Goal: Task Accomplishment & Management: Use online tool/utility

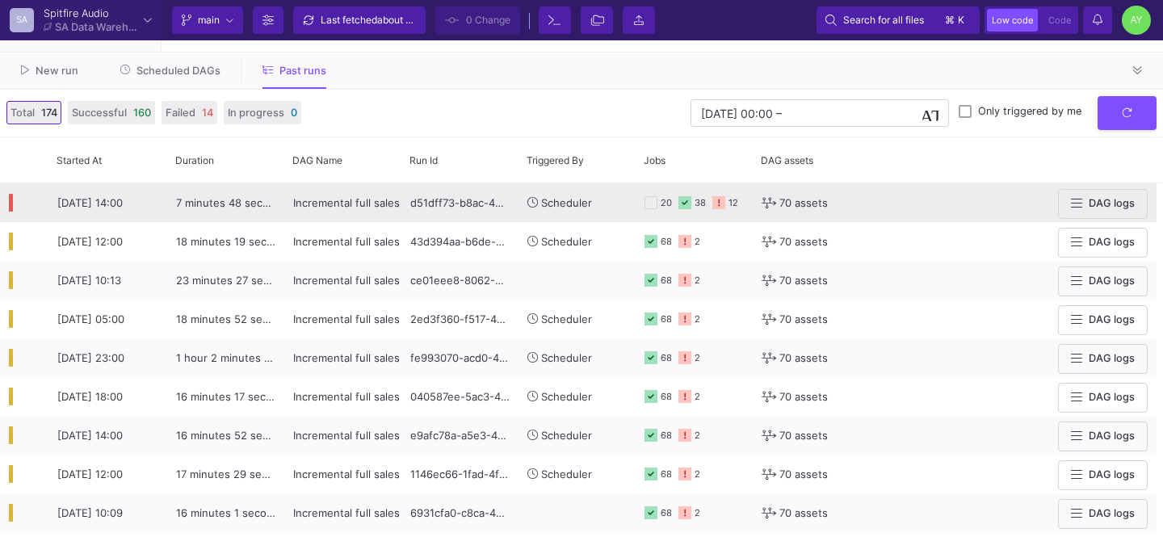
click at [705, 207] on div "38" at bounding box center [699, 203] width 11 height 38
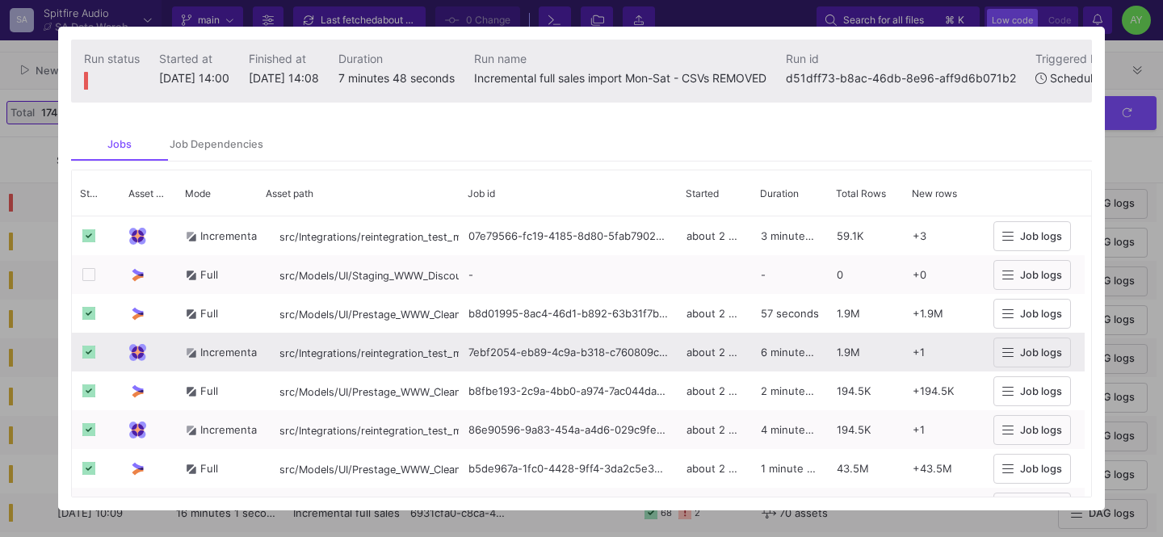
scroll to position [807, 0]
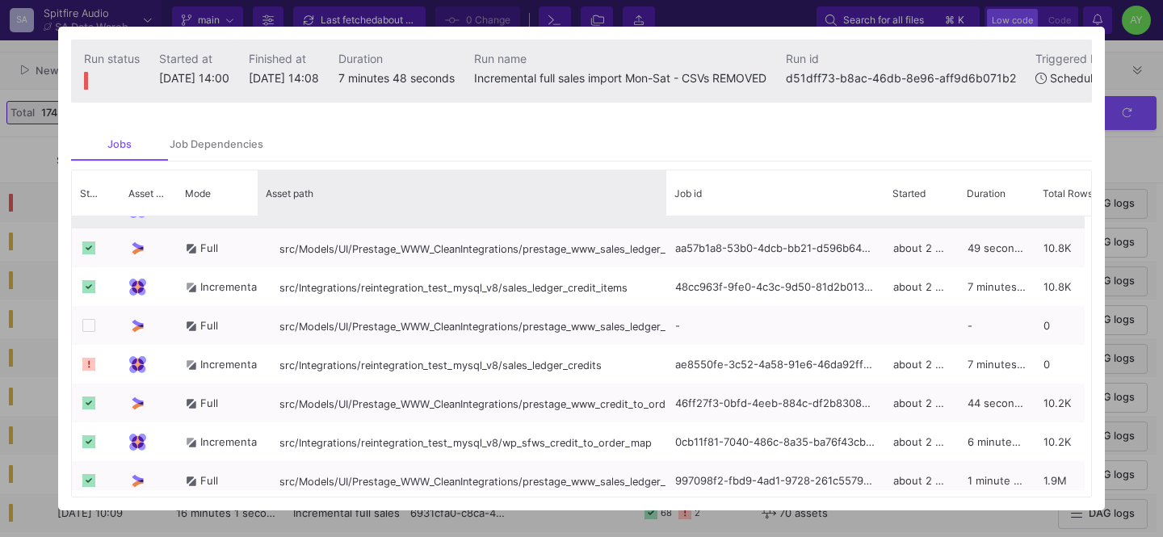
drag, startPoint x: 458, startPoint y: 203, endPoint x: 664, endPoint y: 233, distance: 208.7
click at [664, 233] on div "Status Asset Type Mode" at bounding box center [581, 333] width 1019 height 326
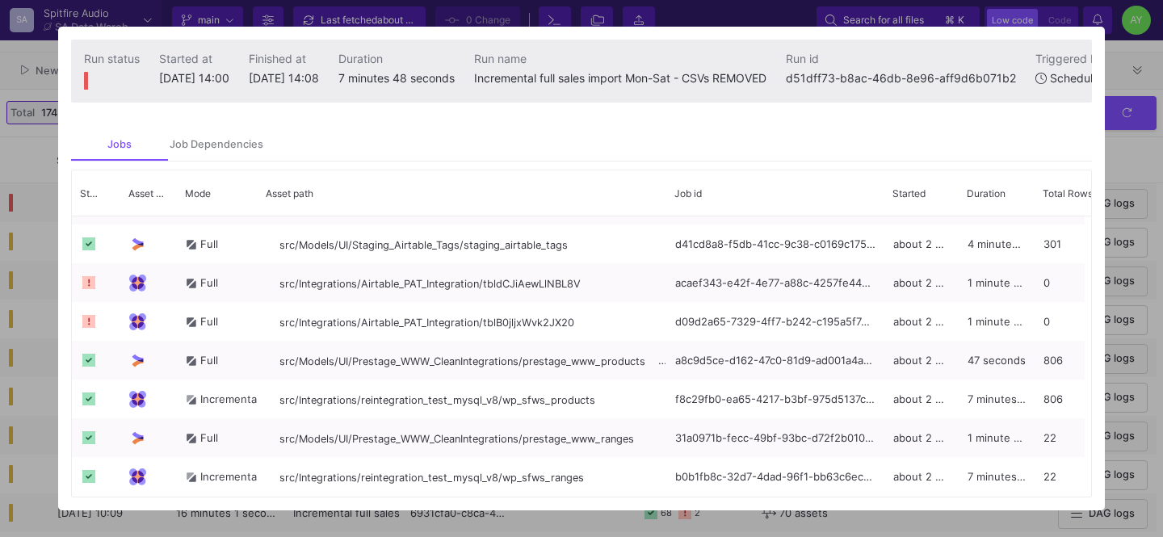
click at [1142, 162] on div at bounding box center [581, 268] width 1163 height 537
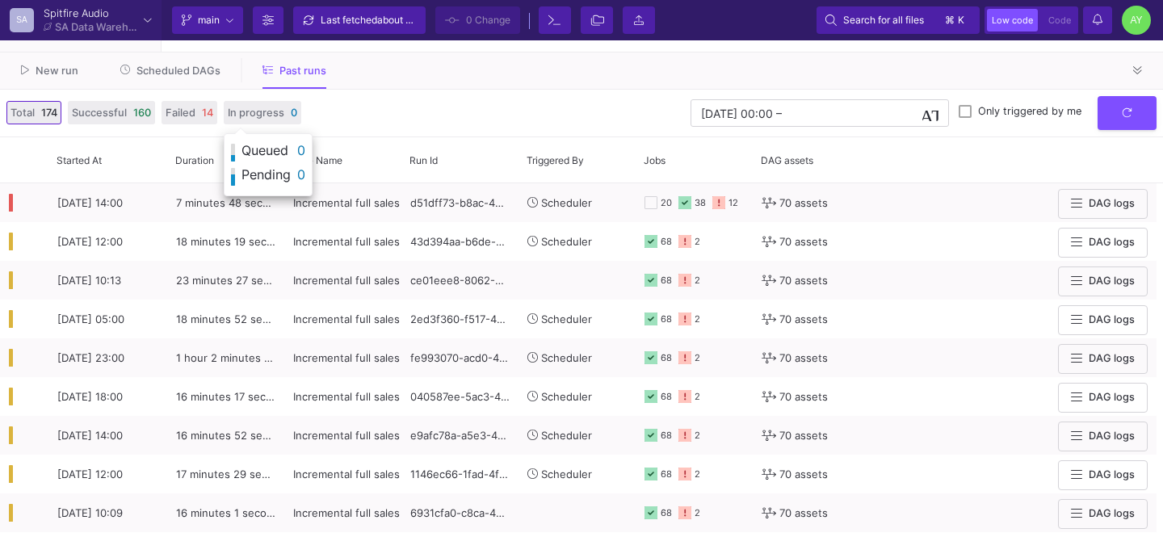
click at [195, 72] on span "Scheduled DAGs" at bounding box center [178, 71] width 84 height 12
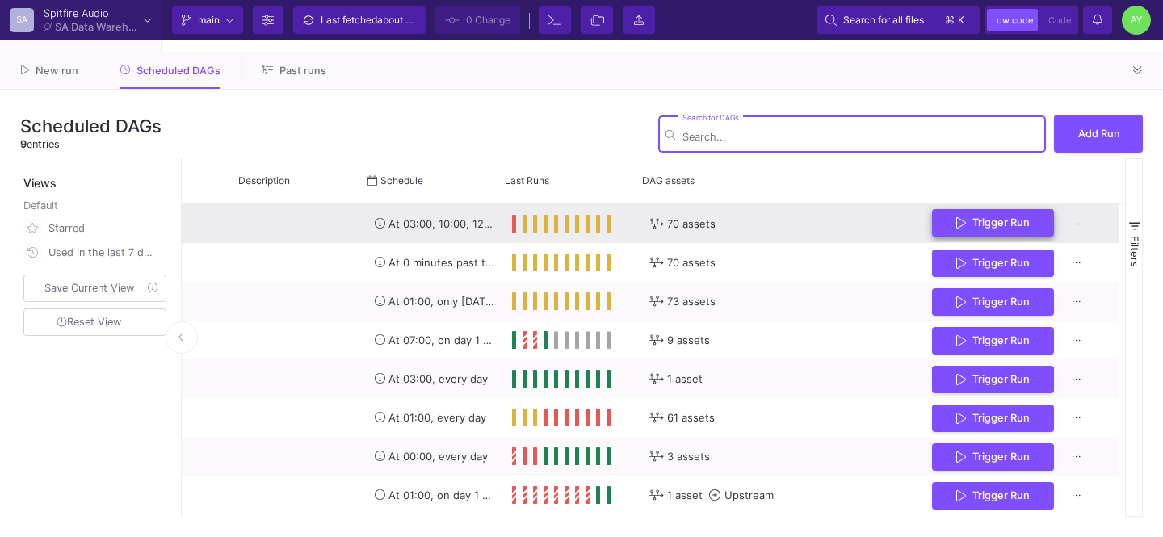
click at [996, 226] on span "Trigger Run" at bounding box center [1000, 222] width 57 height 12
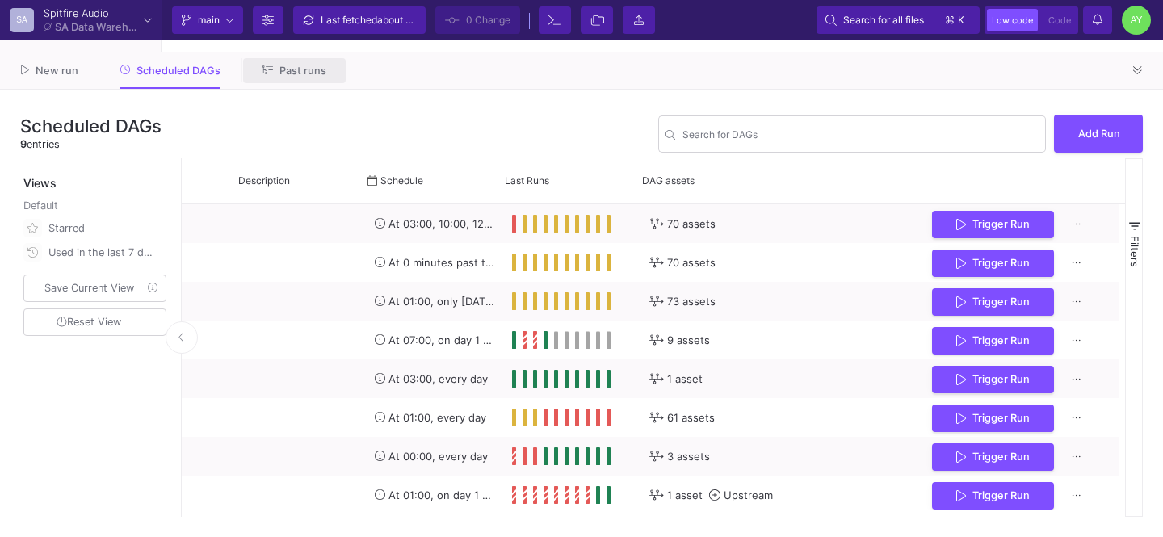
click at [286, 62] on button "Past runs" at bounding box center [294, 70] width 103 height 25
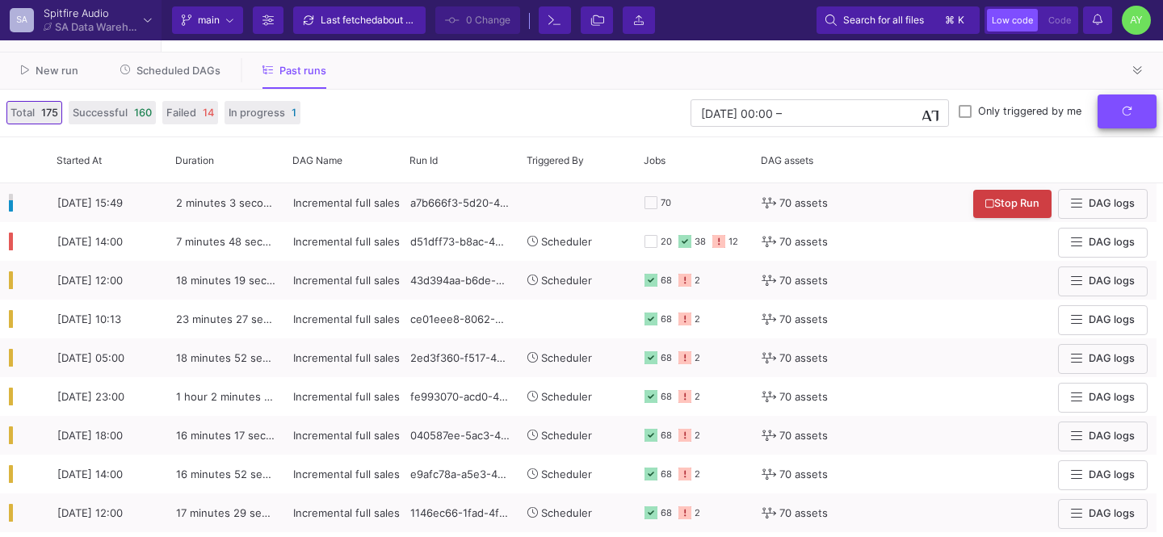
click at [1124, 118] on button "submit" at bounding box center [1126, 111] width 59 height 35
click at [1103, 103] on button "submit" at bounding box center [1126, 111] width 59 height 35
click at [1117, 117] on button "submit" at bounding box center [1126, 111] width 59 height 35
click at [1130, 127] on button "submit" at bounding box center [1126, 111] width 59 height 35
click at [1128, 72] on button at bounding box center [1137, 70] width 24 height 24
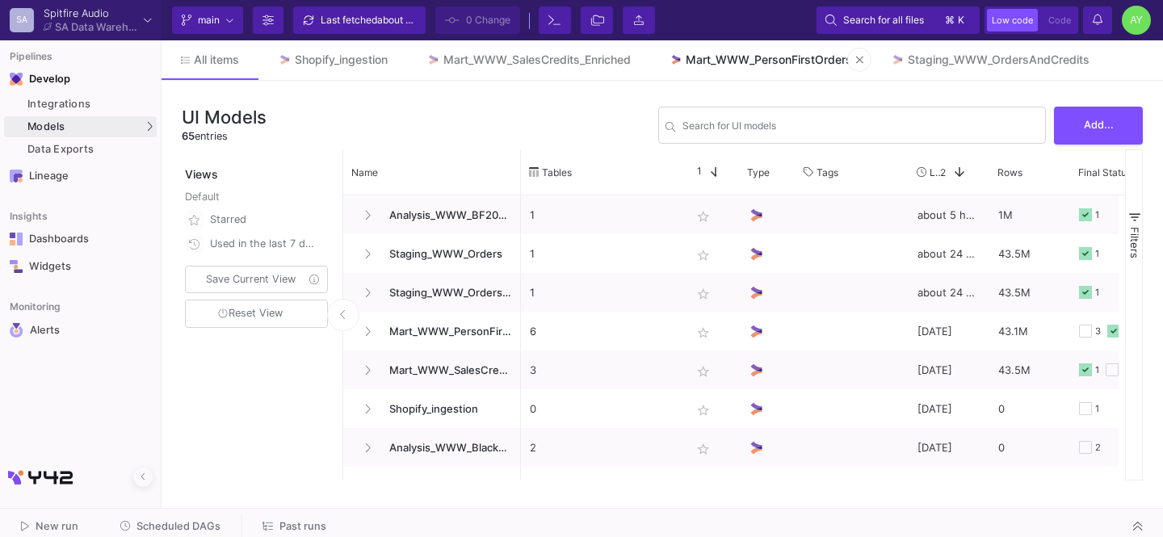
click at [744, 60] on div "Mart_WWW_PersonFirstOrders" at bounding box center [768, 59] width 166 height 13
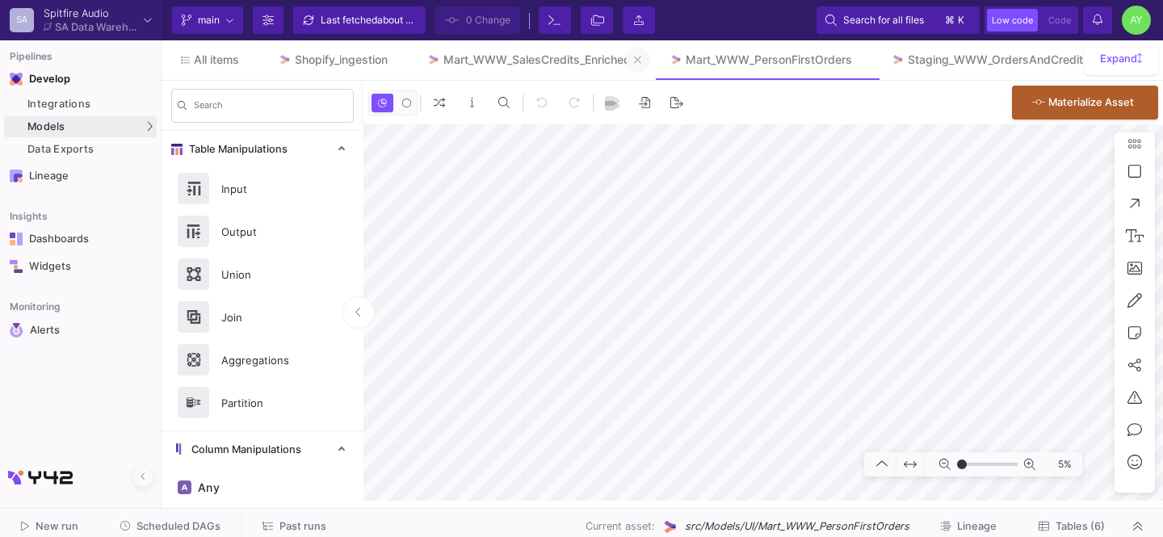
click at [641, 61] on icon at bounding box center [637, 59] width 7 height 7
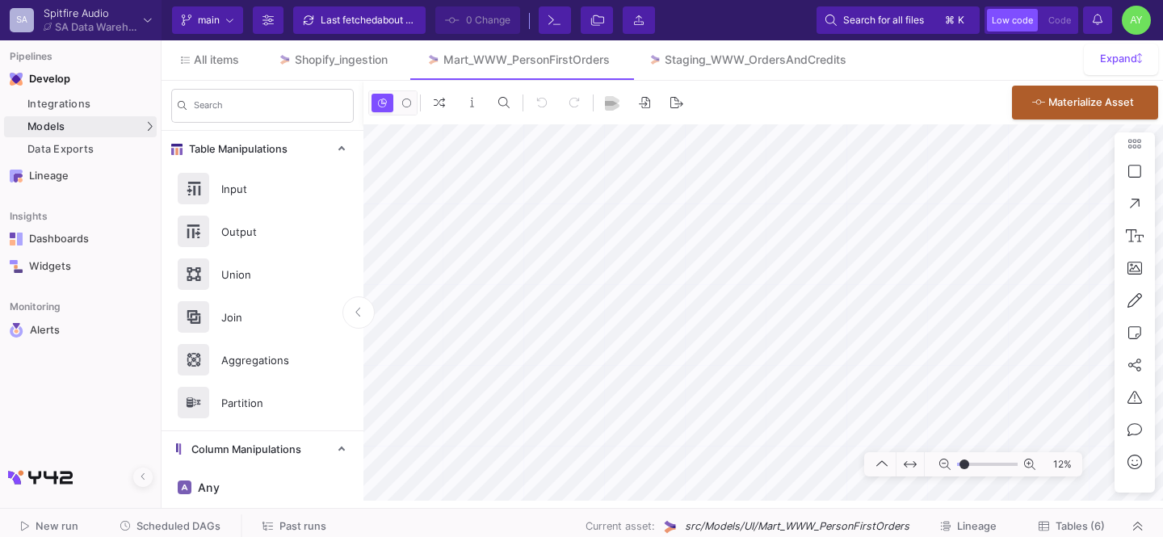
type input "-36"
click at [626, 57] on button at bounding box center [617, 60] width 24 height 24
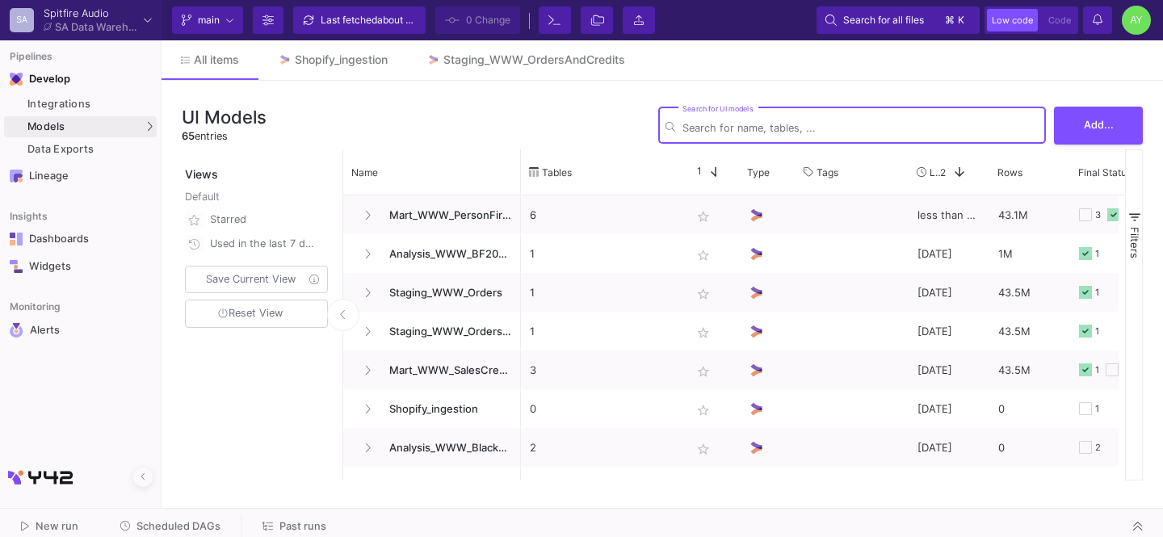
click at [755, 124] on input "Search for UI models" at bounding box center [860, 128] width 356 height 12
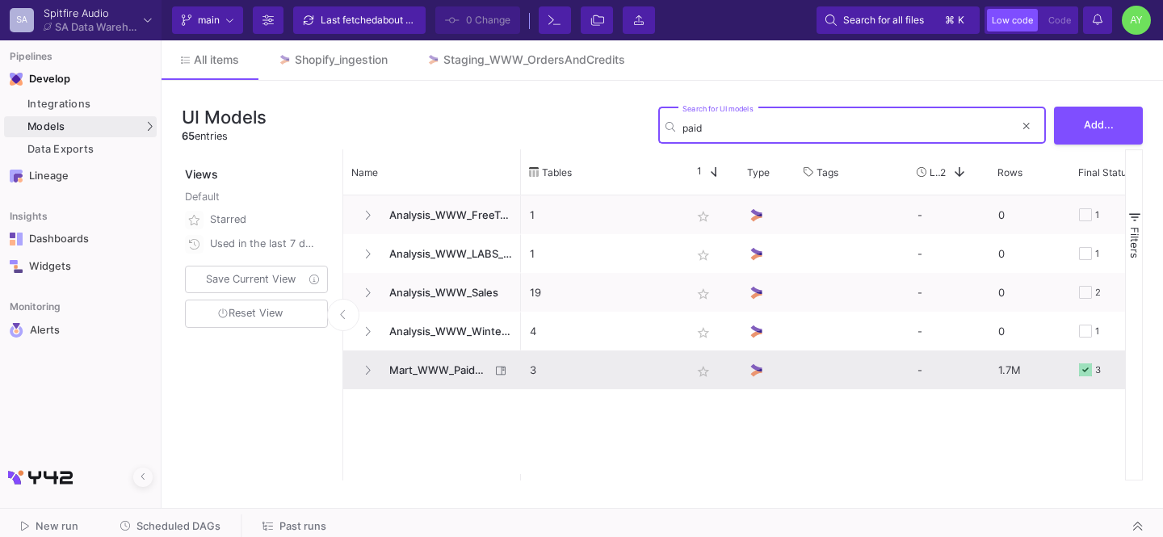
type input "paid"
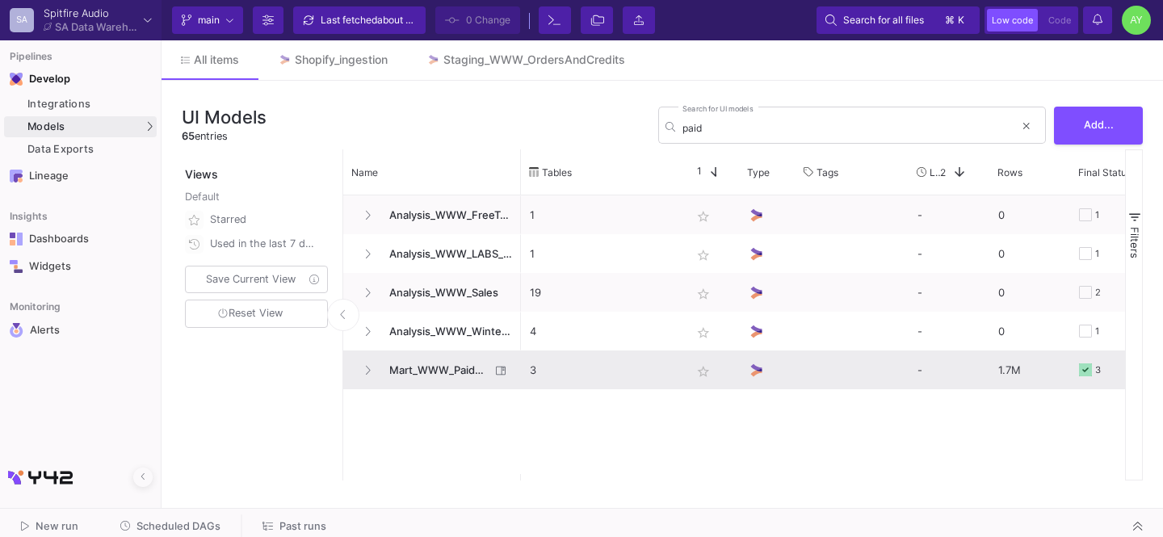
click at [450, 369] on span "Mart_WWW_PaidOrdersEnriched" at bounding box center [434, 370] width 111 height 38
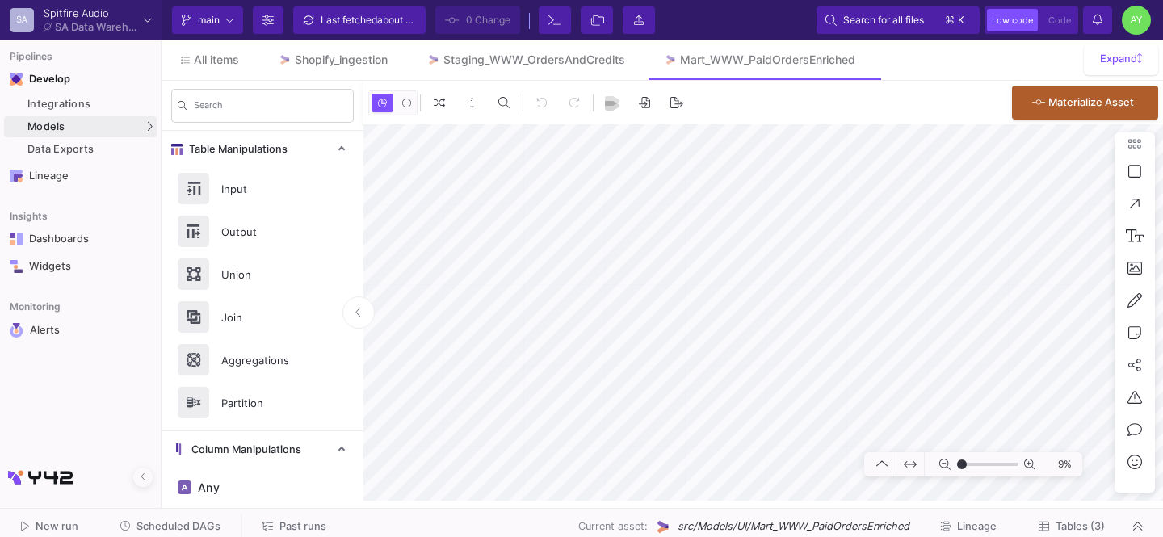
type input "-41"
click at [195, 65] on span "All items" at bounding box center [216, 59] width 45 height 13
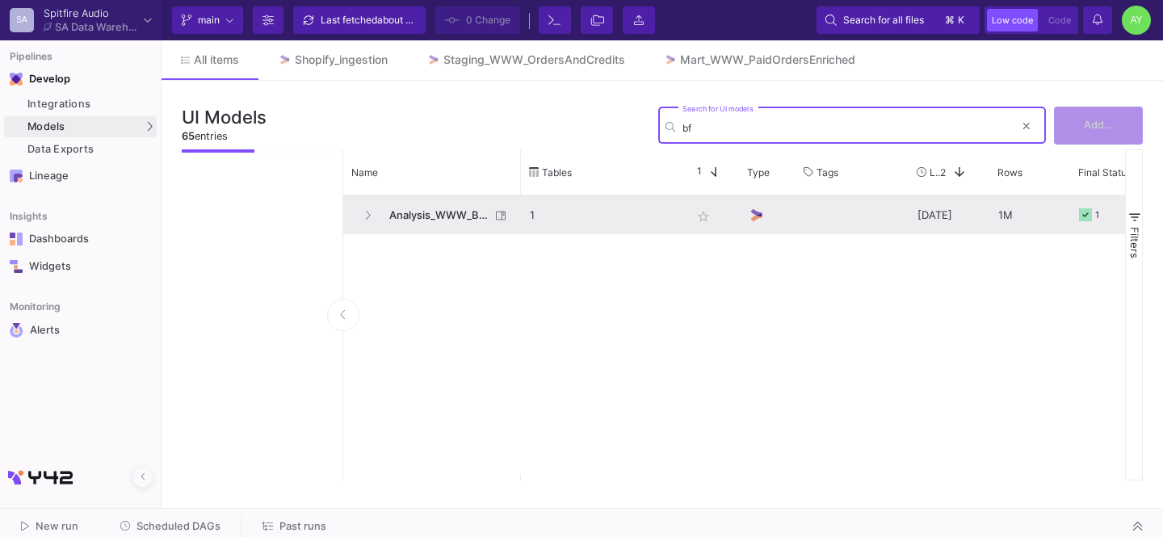
type input "bf"
click at [442, 211] on span "Analysis_WWW_BF2025Prep" at bounding box center [434, 215] width 111 height 38
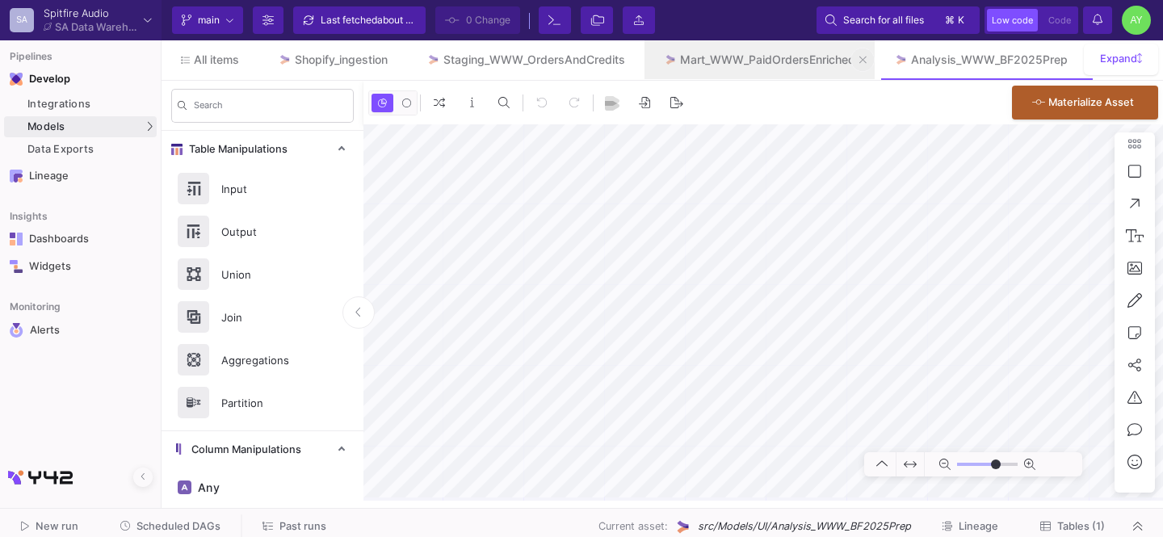
click at [866, 55] on icon at bounding box center [862, 59] width 7 height 11
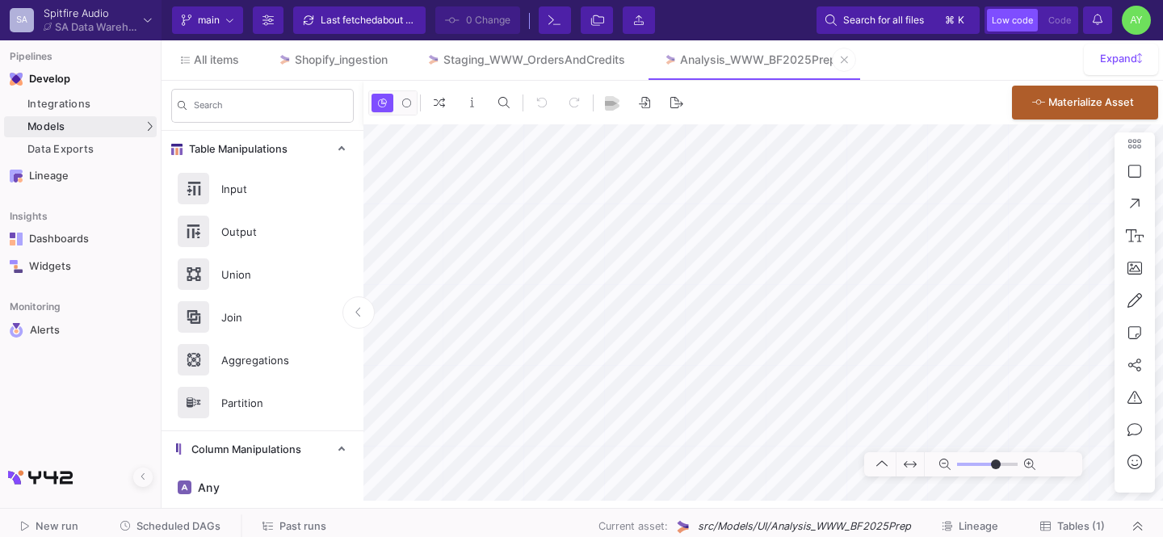
type input "-37"
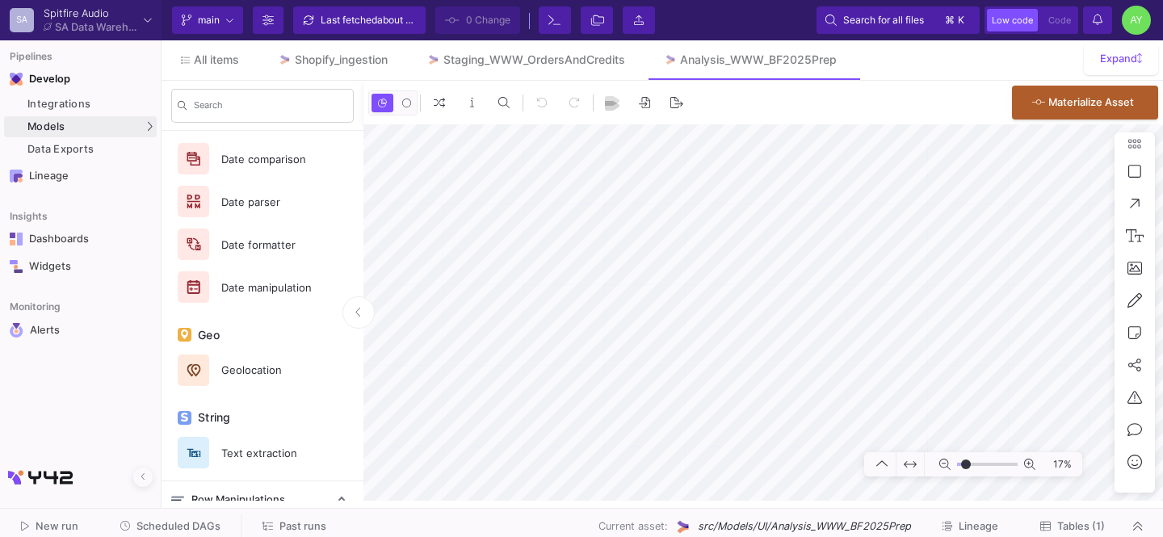
scroll to position [983, 0]
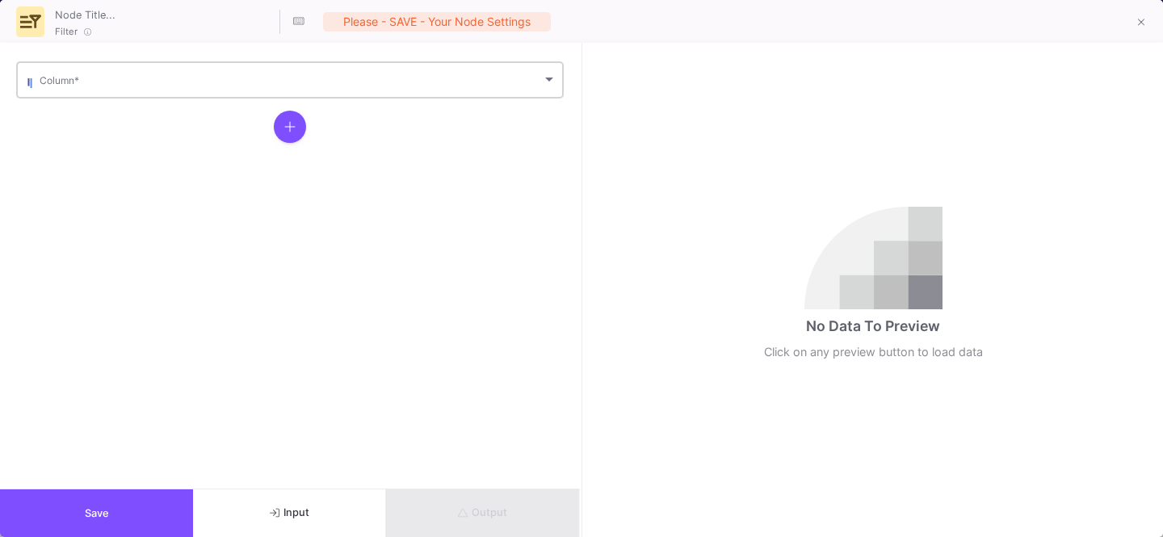
click at [258, 77] on span at bounding box center [291, 83] width 502 height 12
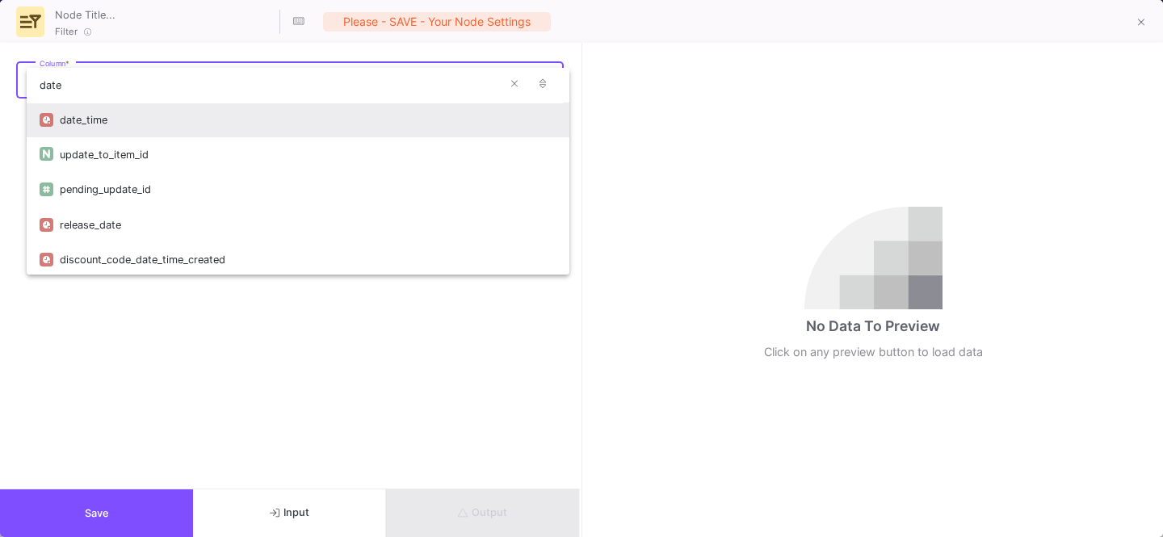
type input "date"
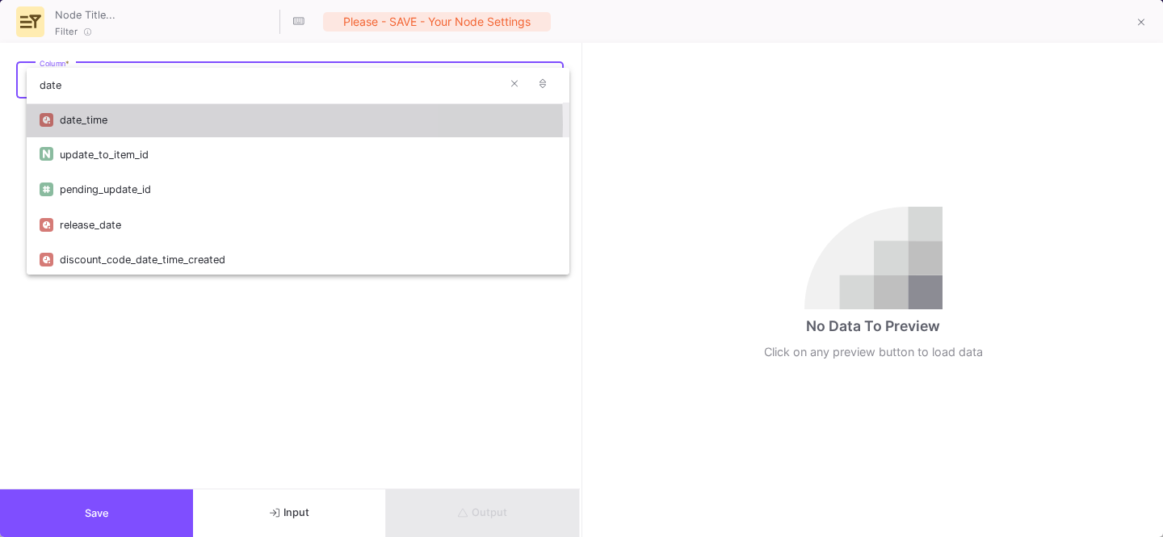
click at [192, 124] on div "date_time" at bounding box center [308, 120] width 497 height 35
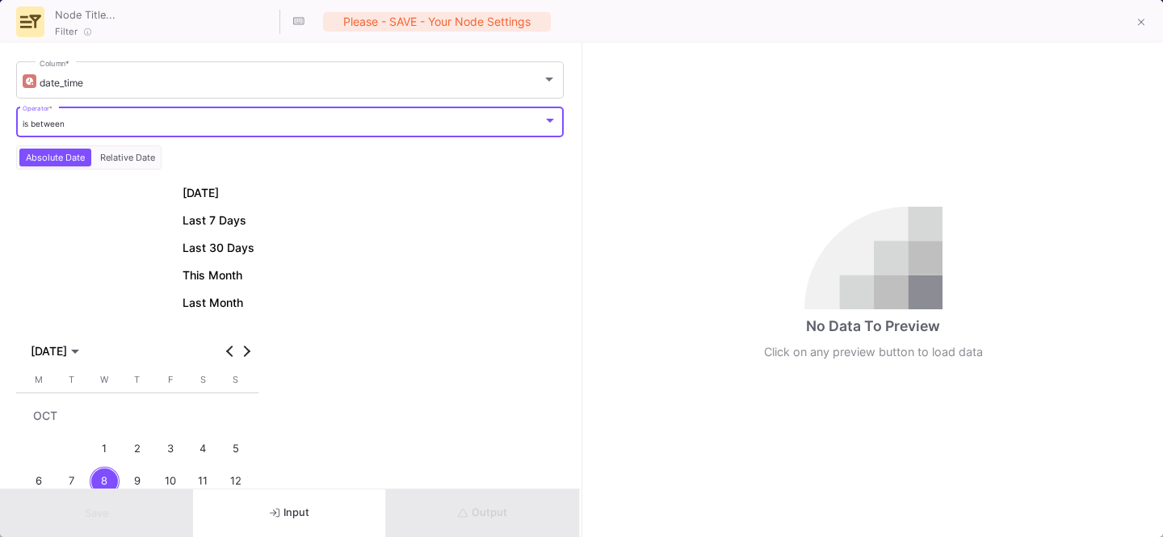
click at [95, 125] on div "is between" at bounding box center [283, 124] width 521 height 10
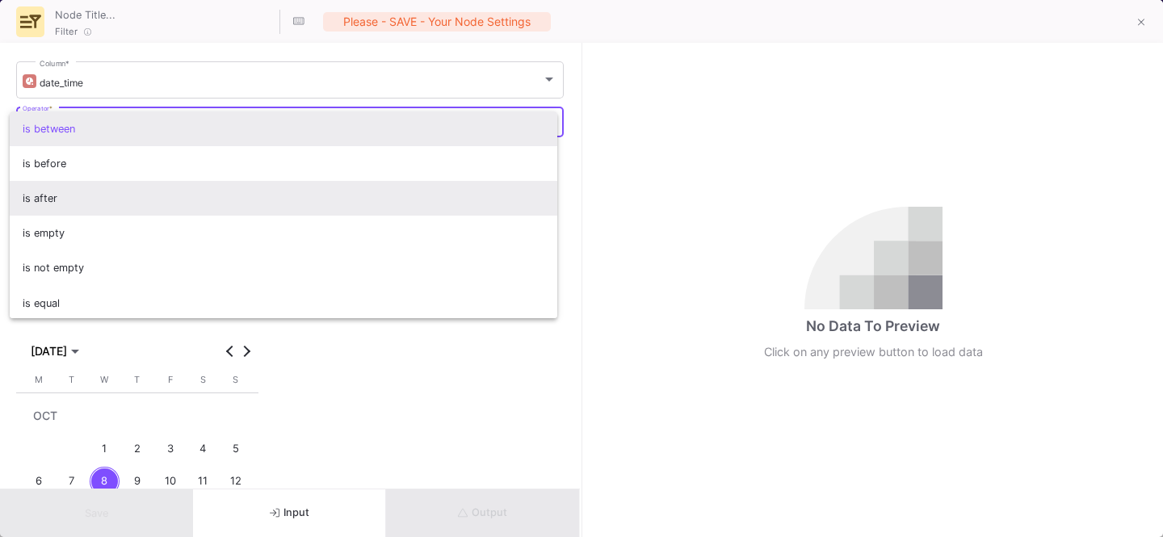
click at [73, 186] on span "is after" at bounding box center [284, 198] width 522 height 35
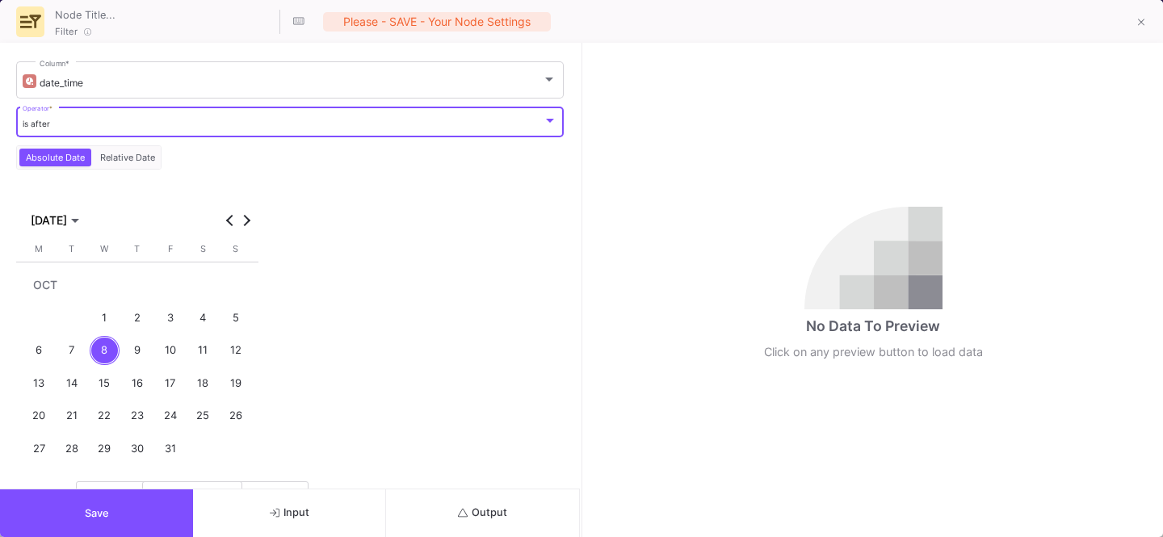
click at [98, 308] on div "1" at bounding box center [105, 318] width 30 height 30
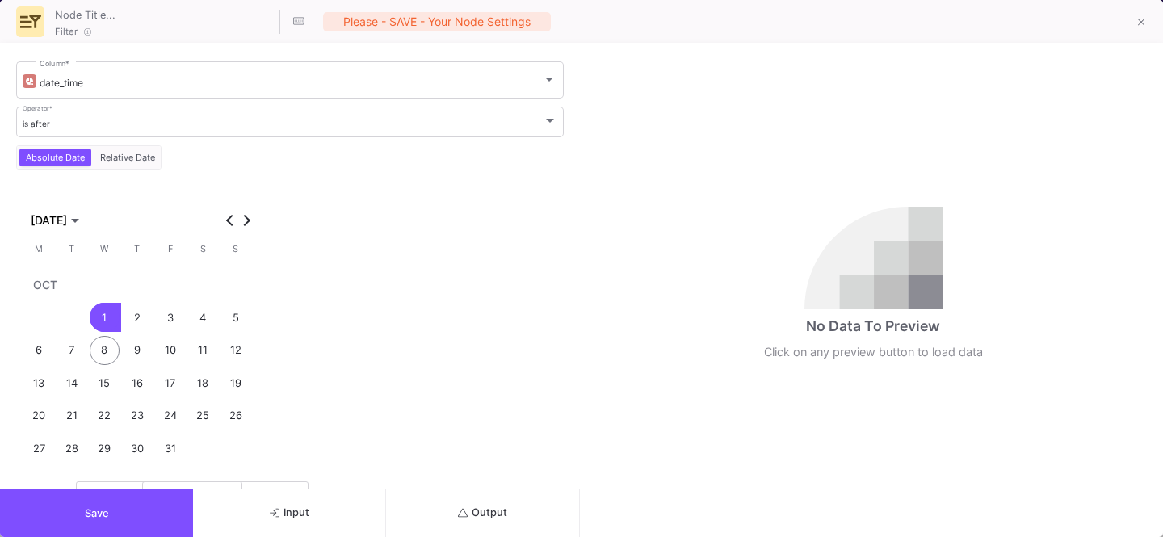
click at [43, 350] on div "6" at bounding box center [39, 351] width 30 height 30
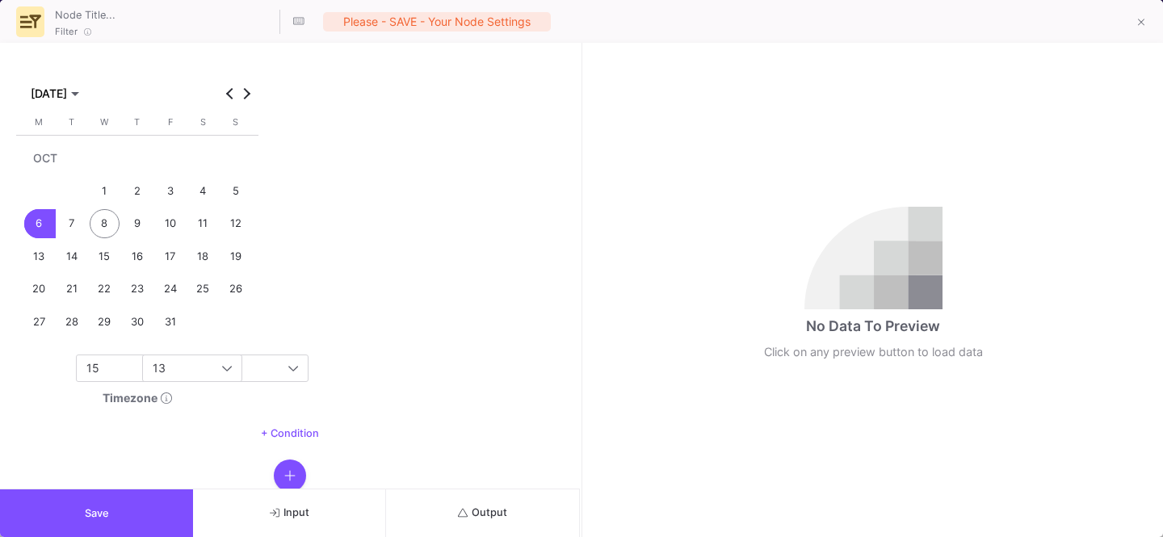
scroll to position [149, 0]
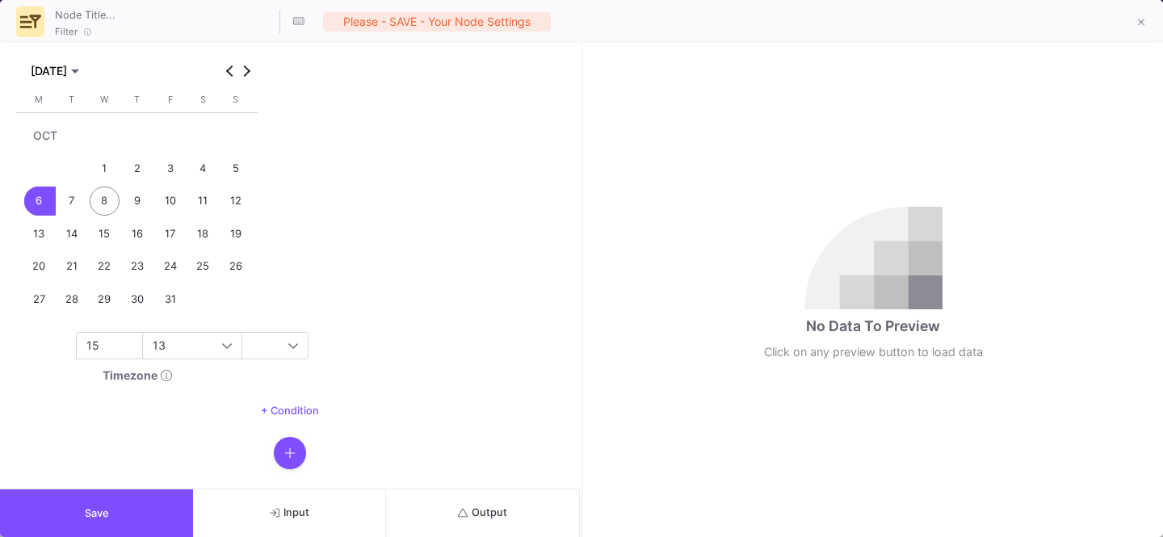
click at [73, 518] on button "Save" at bounding box center [96, 513] width 193 height 48
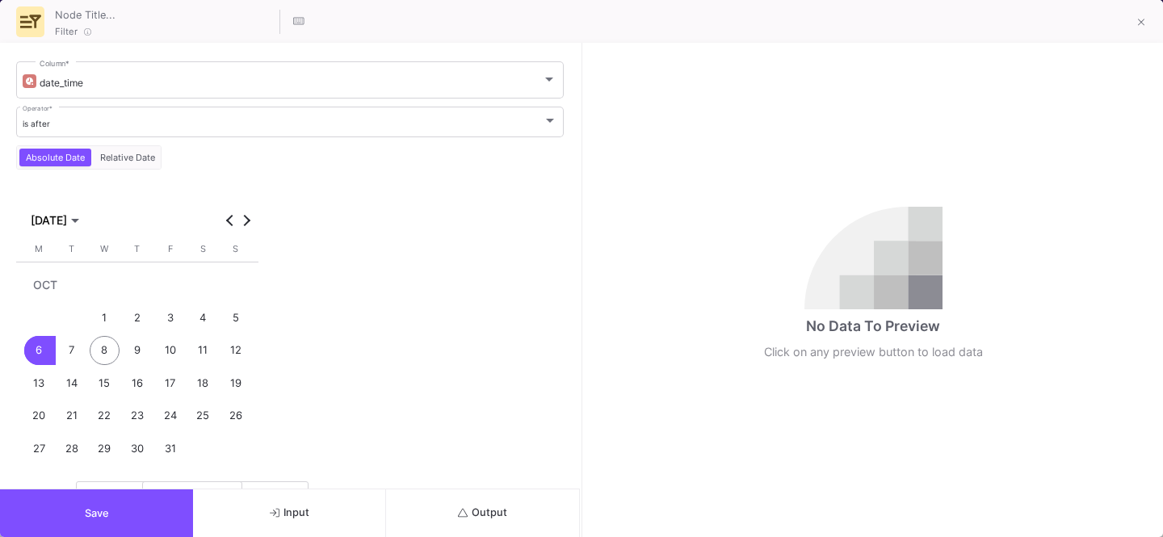
click at [518, 510] on button "Output" at bounding box center [482, 513] width 193 height 48
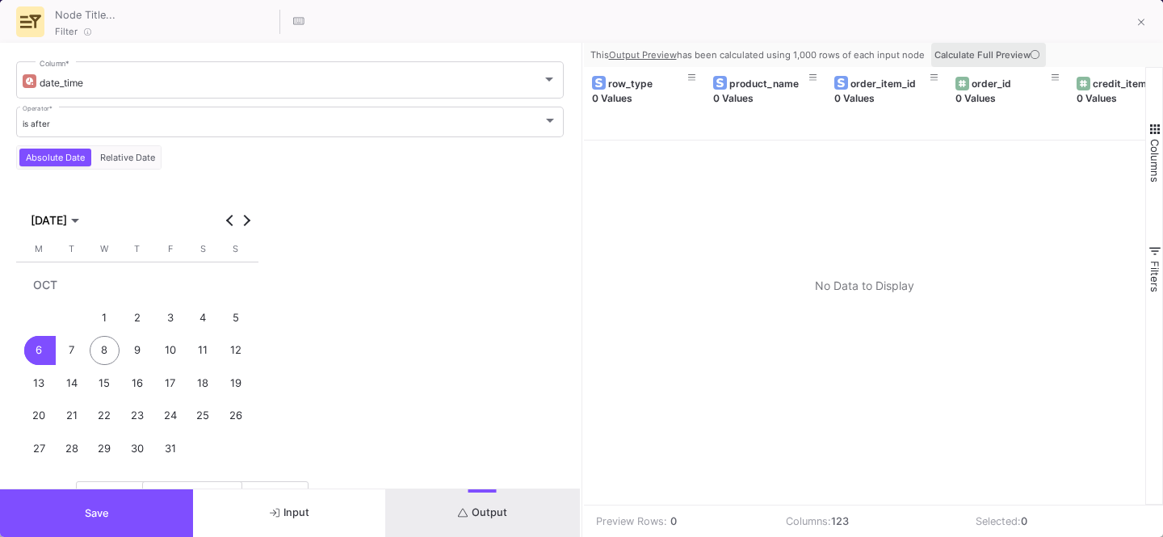
click at [996, 58] on span "Calculate Full Preview" at bounding box center [988, 54] width 108 height 11
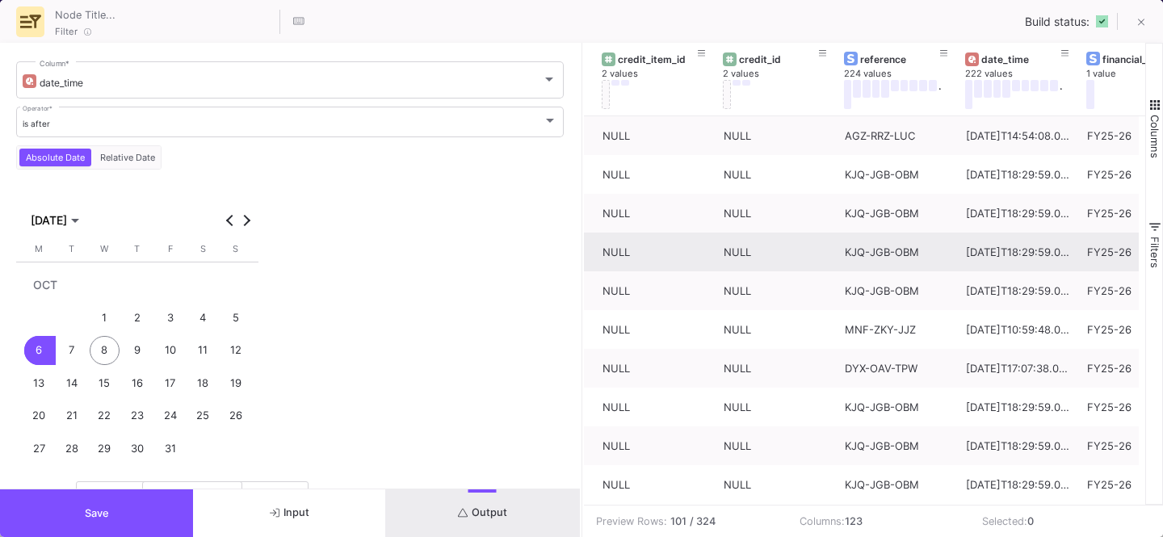
scroll to position [0, 492]
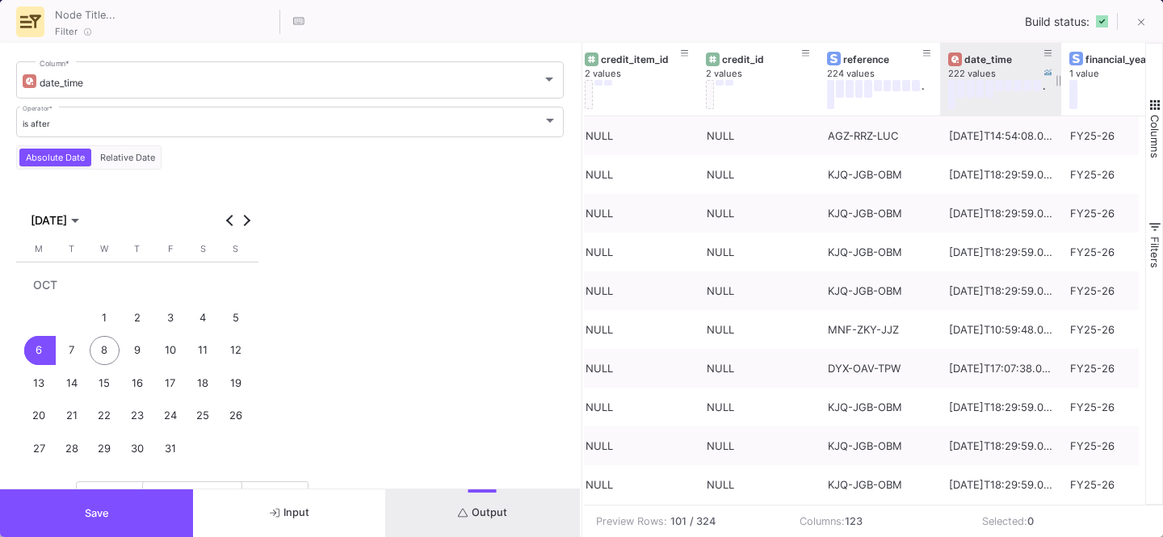
click at [977, 60] on div "date_time" at bounding box center [1004, 59] width 80 height 12
click at [986, 60] on div "date_time" at bounding box center [1004, 59] width 80 height 12
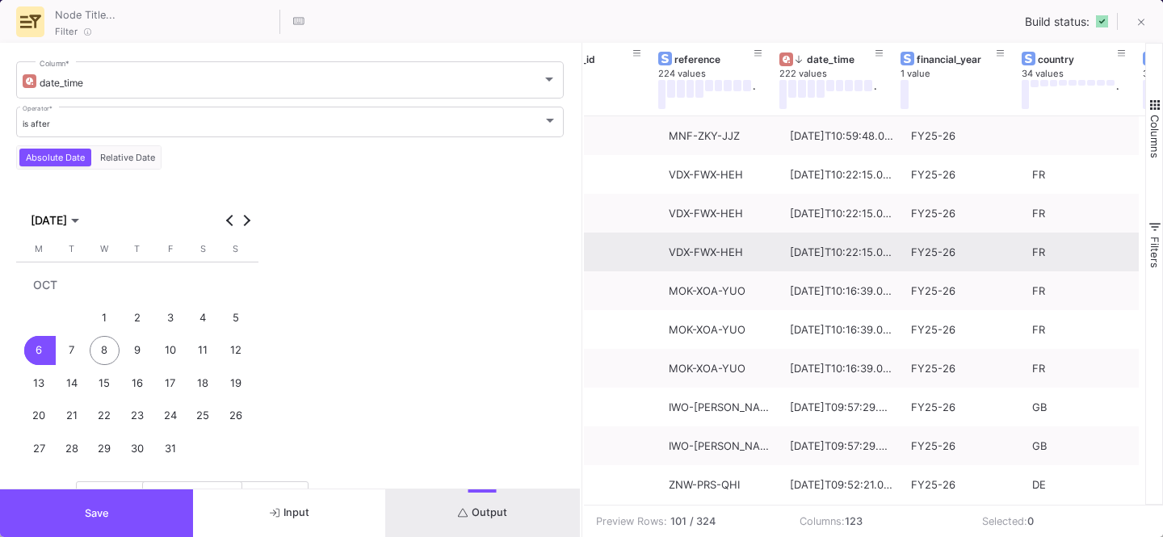
scroll to position [0, 670]
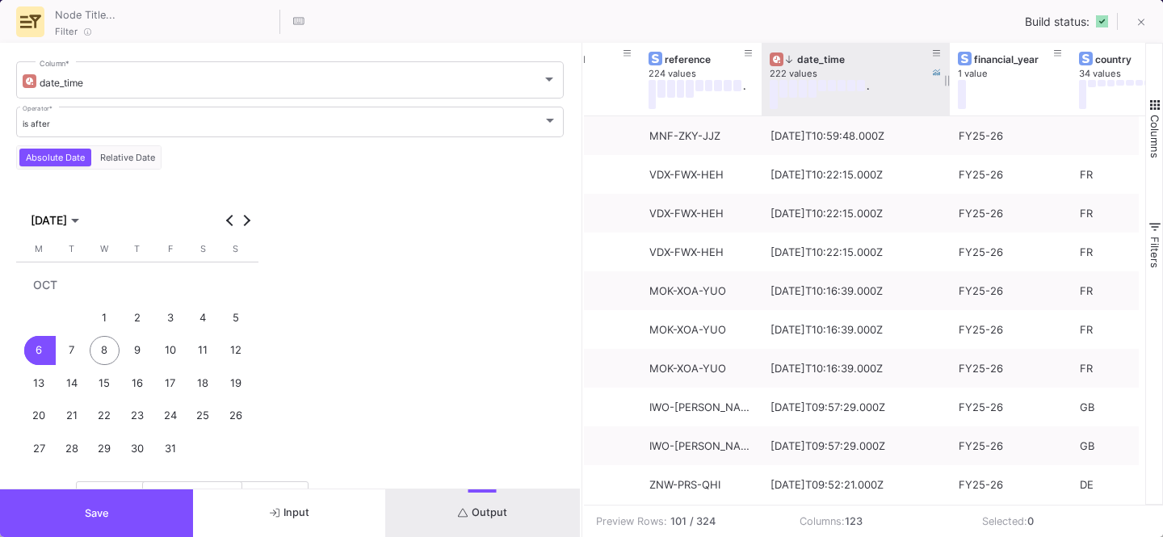
drag, startPoint x: 878, startPoint y: 99, endPoint x: 945, endPoint y: 103, distance: 67.1
click at [946, 103] on div at bounding box center [949, 79] width 6 height 73
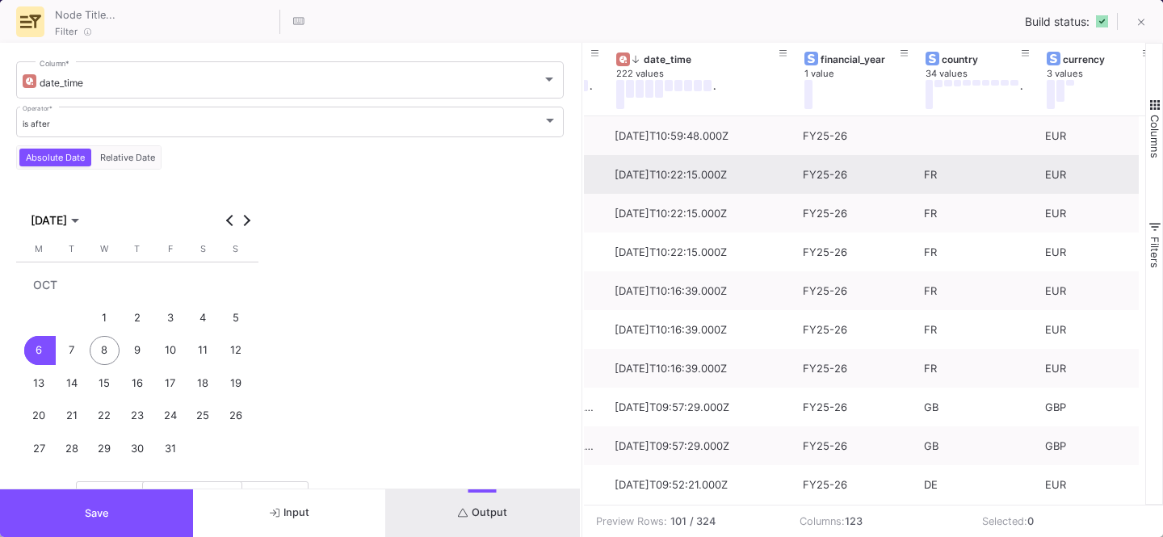
scroll to position [0, 823]
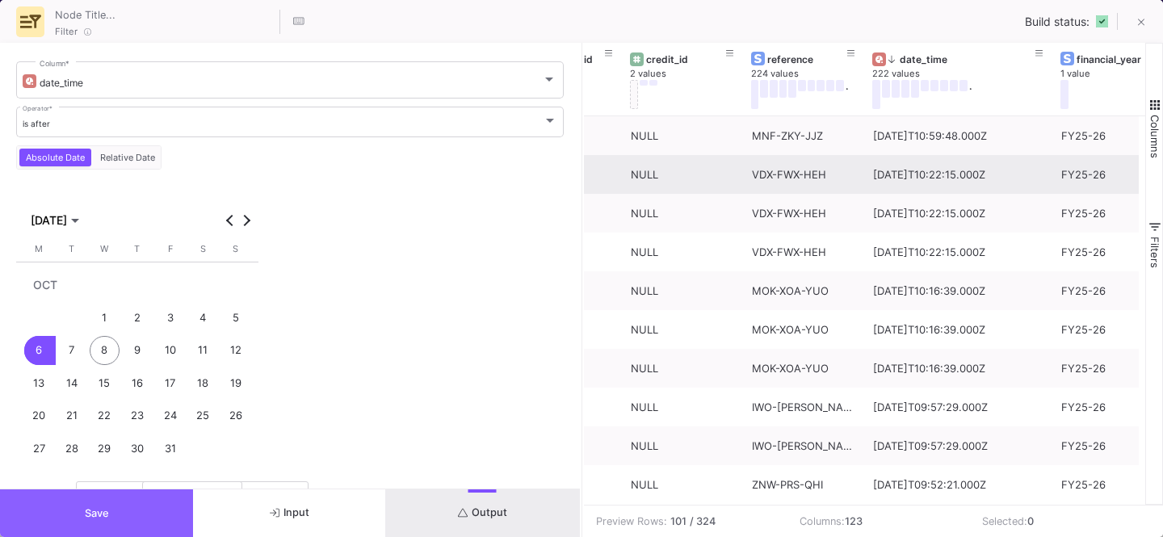
click at [101, 530] on button "Save" at bounding box center [96, 513] width 193 height 48
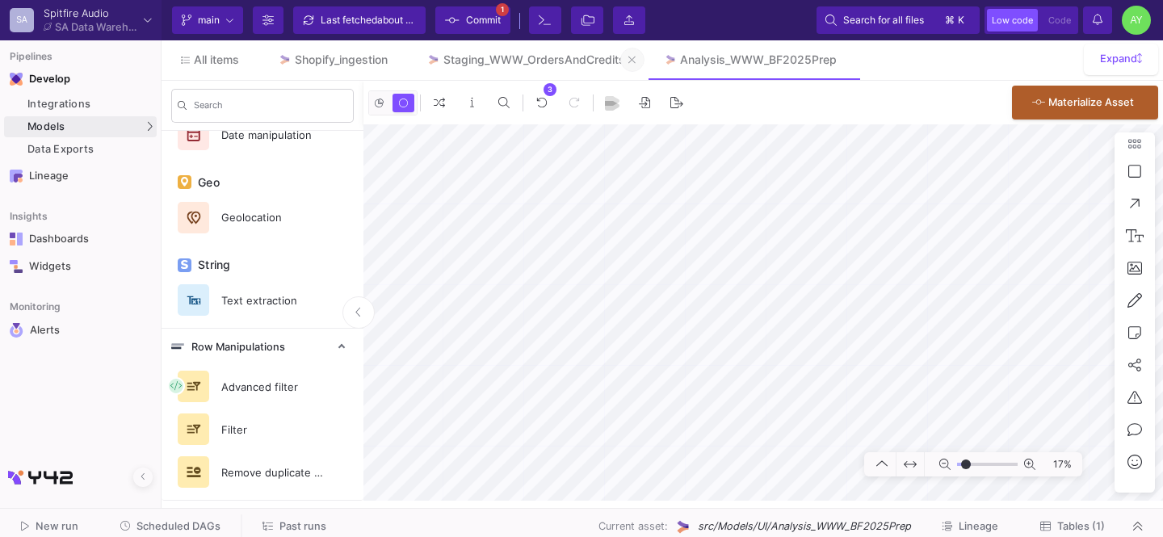
click at [643, 59] on button at bounding box center [632, 60] width 24 height 24
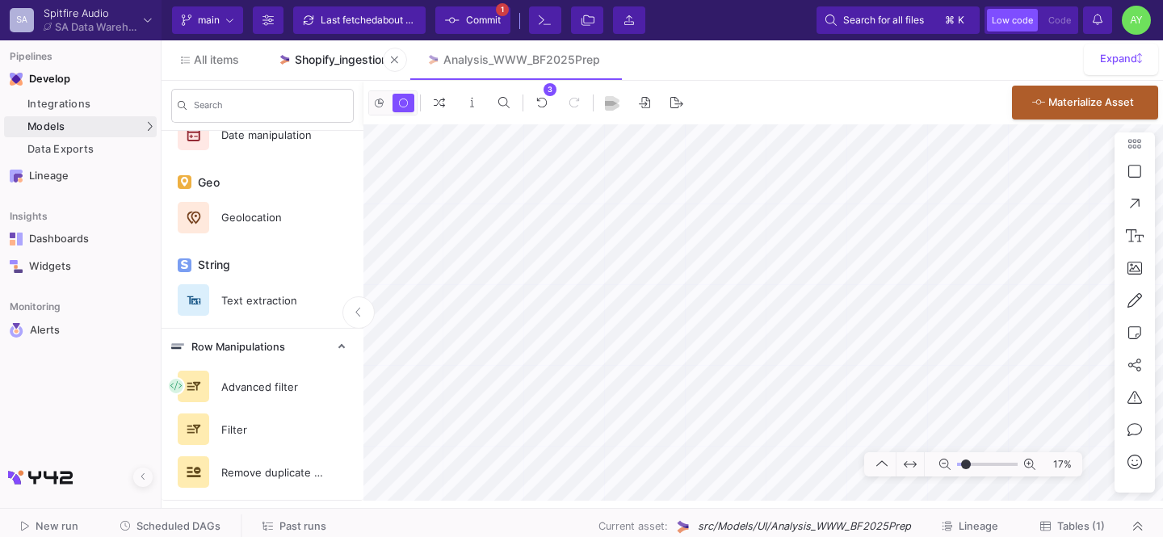
click at [304, 61] on div "Shopify_ingestion" at bounding box center [341, 59] width 93 height 13
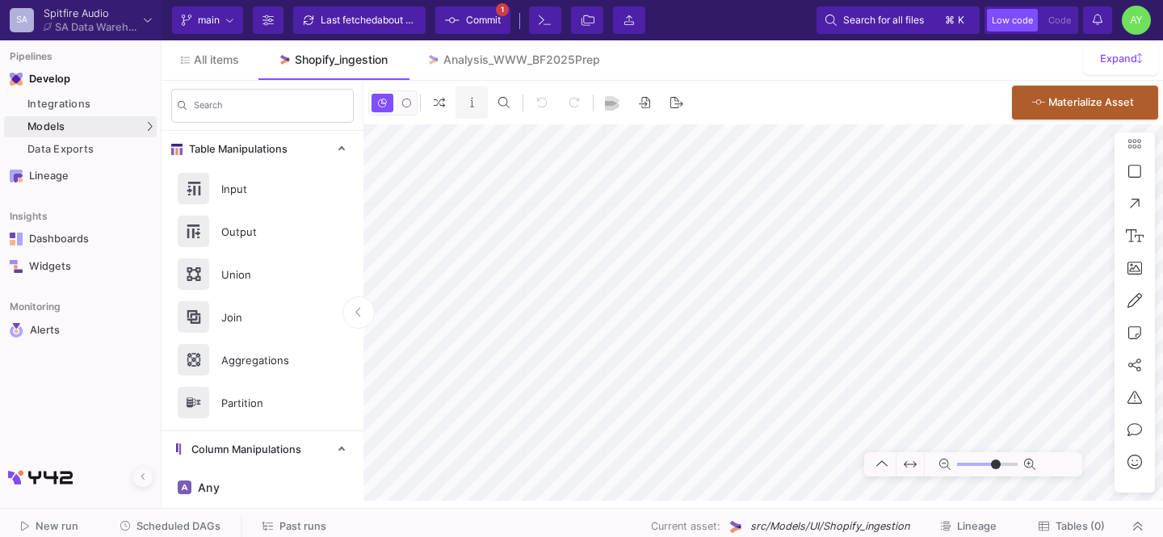
type input "-32"
click at [75, 96] on link "Integrations" at bounding box center [80, 104] width 153 height 21
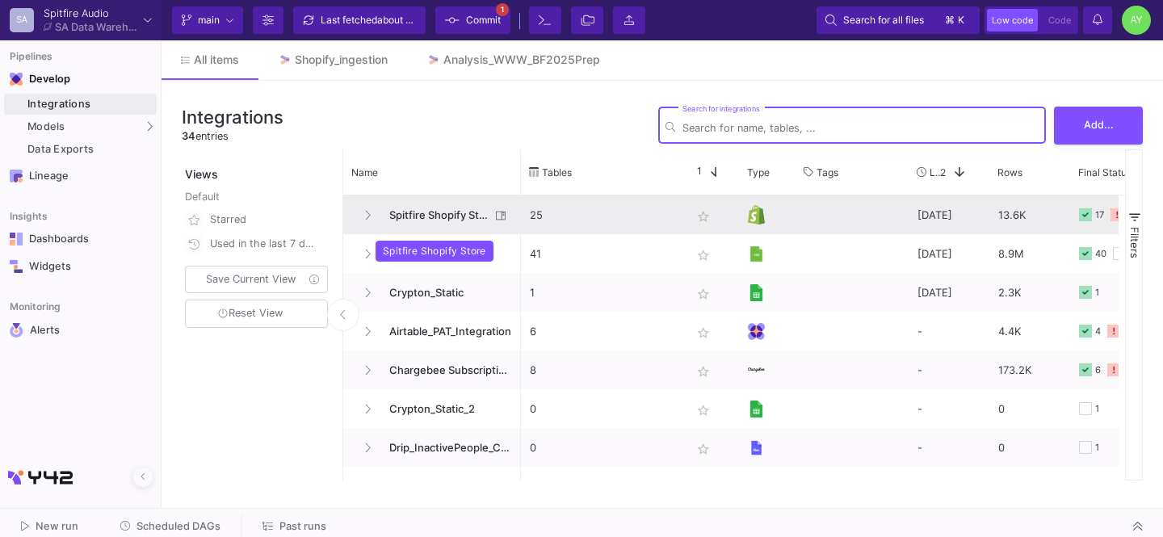
click at [455, 229] on span "Spitfire Shopify Store" at bounding box center [434, 215] width 111 height 38
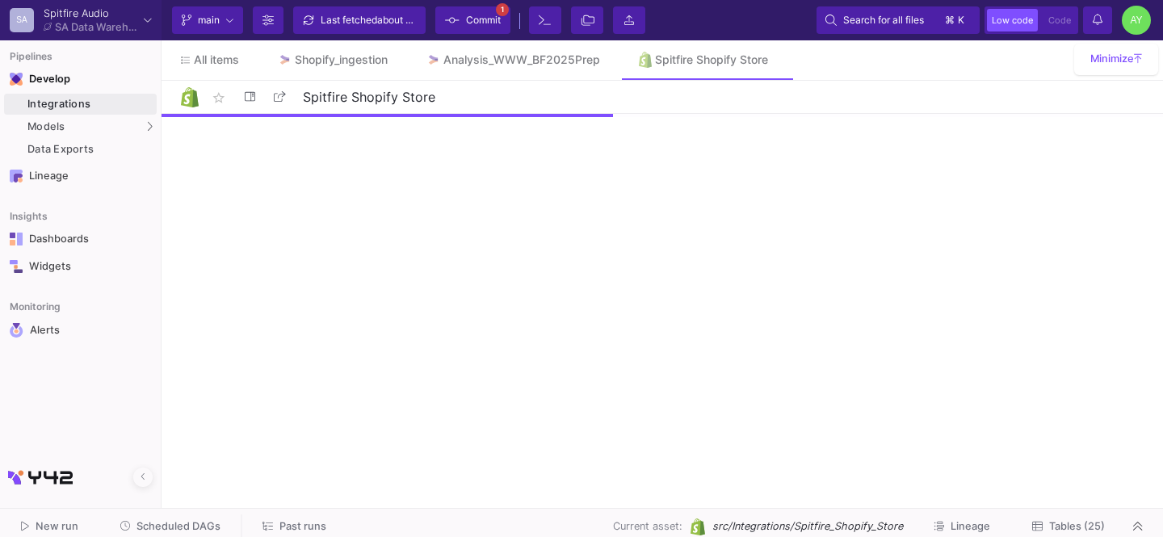
click at [1065, 524] on span "Tables (25)" at bounding box center [1077, 526] width 56 height 12
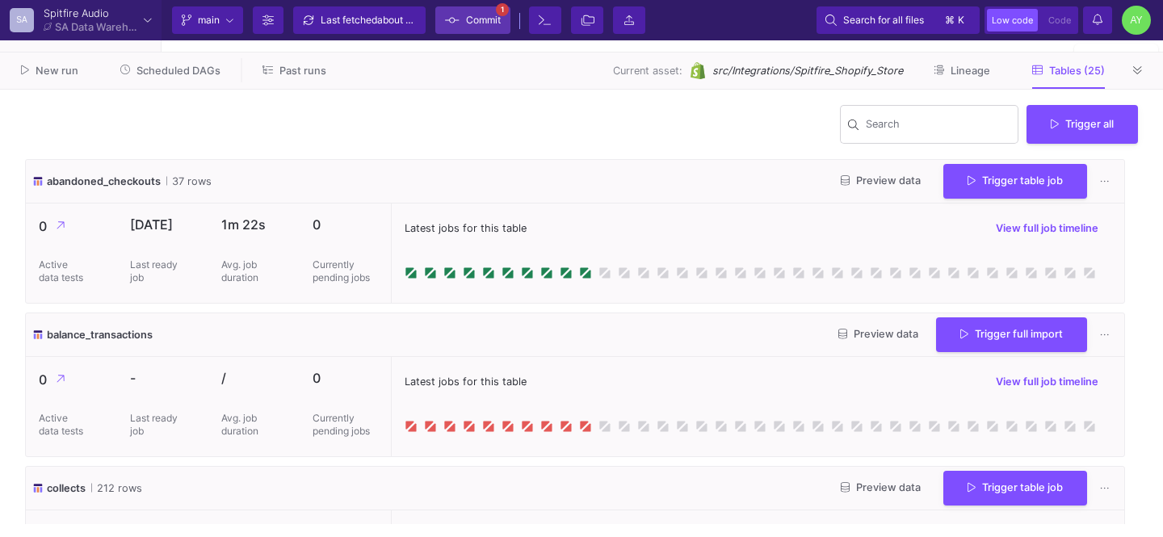
click at [472, 23] on span "Commit" at bounding box center [483, 20] width 35 height 24
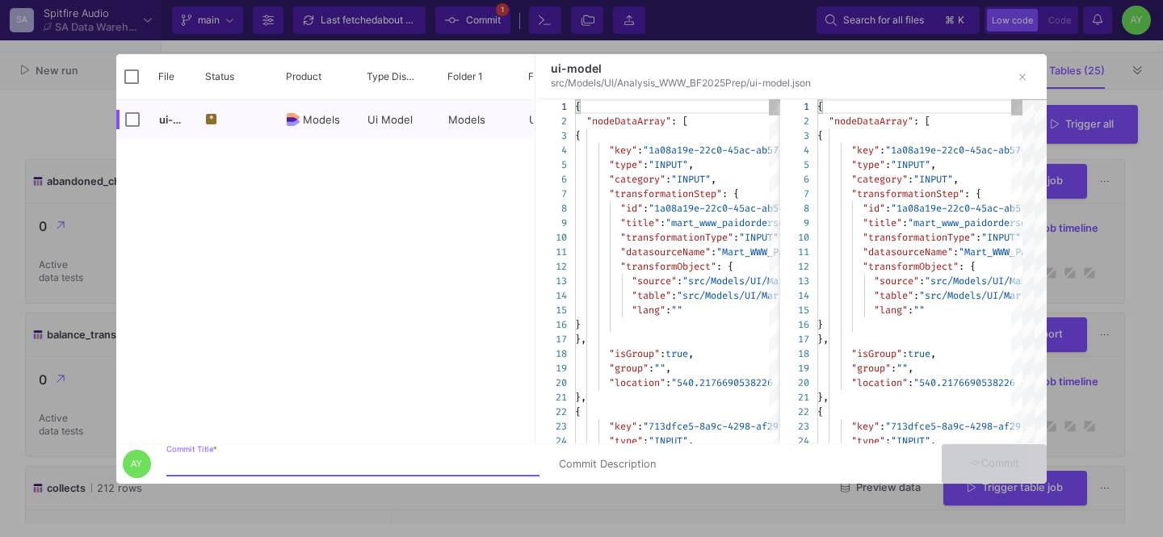
click at [232, 459] on input "Commit Title *" at bounding box center [352, 464] width 373 height 13
type input "updates"
click at [1009, 467] on span "Commit" at bounding box center [994, 463] width 51 height 12
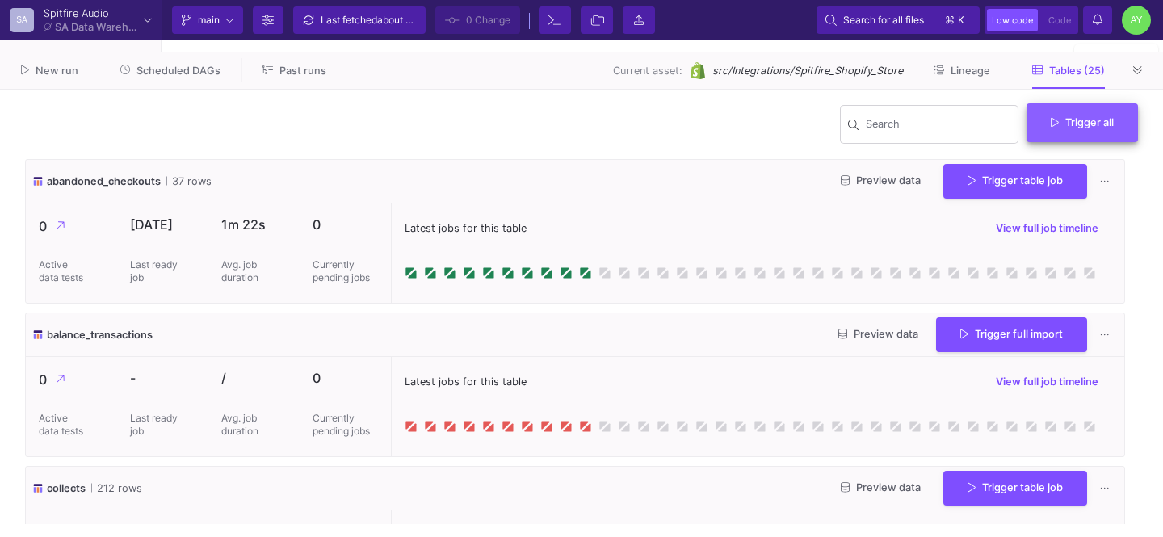
click at [1071, 129] on button "Trigger all" at bounding box center [1081, 122] width 111 height 39
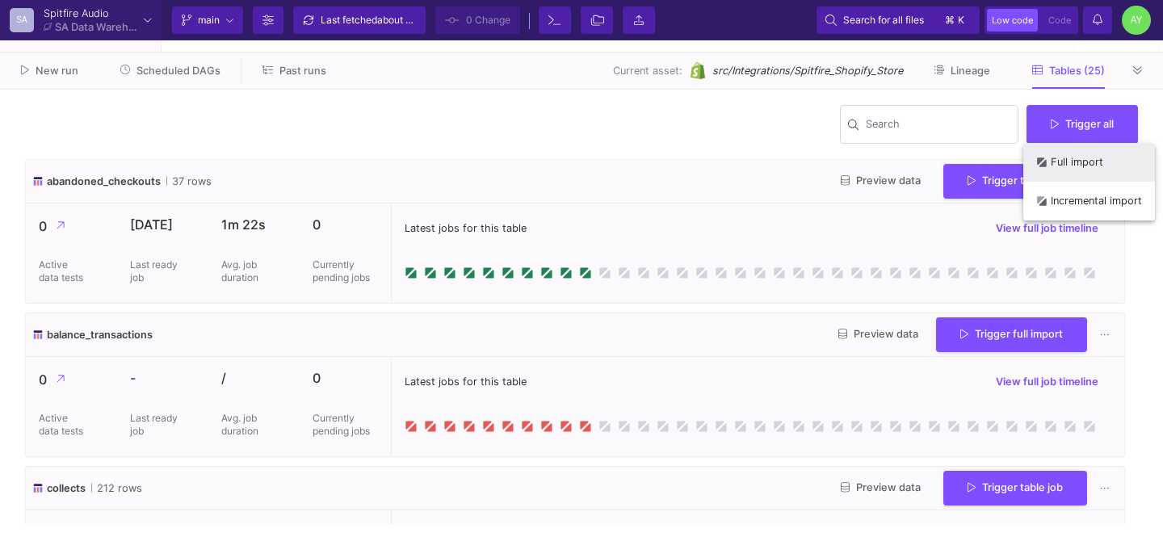
click at [1092, 172] on button "Full import" at bounding box center [1089, 162] width 132 height 39
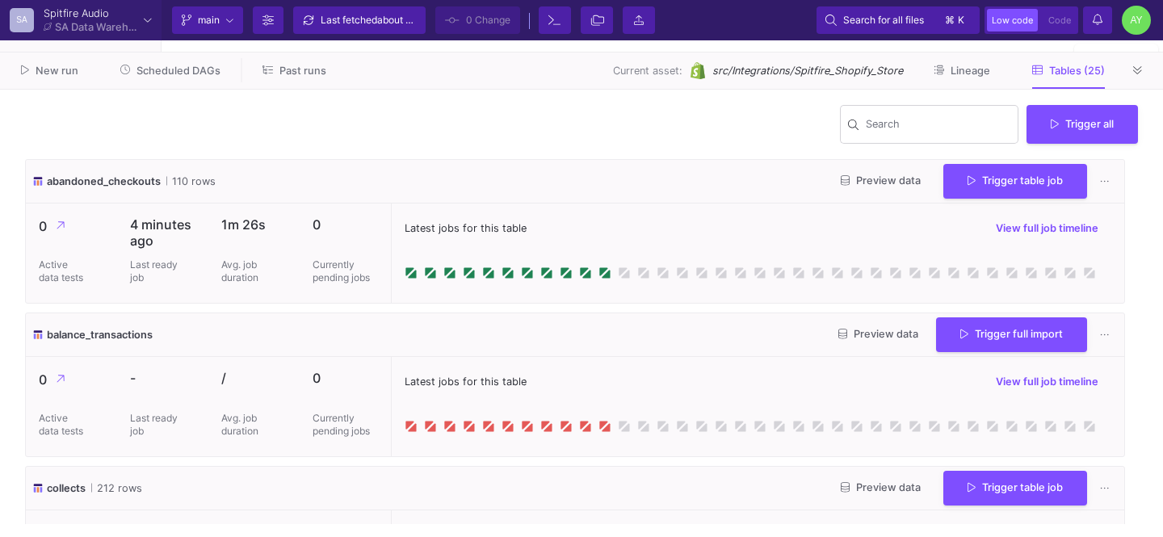
click at [1096, 36] on div "Current branch main Branch Options Last fetched about 6 hours ago 0 Change Term…" at bounding box center [661, 20] width 1001 height 40
click at [1096, 30] on y42-notifications-label "Notifications" at bounding box center [1097, 20] width 10 height 25
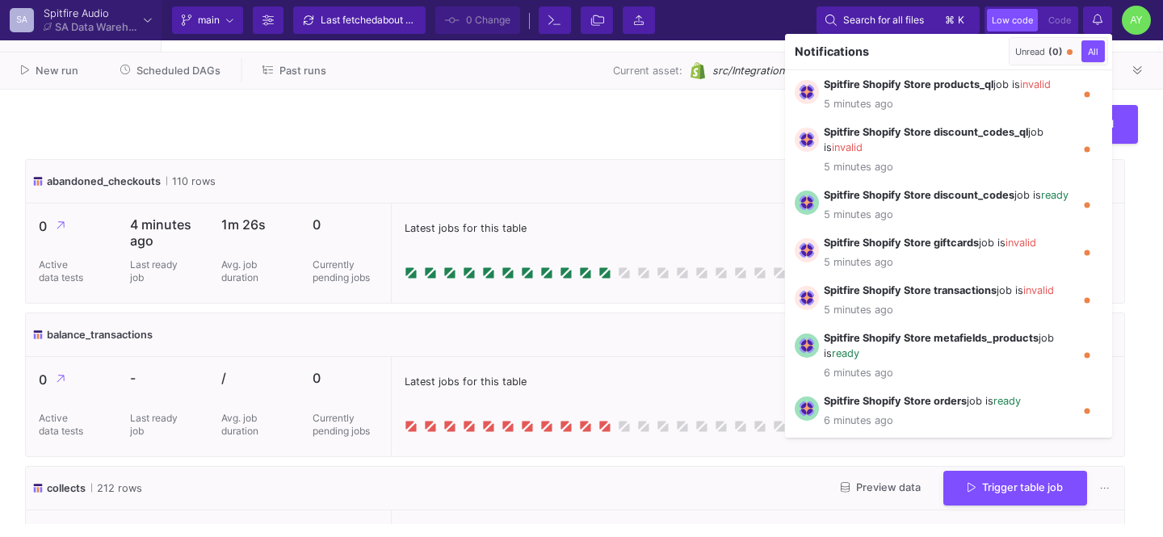
click at [1102, 17] on div at bounding box center [581, 268] width 1163 height 537
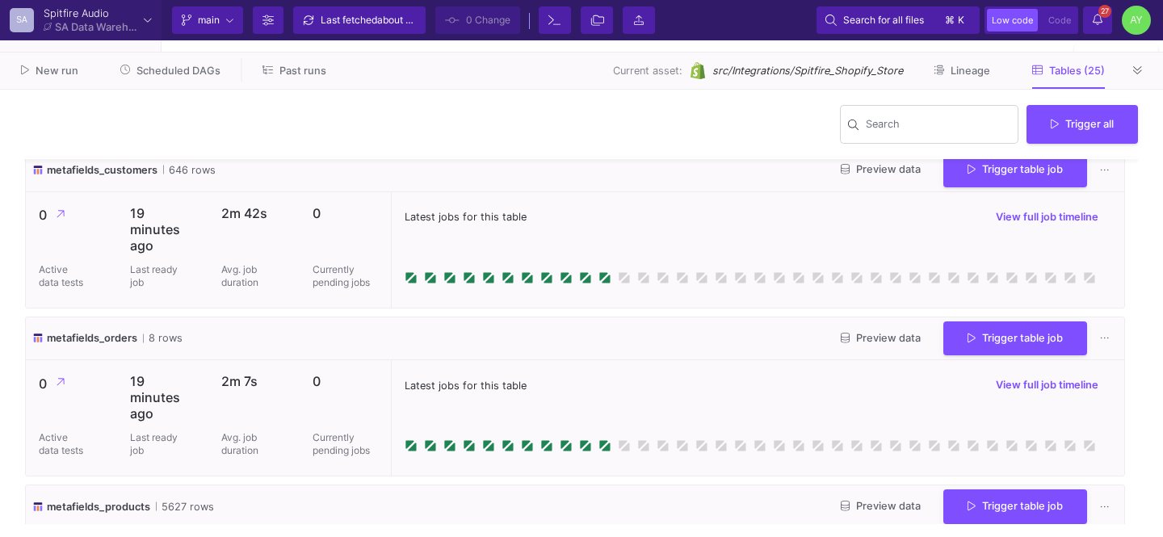
scroll to position [2537, 0]
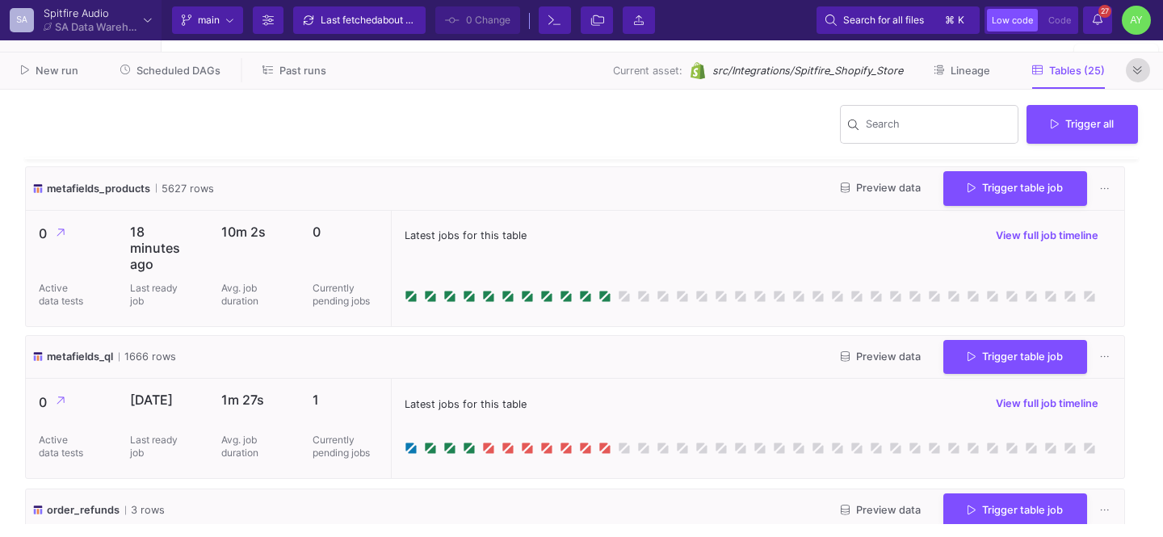
click at [1128, 70] on button at bounding box center [1137, 70] width 24 height 24
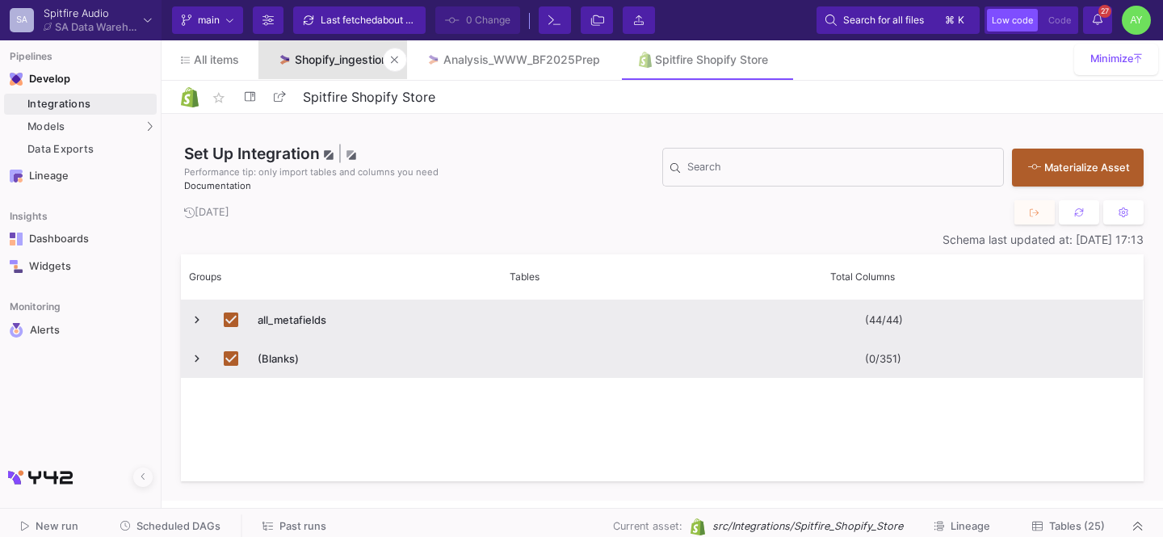
click at [314, 55] on div "Shopify_ingestion" at bounding box center [341, 59] width 93 height 13
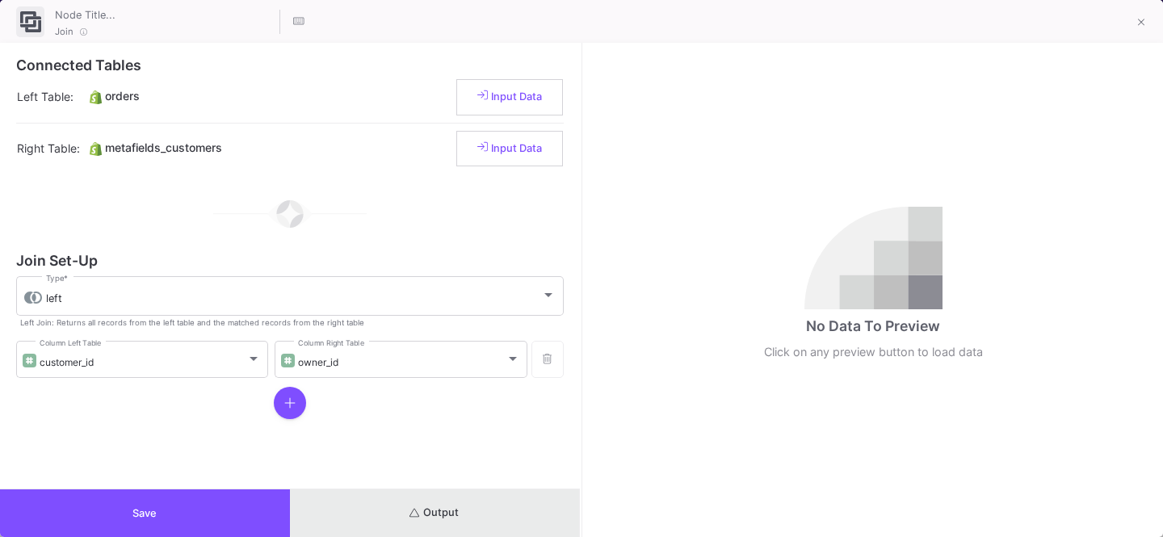
click at [486, 510] on button "Output" at bounding box center [435, 513] width 290 height 48
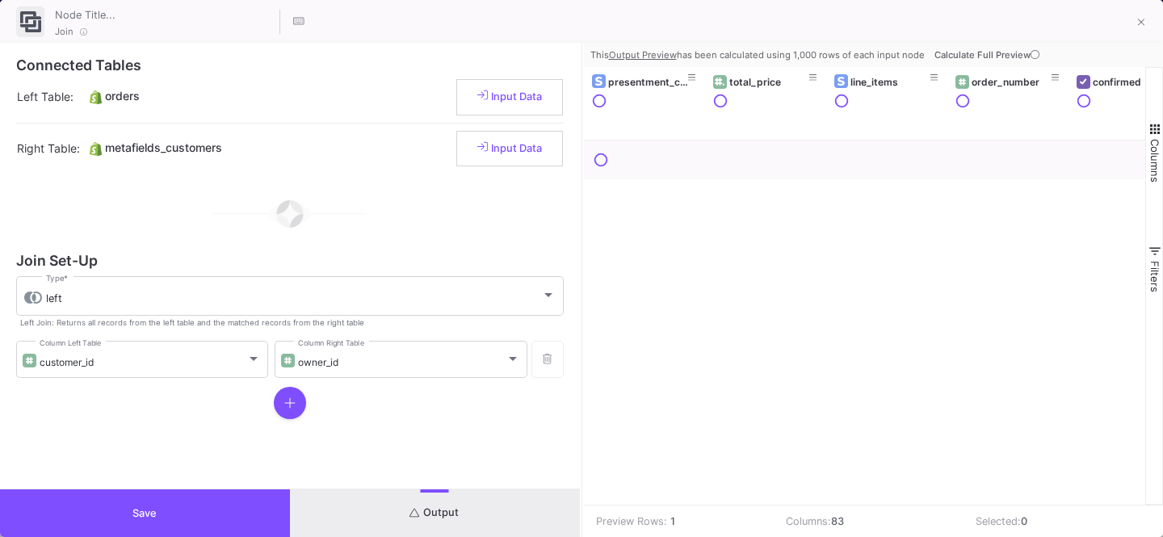
click at [997, 54] on span "Calculate Full Preview" at bounding box center [988, 54] width 108 height 11
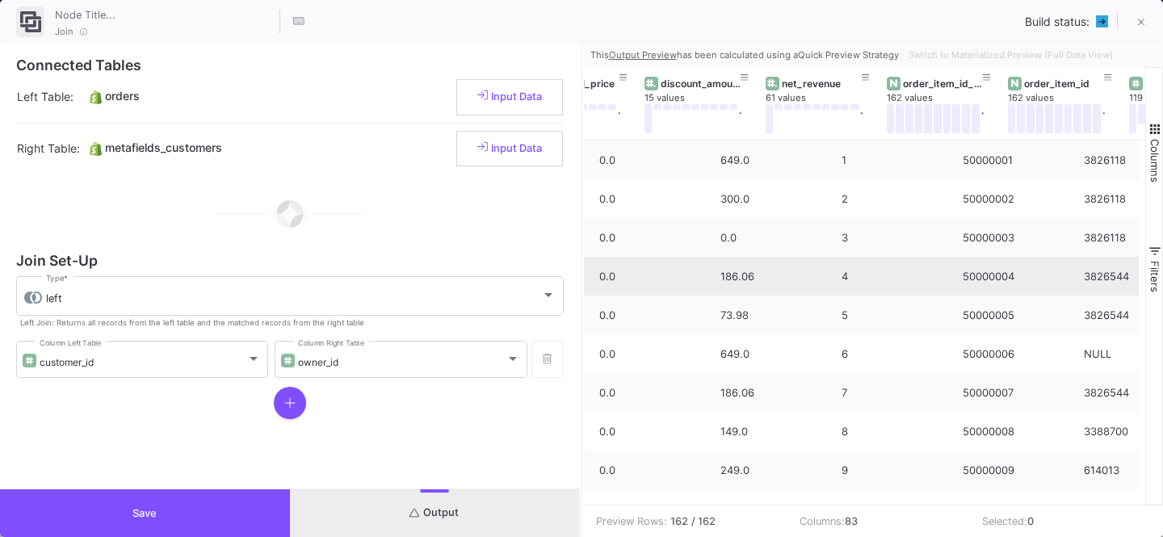
scroll to position [0, 9240]
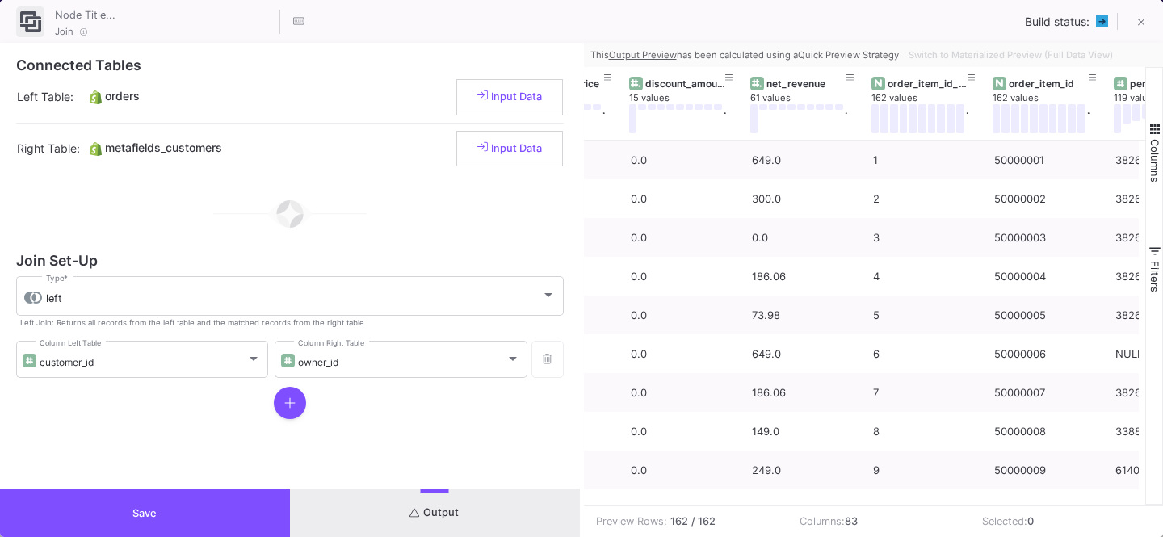
click at [115, 500] on button "Save" at bounding box center [145, 513] width 290 height 48
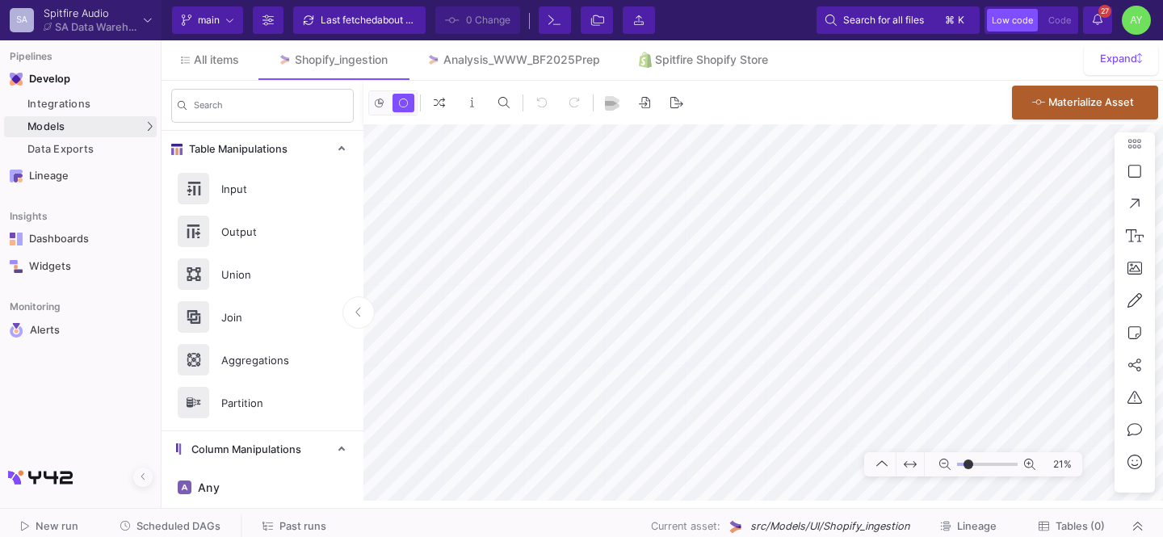
type input "-11"
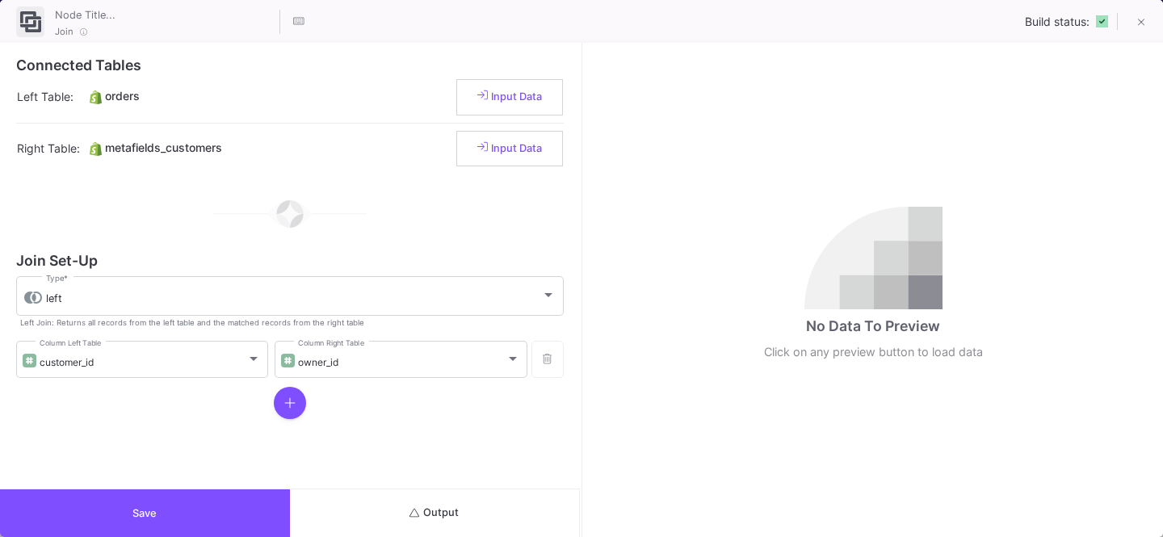
click at [461, 516] on button "Output" at bounding box center [435, 513] width 290 height 48
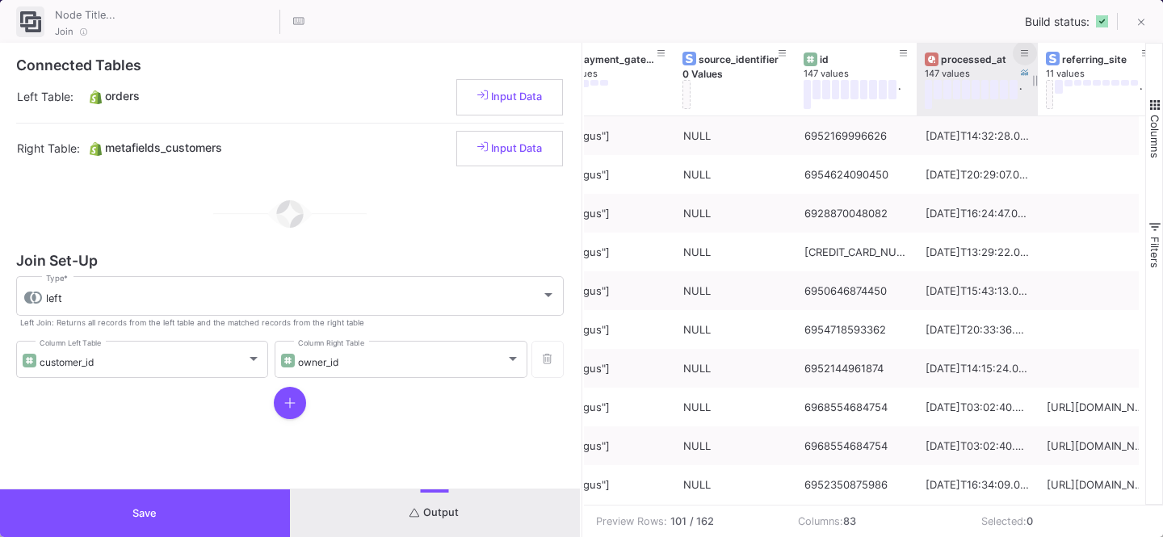
click at [1021, 57] on icon at bounding box center [1024, 53] width 8 height 9
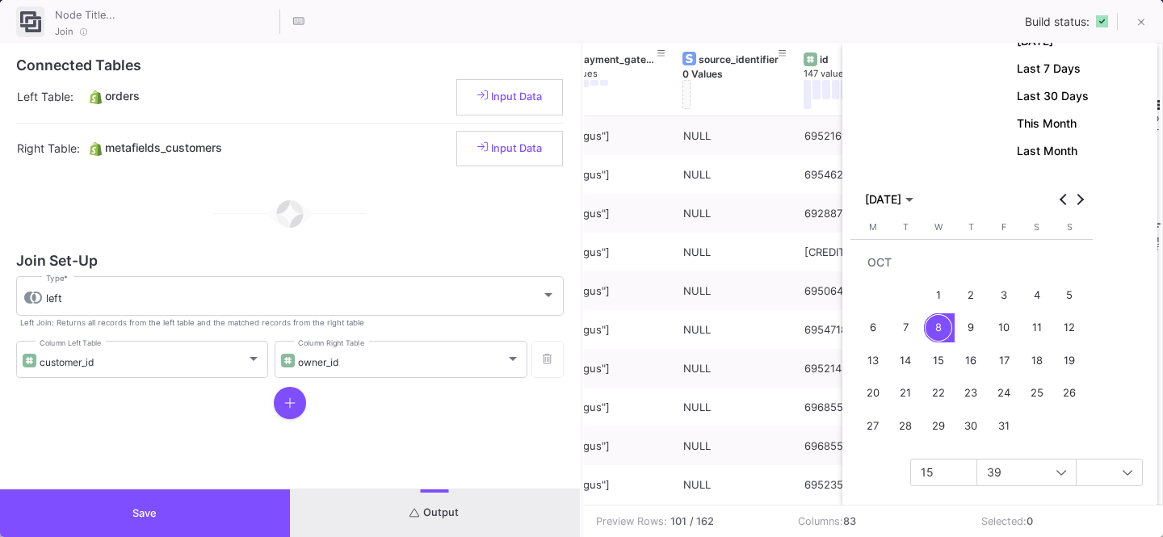
scroll to position [180, 0]
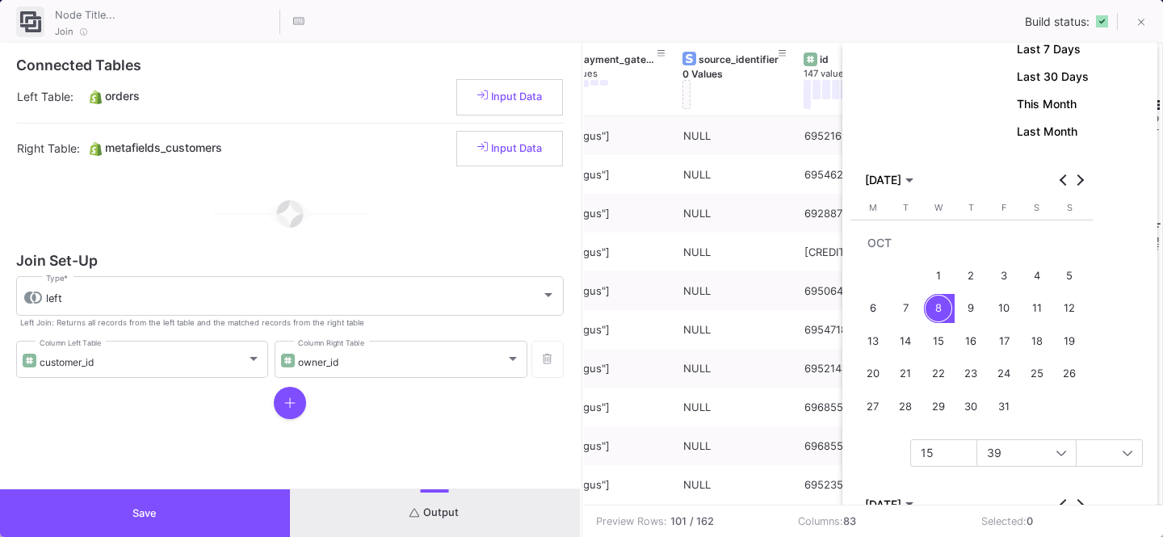
click at [904, 468] on div "[DATE] Last 7 Days Last 30 Days This Month Last Month [DATE] [DATE] [DATE] M [D…" at bounding box center [971, 400] width 242 height 779
click at [926, 459] on div "15" at bounding box center [992, 453] width 145 height 26
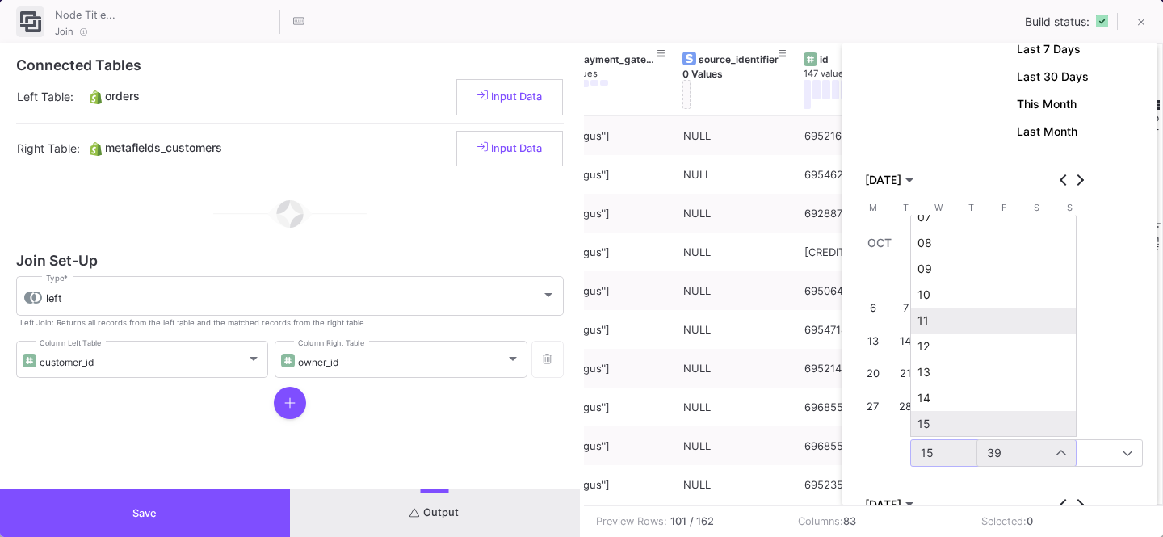
scroll to position [0, 0]
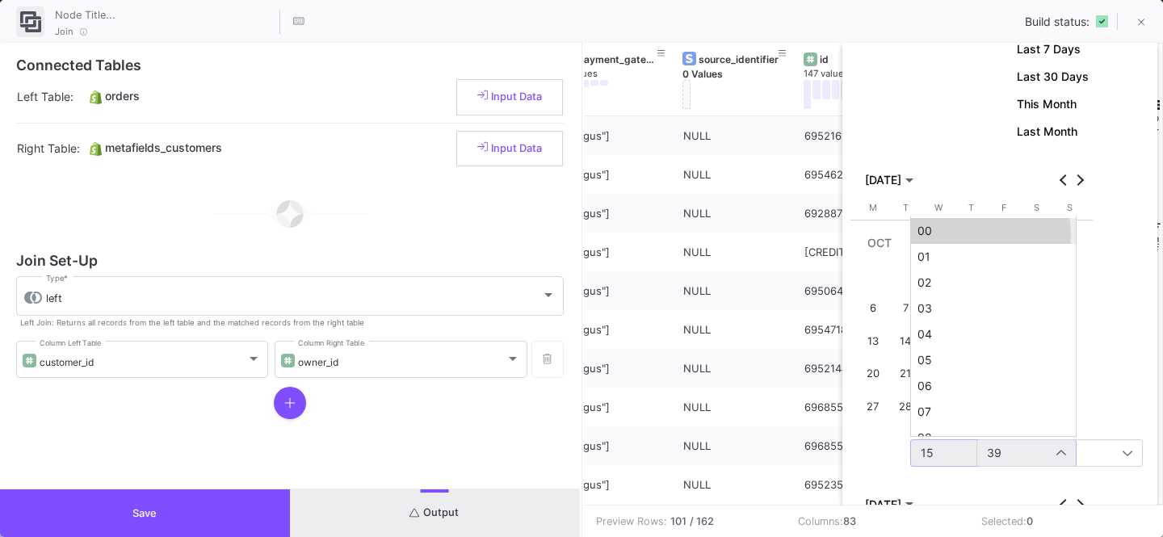
click at [949, 235] on span "00" at bounding box center [993, 230] width 152 height 13
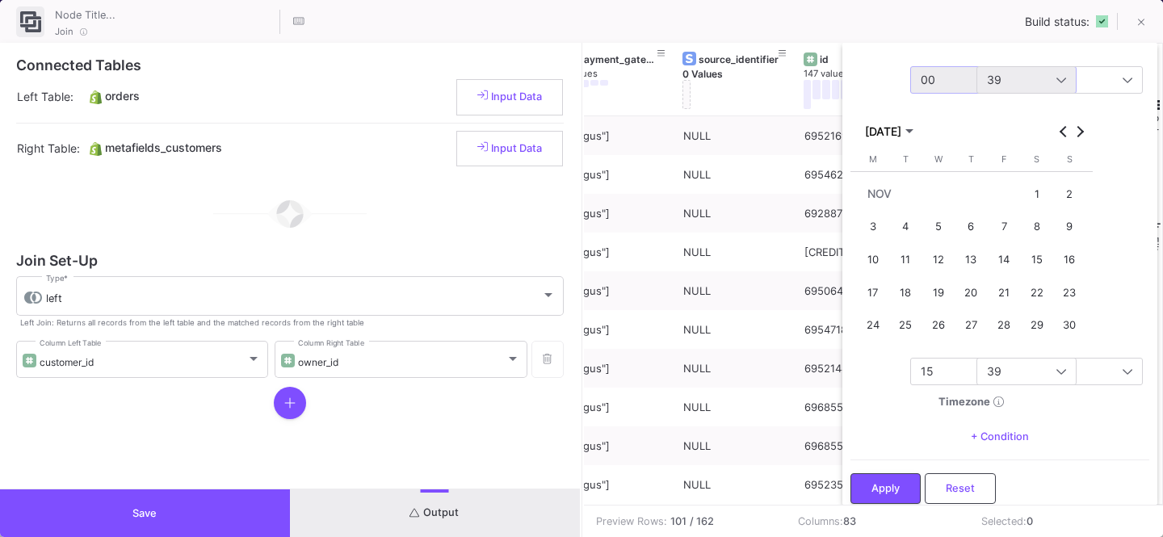
scroll to position [564, 0]
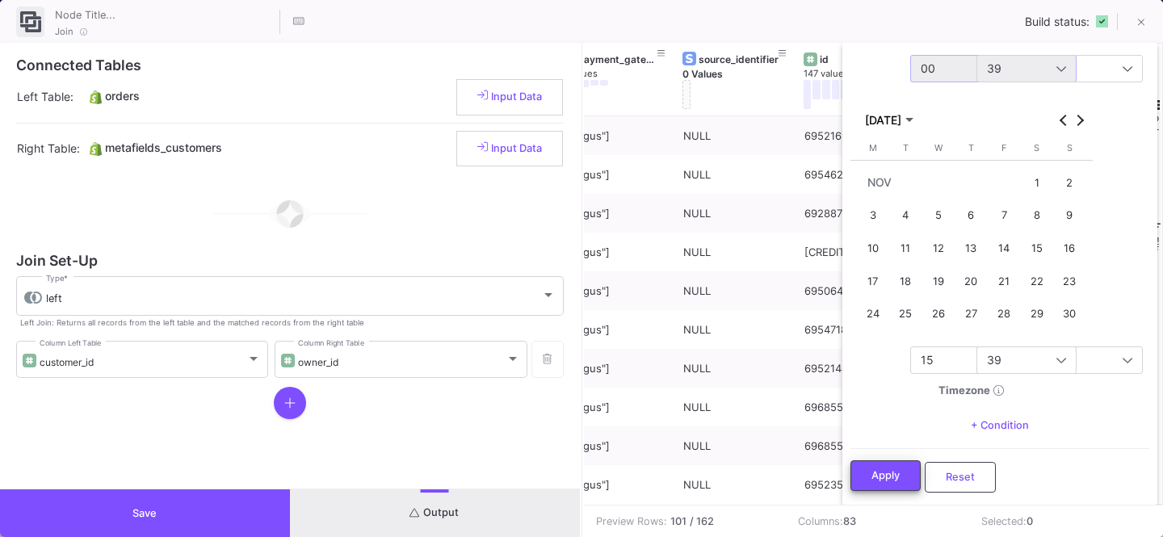
click at [873, 481] on button "Apply" at bounding box center [885, 475] width 70 height 31
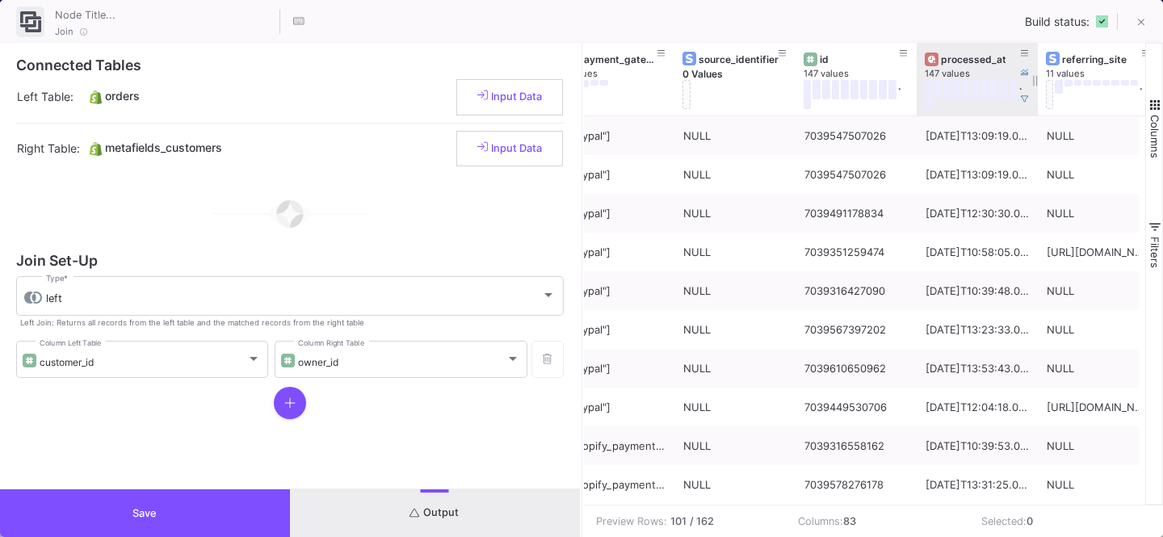
click at [963, 59] on div "processed_at" at bounding box center [981, 59] width 80 height 12
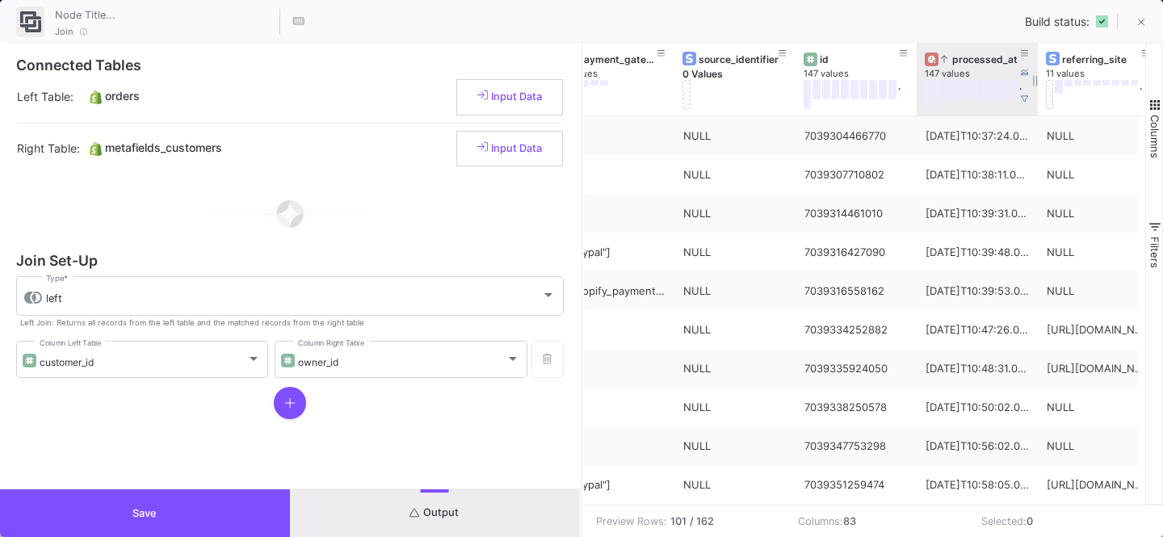
click at [963, 59] on div "processed_at" at bounding box center [981, 59] width 80 height 12
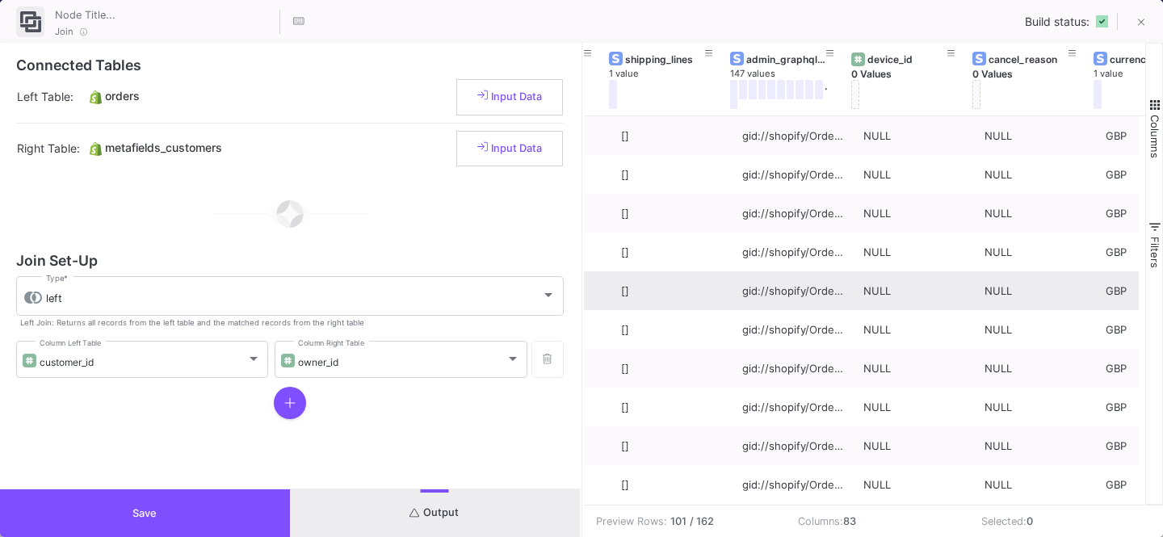
scroll to position [0, 0]
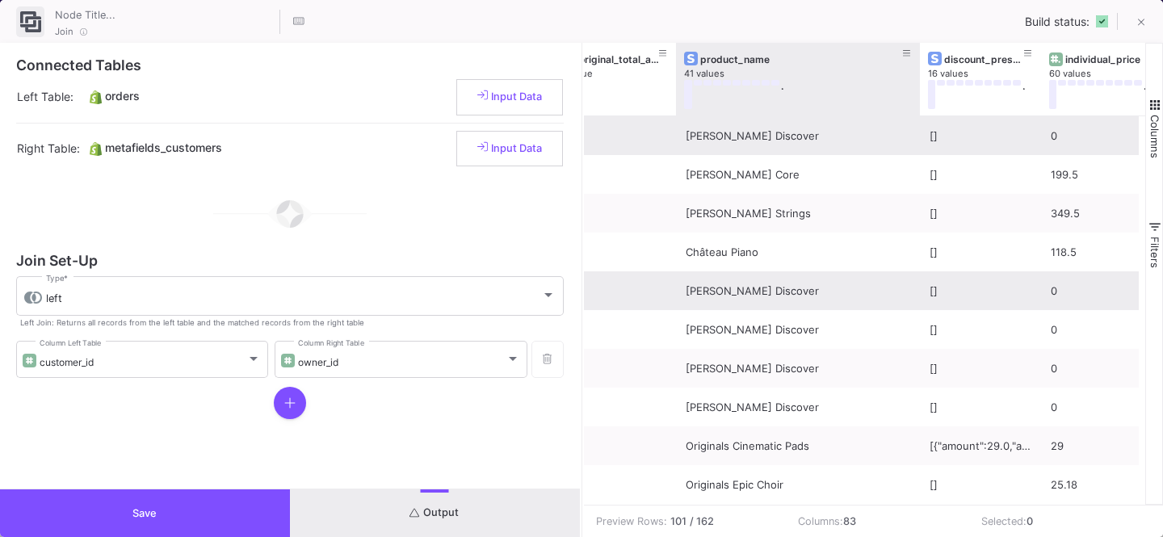
drag, startPoint x: 794, startPoint y: 110, endPoint x: 907, endPoint y: 119, distance: 114.2
click at [907, 119] on div "discount_amount 15 values . net_revenue 61 values . individual_price 60 values …" at bounding box center [865, 274] width 562 height 462
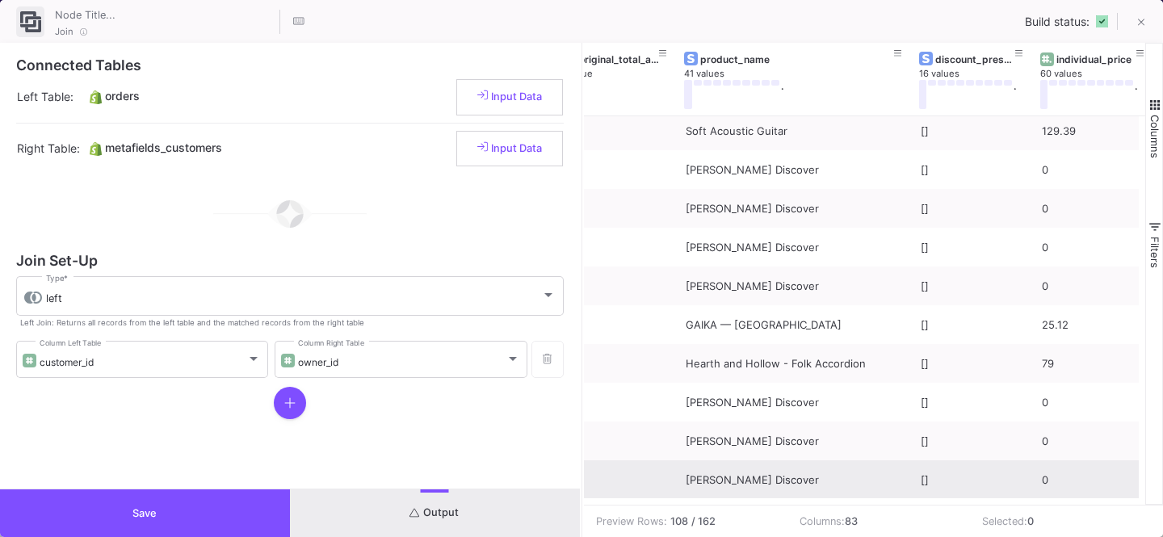
click at [1039, 475] on div "0" at bounding box center [1093, 479] width 121 height 39
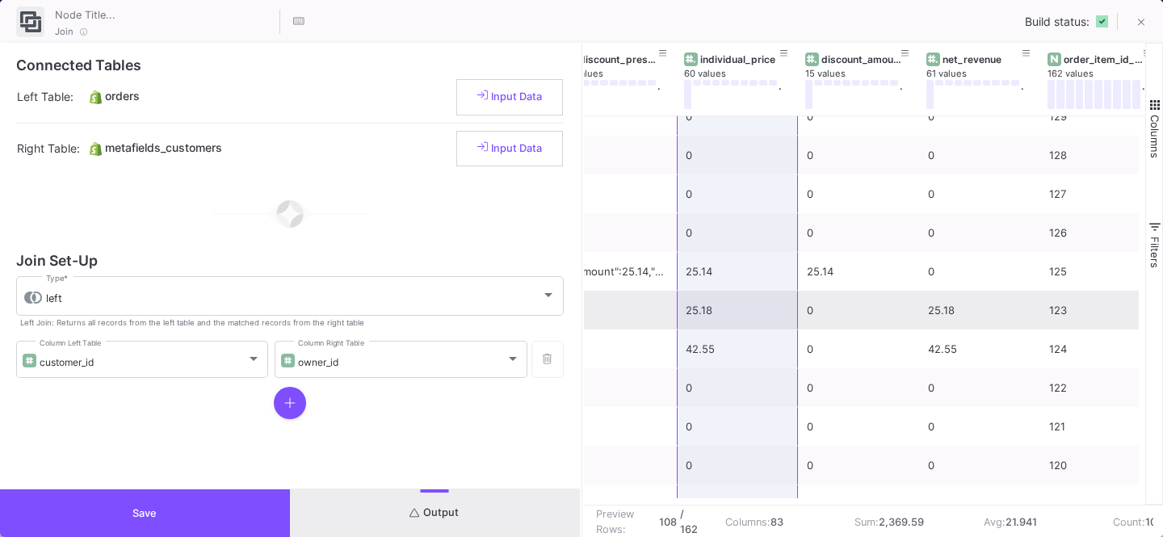
click at [938, 325] on div "25.18" at bounding box center [979, 310] width 103 height 38
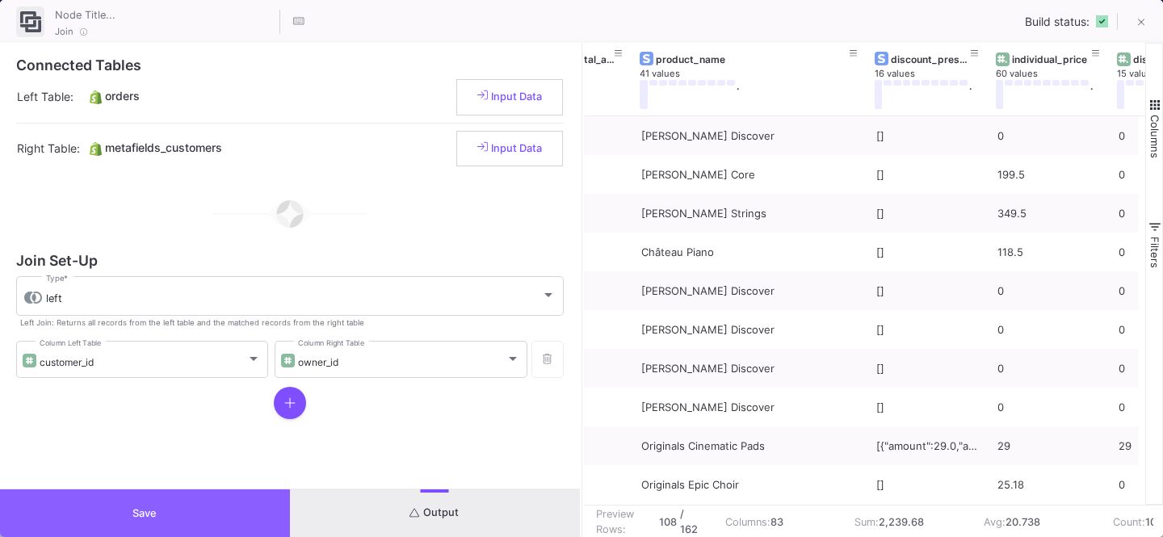
click at [221, 498] on button "Save" at bounding box center [145, 513] width 290 height 48
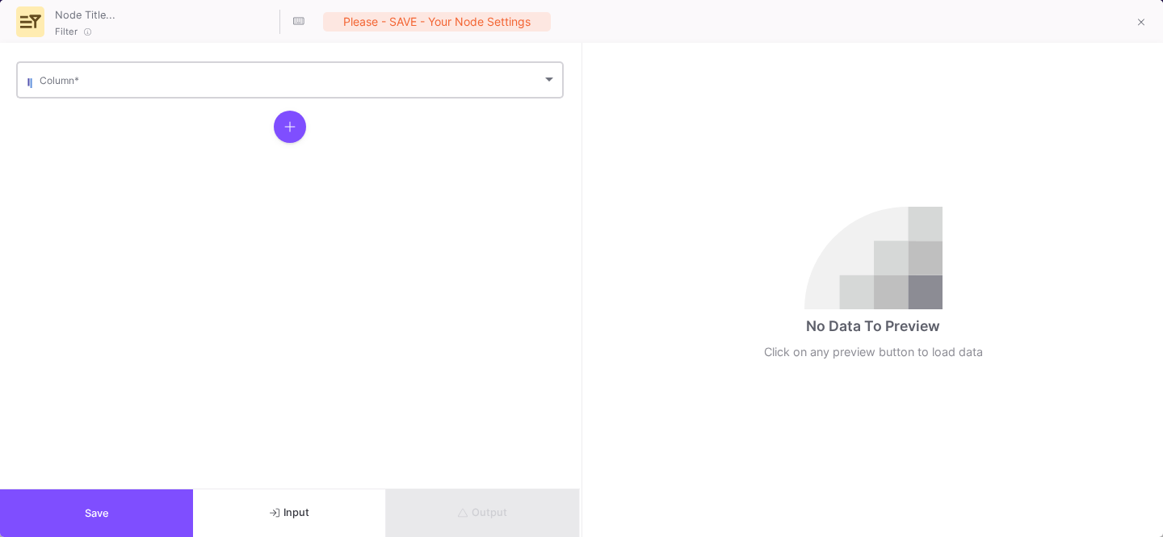
click at [134, 82] on span at bounding box center [291, 83] width 502 height 12
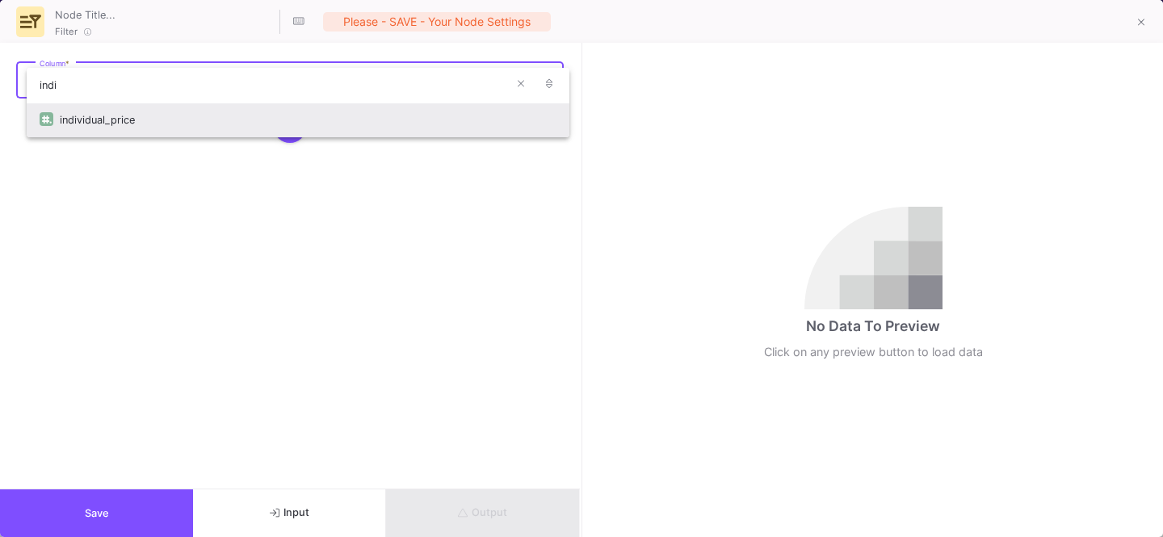
type input "indi"
click at [90, 126] on div "individual_price" at bounding box center [308, 120] width 497 height 35
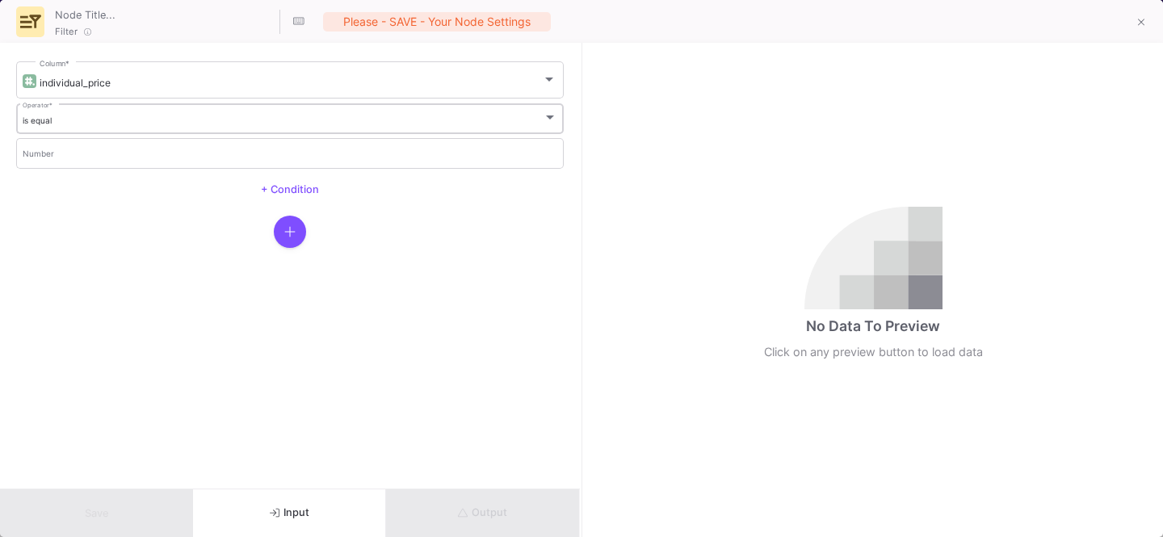
click at [76, 125] on div "is equal Operator *" at bounding box center [290, 117] width 535 height 33
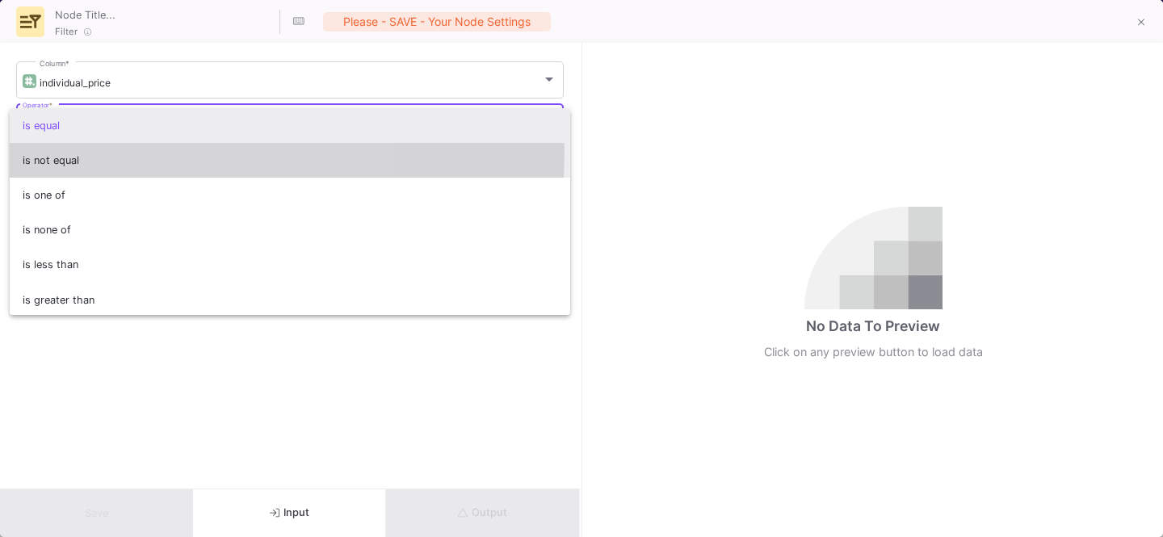
click at [68, 151] on span "is not equal" at bounding box center [290, 160] width 535 height 35
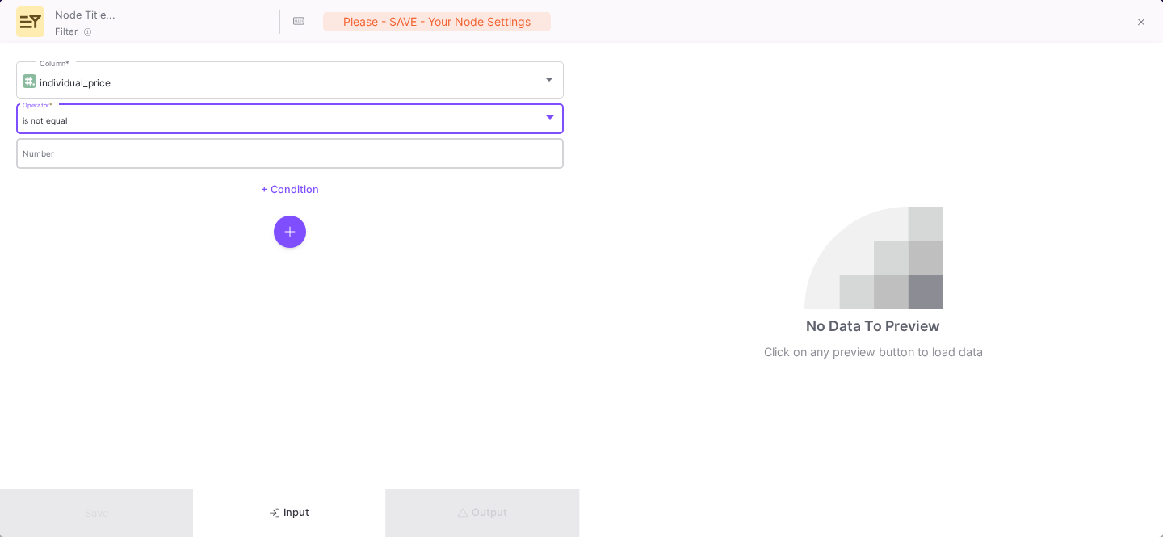
click at [64, 151] on input "Number" at bounding box center [290, 155] width 535 height 10
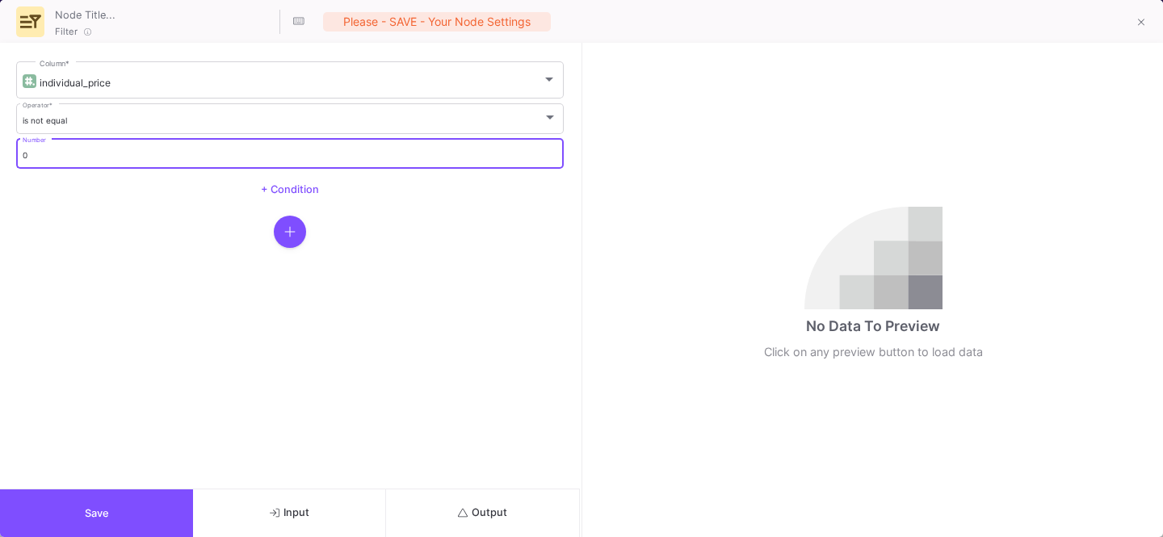
type input "0"
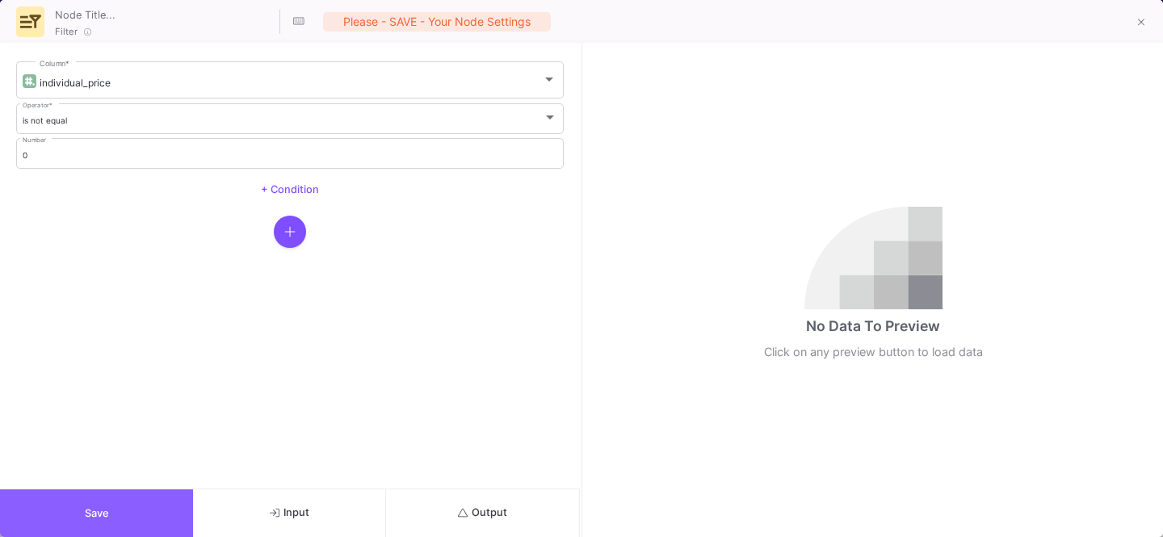
click at [55, 494] on button "Save" at bounding box center [96, 513] width 193 height 48
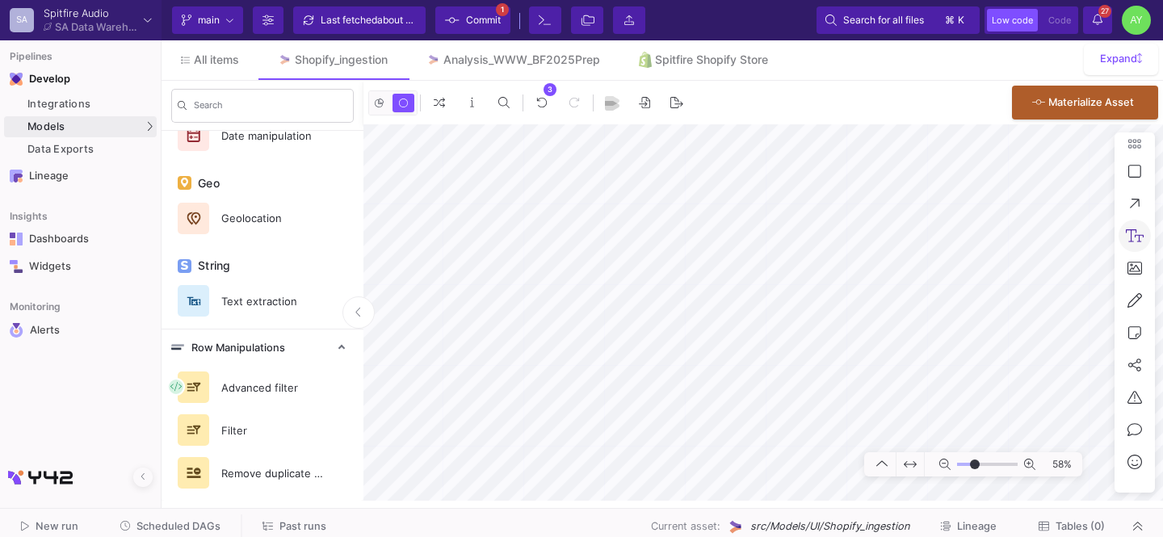
click at [1129, 235] on icon at bounding box center [1134, 235] width 19 height 13
type textarea "Filter our £0 value products"
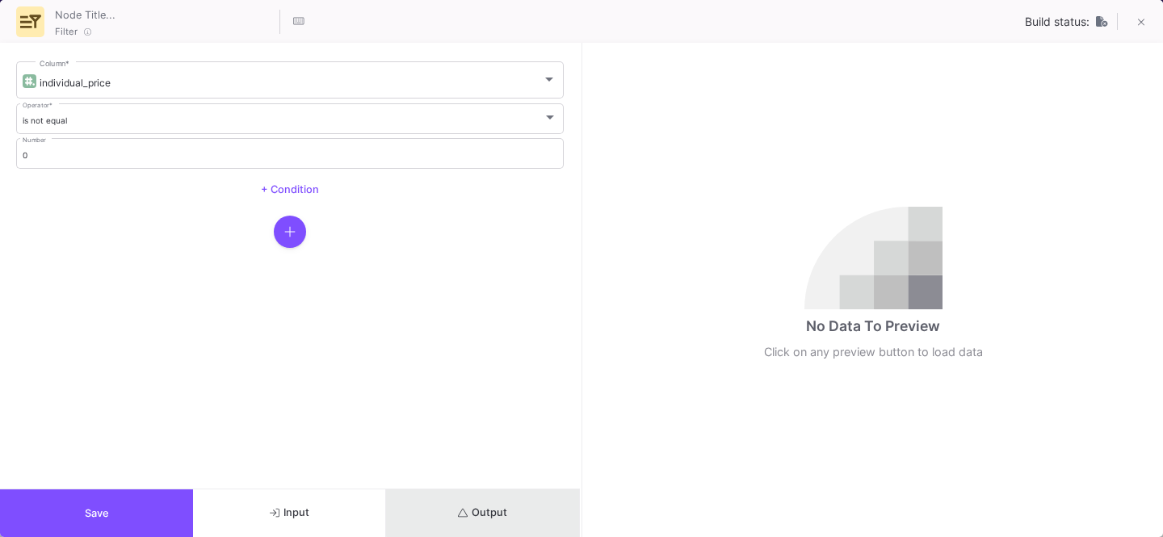
click at [484, 511] on span "Output" at bounding box center [482, 512] width 49 height 12
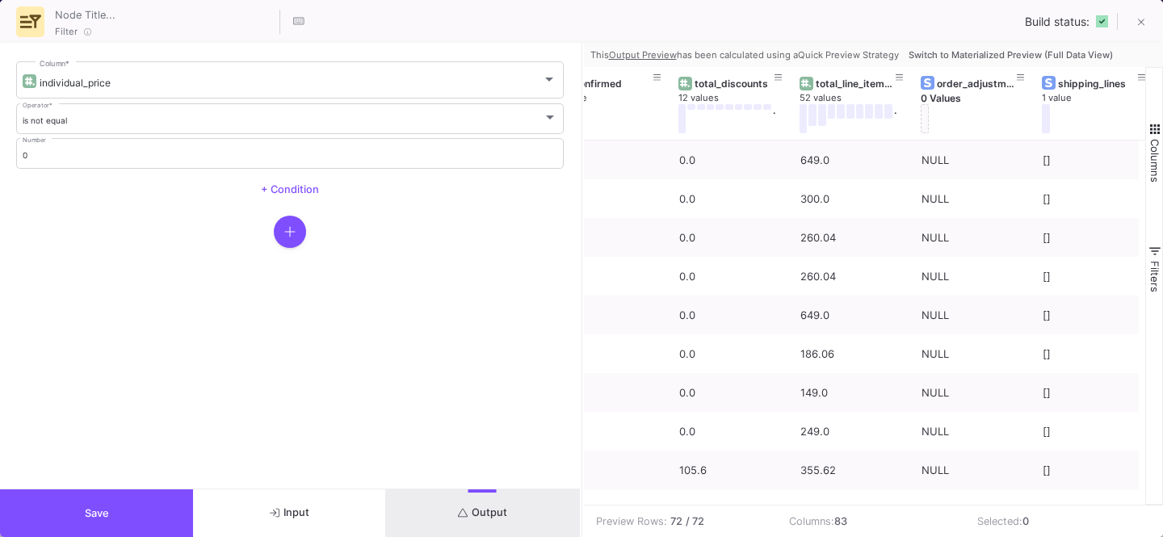
click at [971, 52] on span "Switch to Materialized Preview (Full Data View)" at bounding box center [1010, 54] width 204 height 11
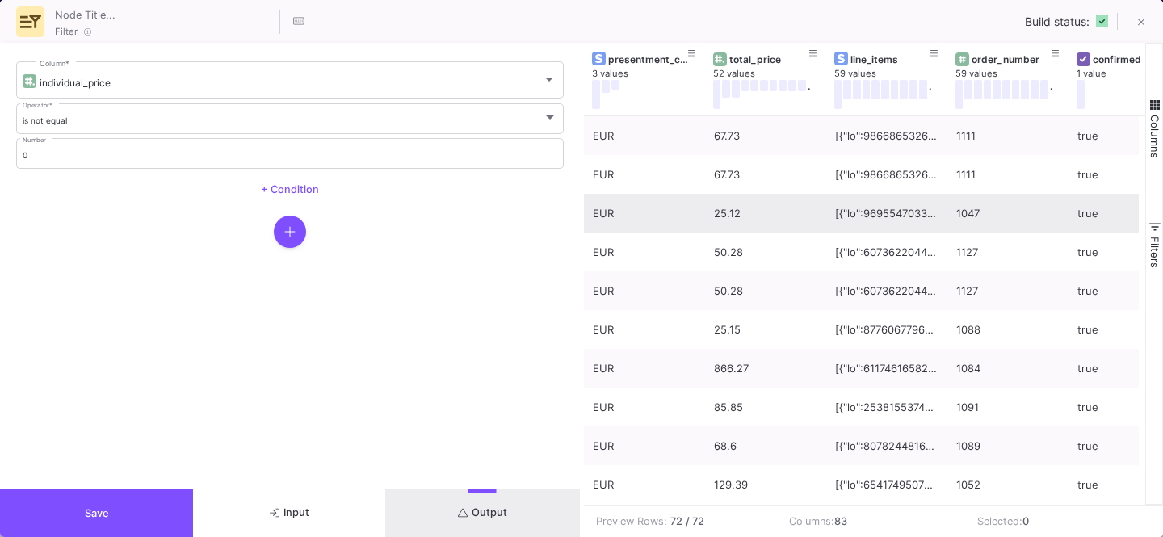
scroll to position [1, 0]
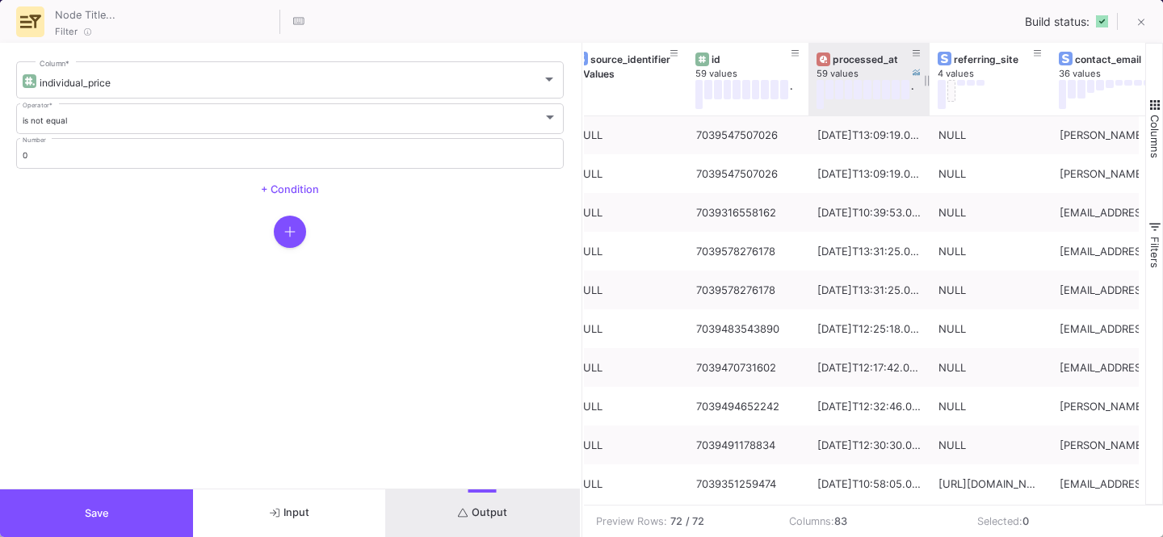
click at [847, 56] on div "processed_at" at bounding box center [872, 59] width 80 height 12
click at [878, 58] on div "processed_at" at bounding box center [872, 59] width 80 height 12
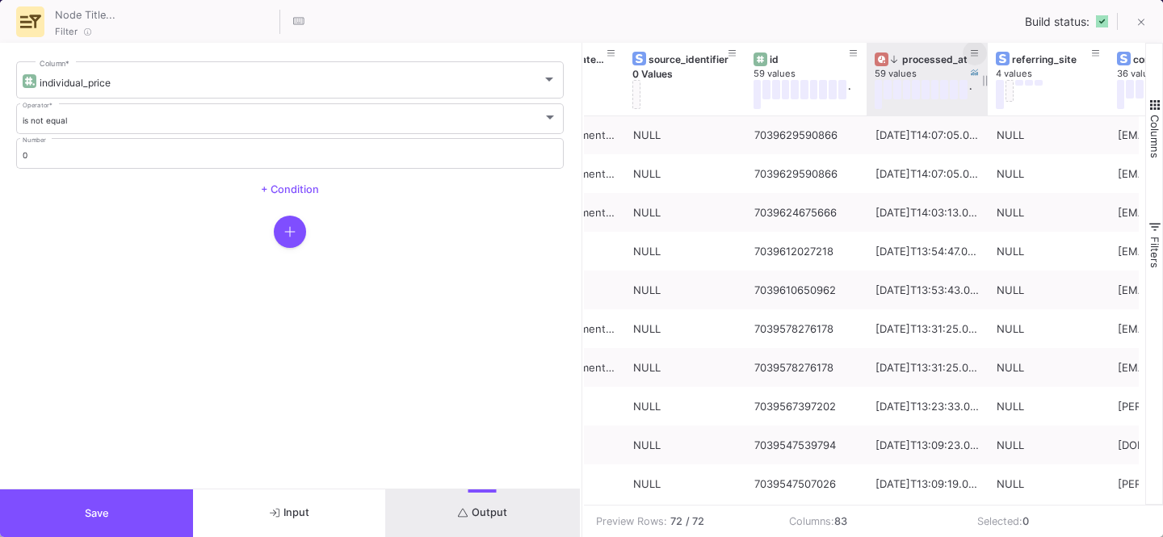
click at [980, 57] on button at bounding box center [974, 53] width 24 height 24
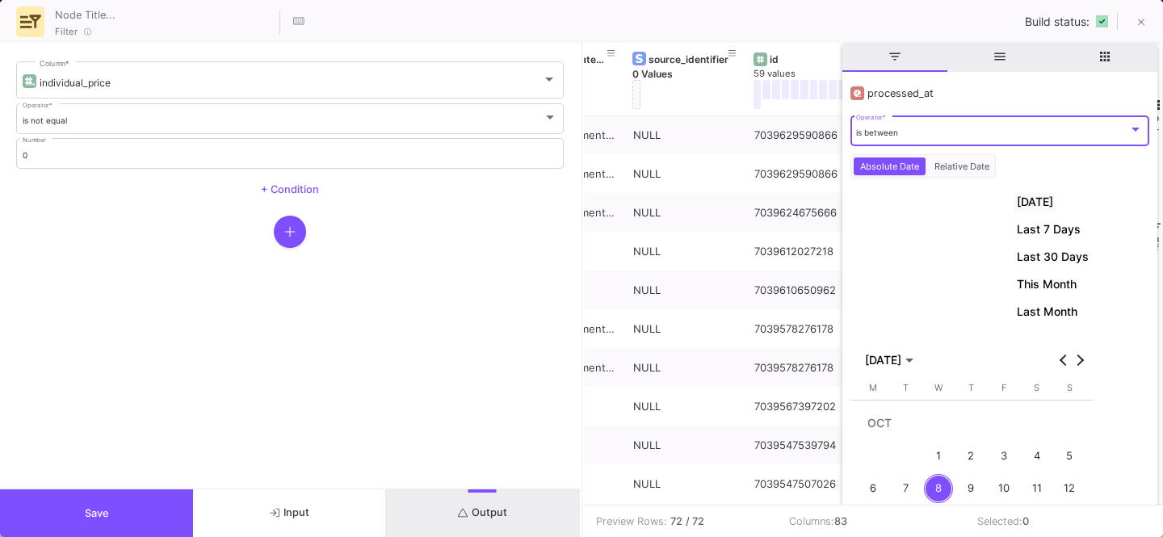
click at [1035, 201] on span "[DATE]" at bounding box center [1034, 201] width 36 height 13
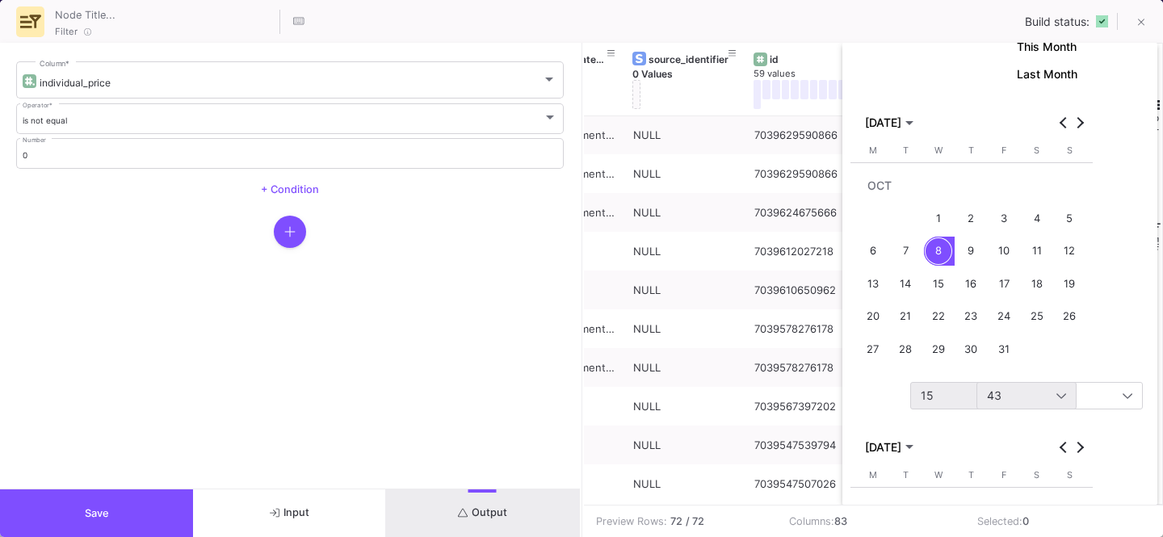
click at [933, 405] on div "15" at bounding box center [992, 396] width 145 height 26
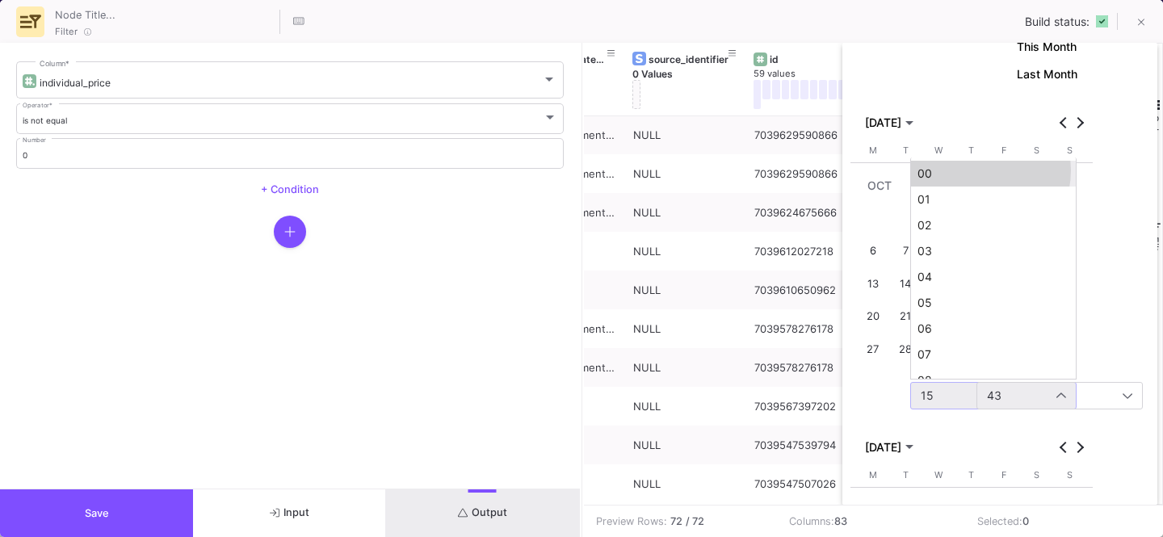
click at [973, 170] on span "00" at bounding box center [993, 173] width 152 height 13
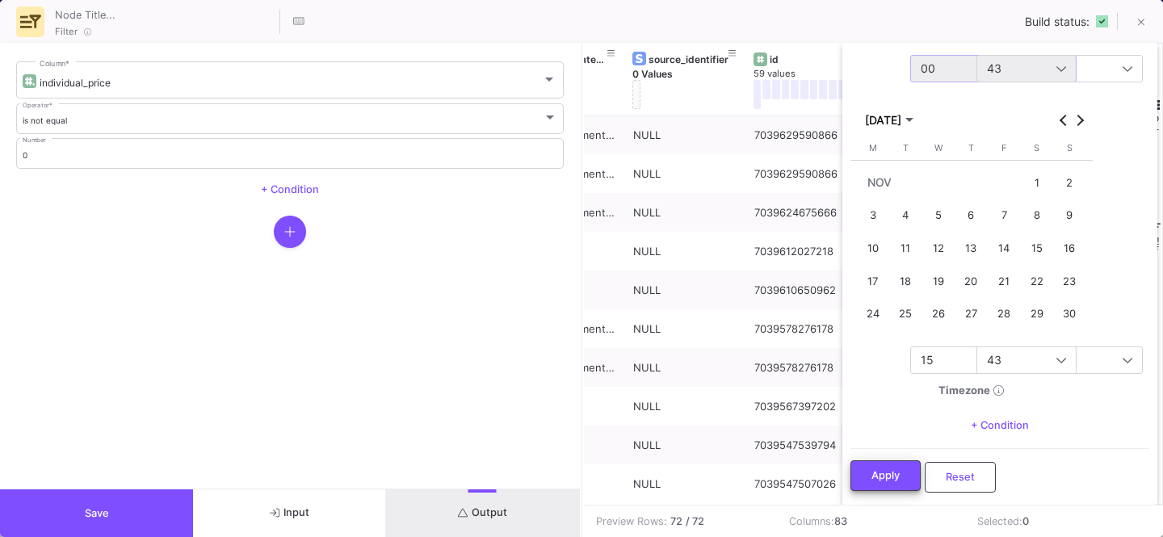
click at [863, 481] on button "Apply" at bounding box center [885, 475] width 70 height 31
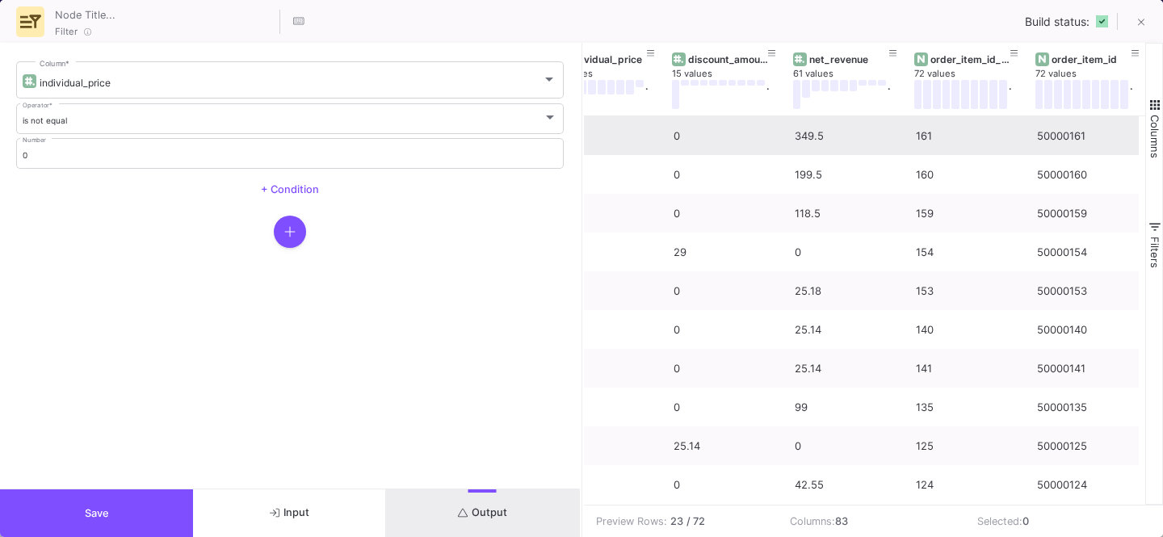
click at [810, 133] on div "349.5" at bounding box center [845, 136] width 103 height 38
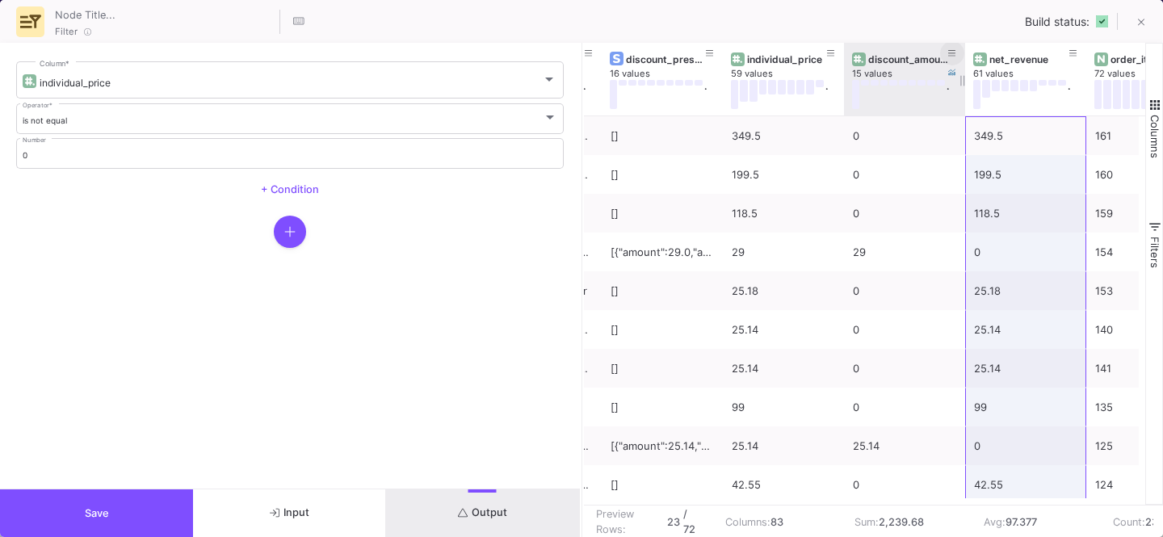
click at [958, 52] on button at bounding box center [952, 53] width 24 height 24
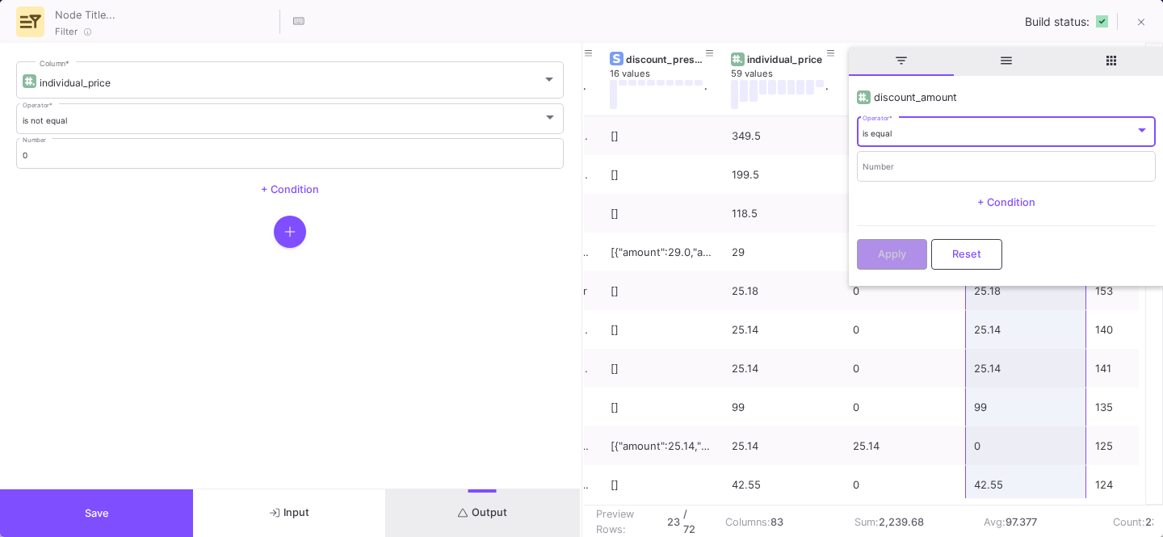
click at [902, 128] on div "is equal" at bounding box center [998, 133] width 272 height 10
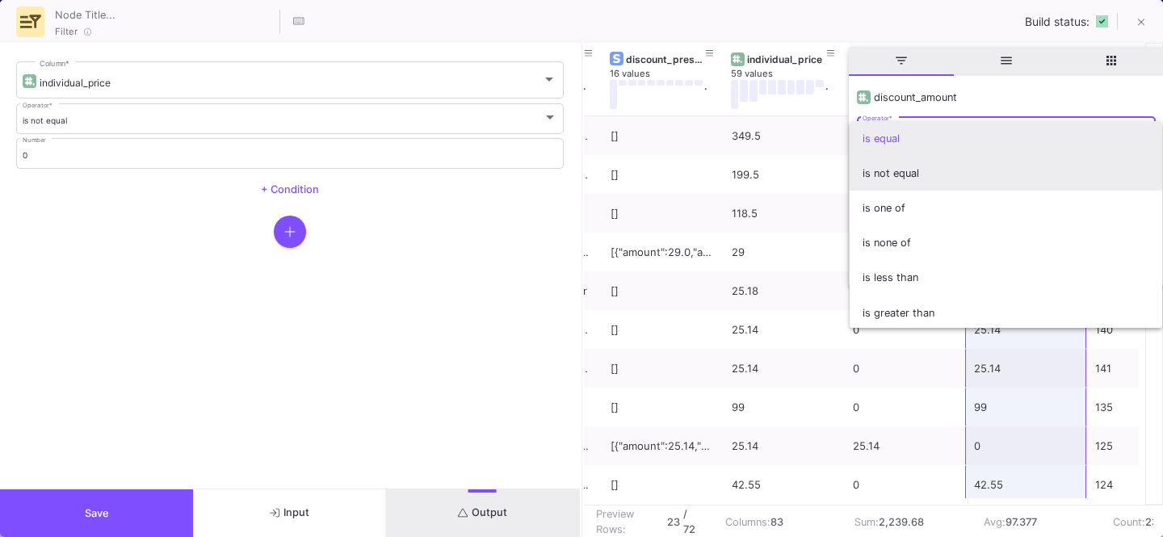
click at [884, 179] on span "is not equal" at bounding box center [1005, 173] width 287 height 35
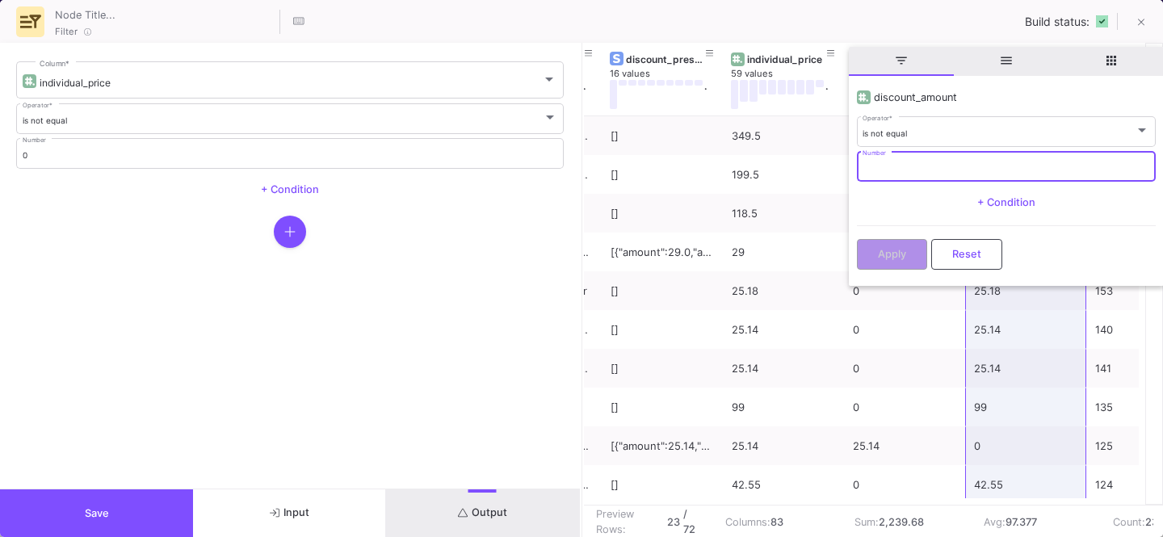
click at [899, 170] on input "Number" at bounding box center [1005, 168] width 287 height 10
type input "0"
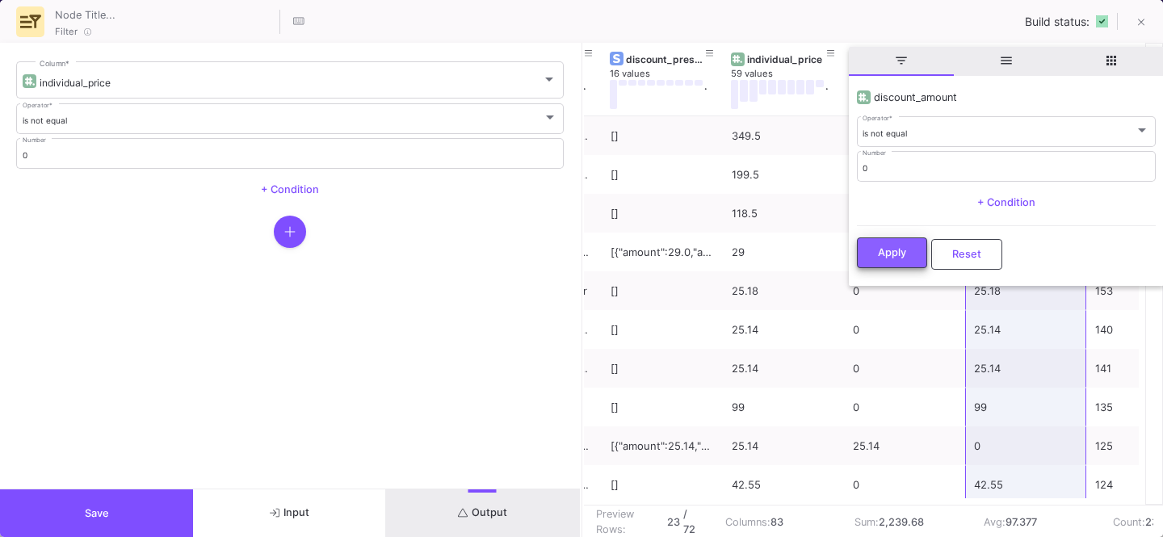
click at [896, 240] on button "Apply" at bounding box center [892, 252] width 70 height 31
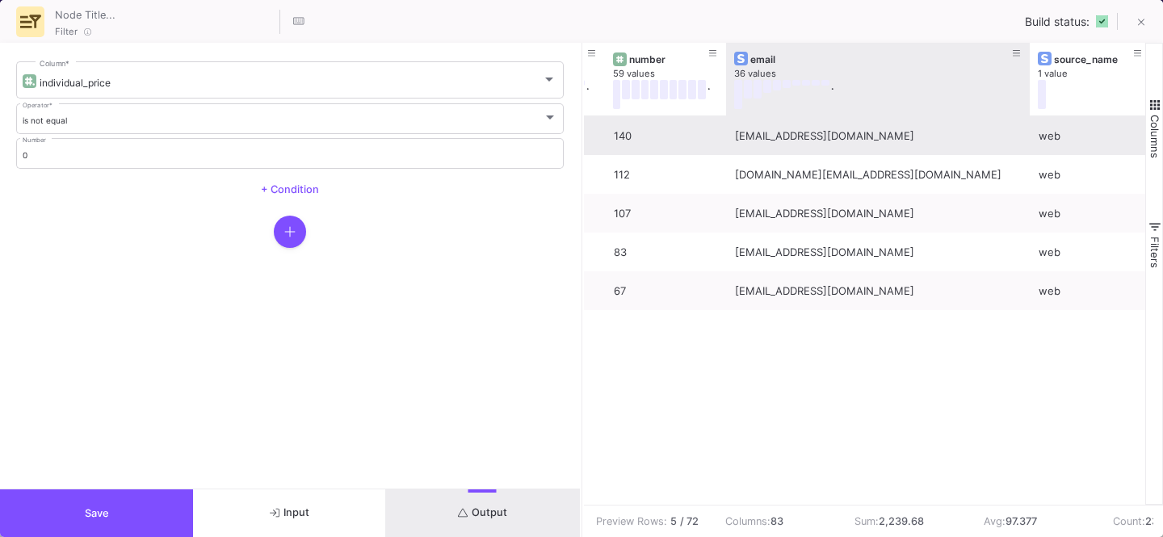
drag, startPoint x: 844, startPoint y: 109, endPoint x: 1028, endPoint y: 140, distance: 186.0
click at [1028, 140] on div "shipping_address 1 value landing_site_ref 0 Values source_name 1 value email 36…" at bounding box center [865, 274] width 562 height 462
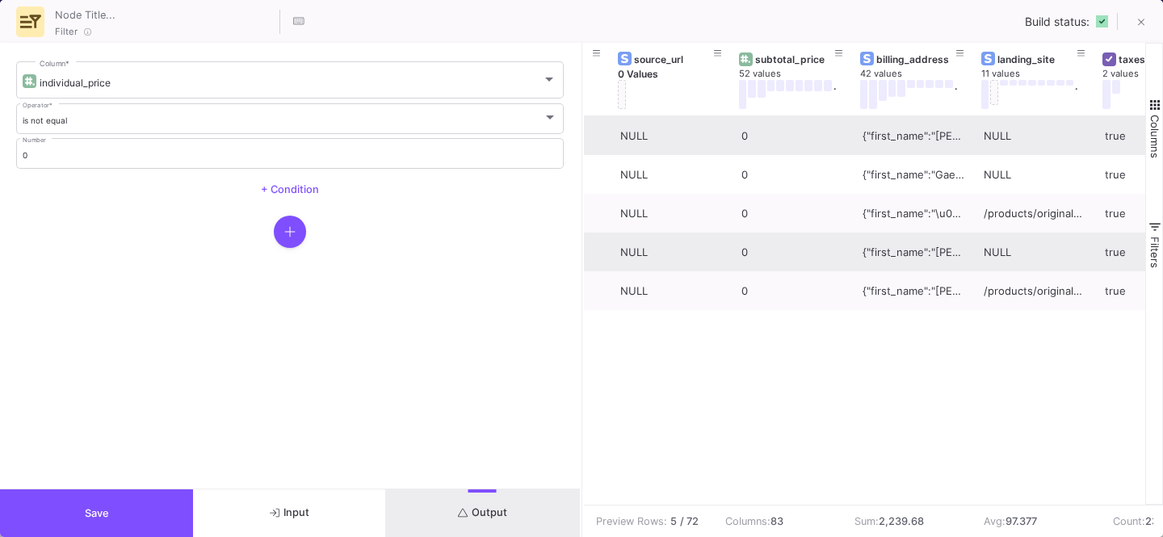
scroll to position [0, 4847]
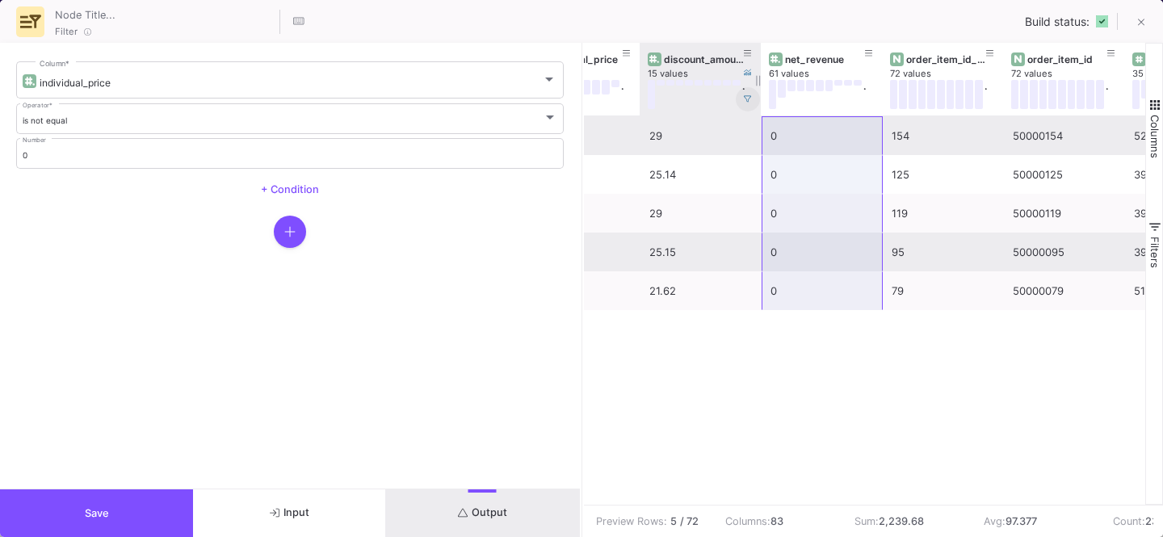
click at [750, 103] on fa-icon at bounding box center [748, 99] width 8 height 9
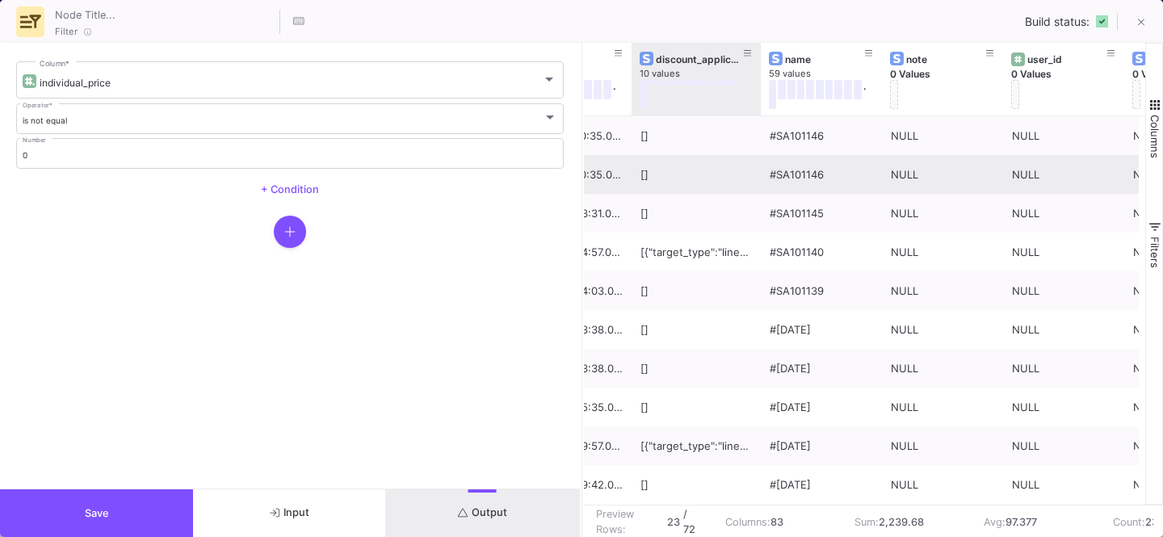
drag, startPoint x: 752, startPoint y: 98, endPoint x: 726, endPoint y: 171, distance: 77.9
click at [726, 171] on div "total_price_usd 0 Values closed_at 58 values . discount_applications 10 values …" at bounding box center [865, 274] width 562 height 462
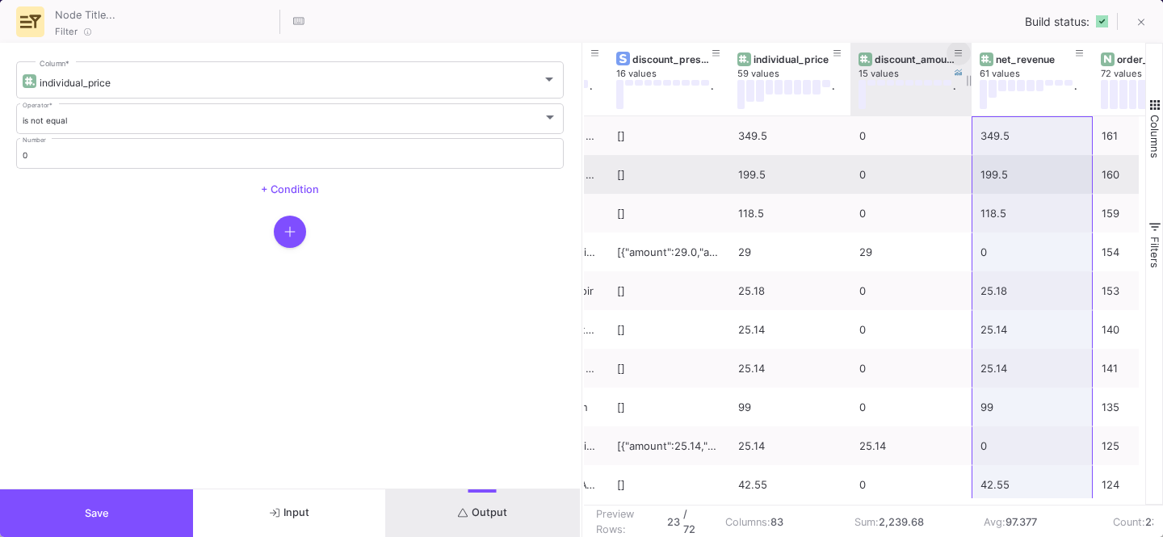
click at [960, 57] on fa-icon at bounding box center [958, 53] width 8 height 11
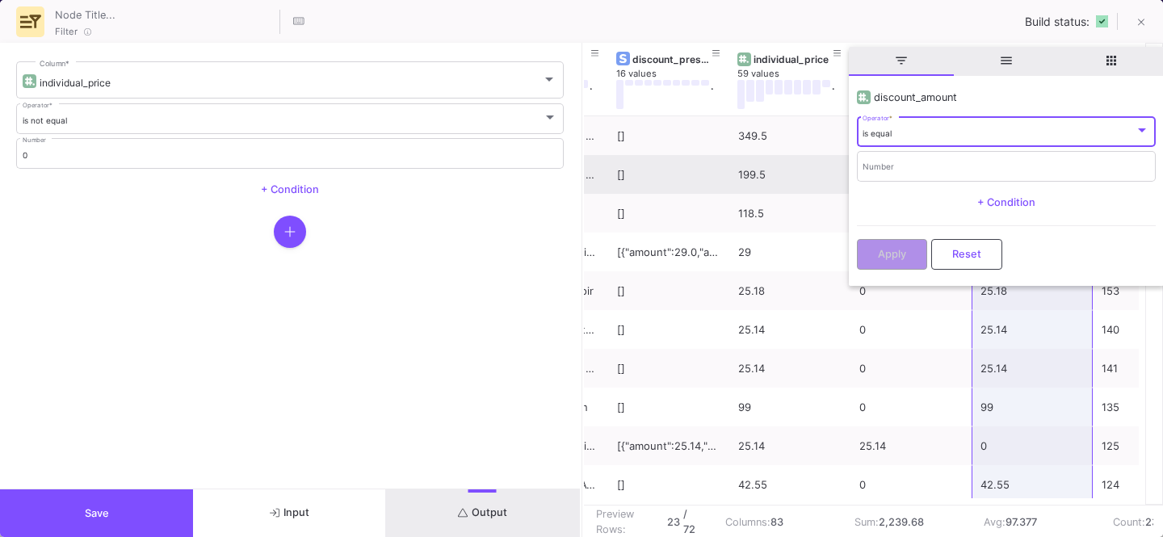
click at [909, 133] on div "is equal" at bounding box center [998, 133] width 272 height 10
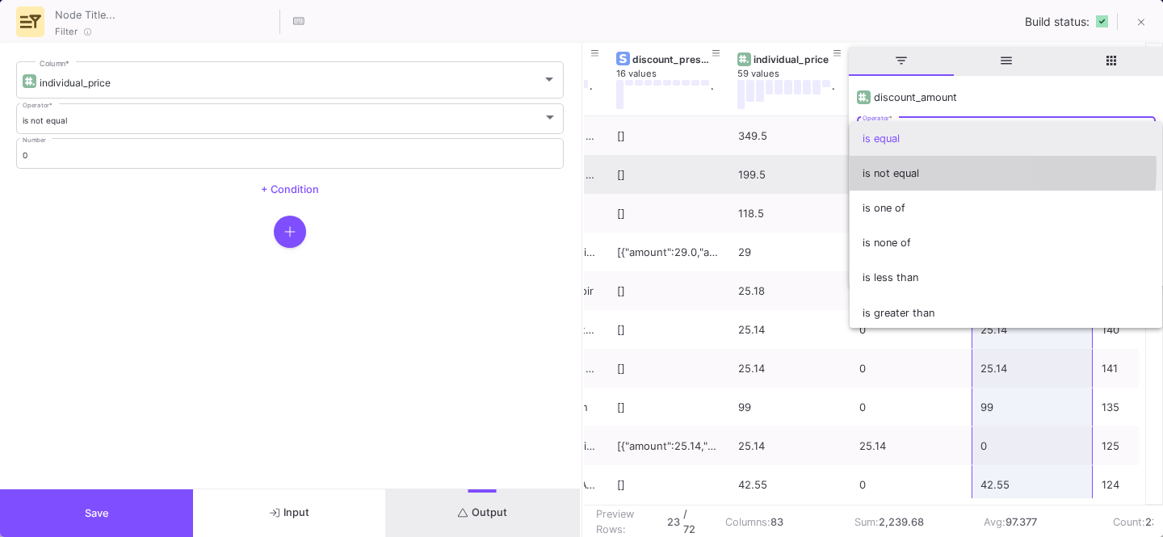
click at [889, 166] on span "is not equal" at bounding box center [1005, 173] width 287 height 35
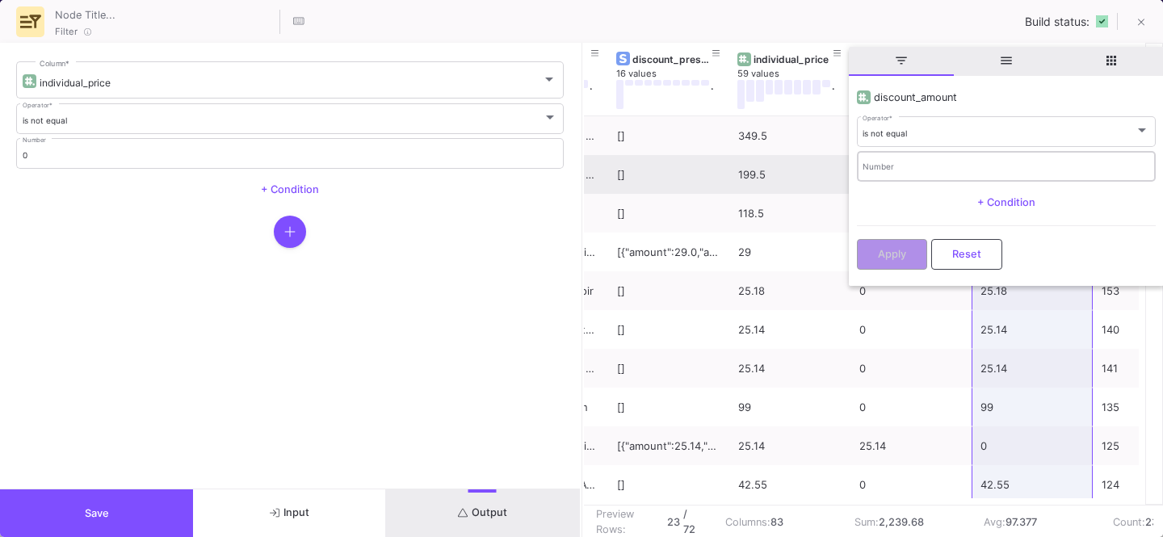
click at [889, 174] on div "Number" at bounding box center [1005, 165] width 287 height 33
type input "0"
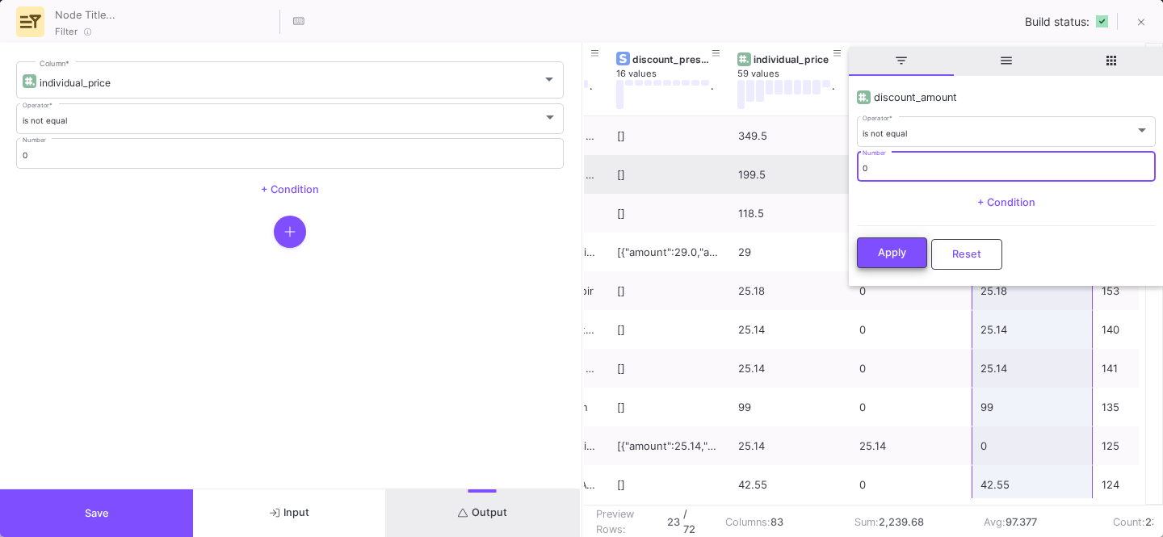
click at [880, 251] on span "Apply" at bounding box center [892, 252] width 28 height 12
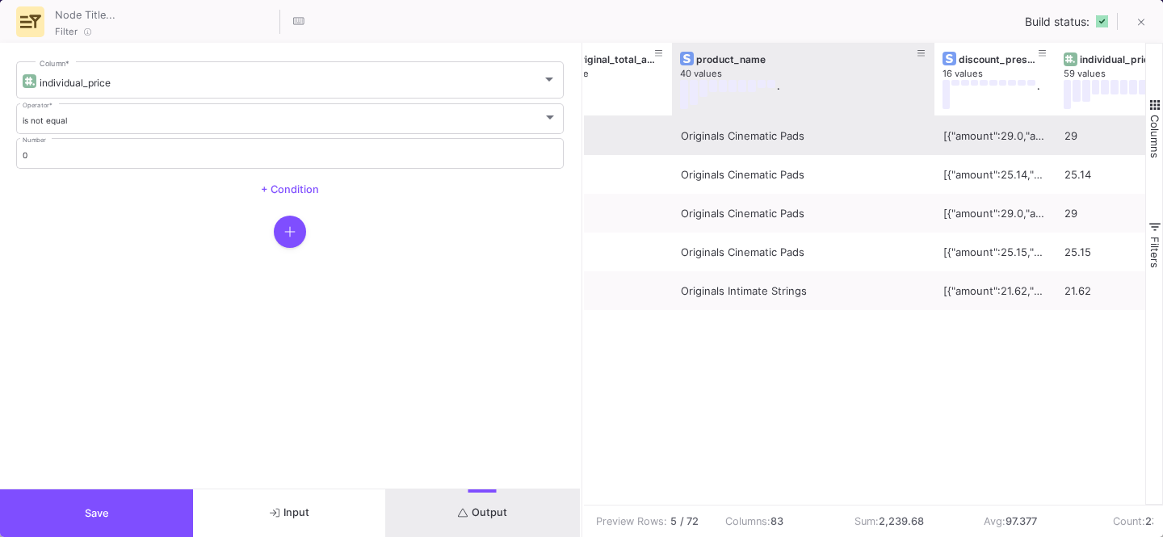
drag, startPoint x: 789, startPoint y: 107, endPoint x: 930, endPoint y: 138, distance: 144.6
click at [930, 138] on div "merchant_of_record_app_id 0 Values current_total_additional_fees_set 1 value or…" at bounding box center [865, 274] width 562 height 462
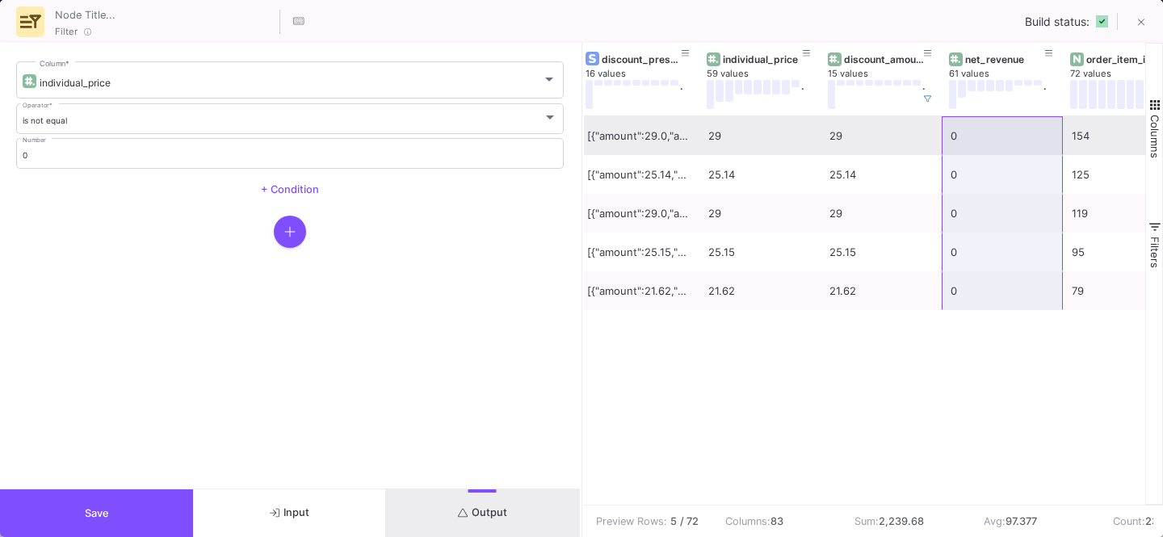
click at [116, 510] on button "Save" at bounding box center [96, 513] width 193 height 48
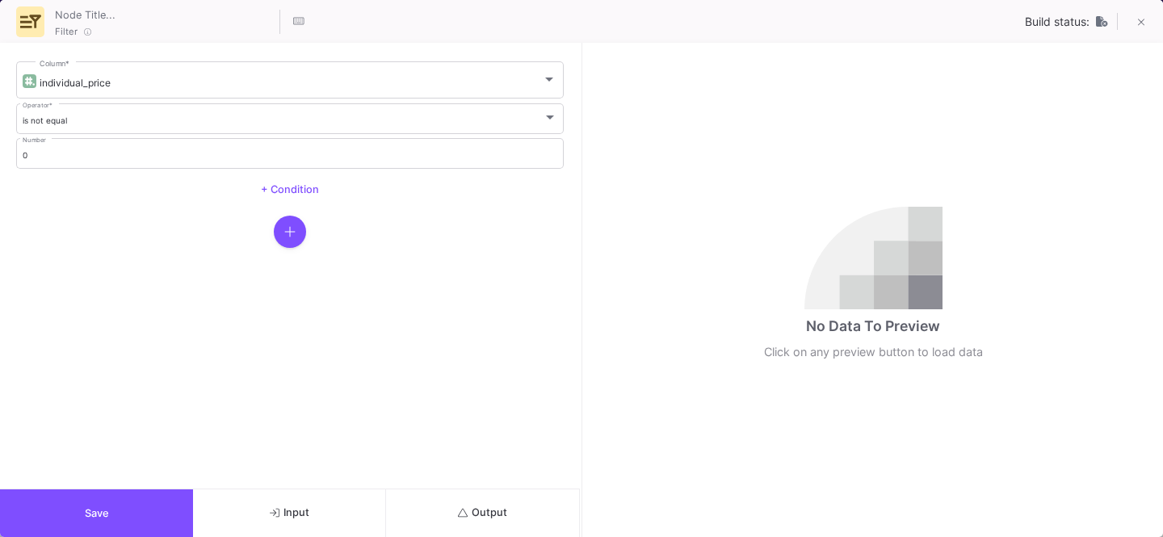
click at [519, 503] on button "Output" at bounding box center [482, 513] width 193 height 48
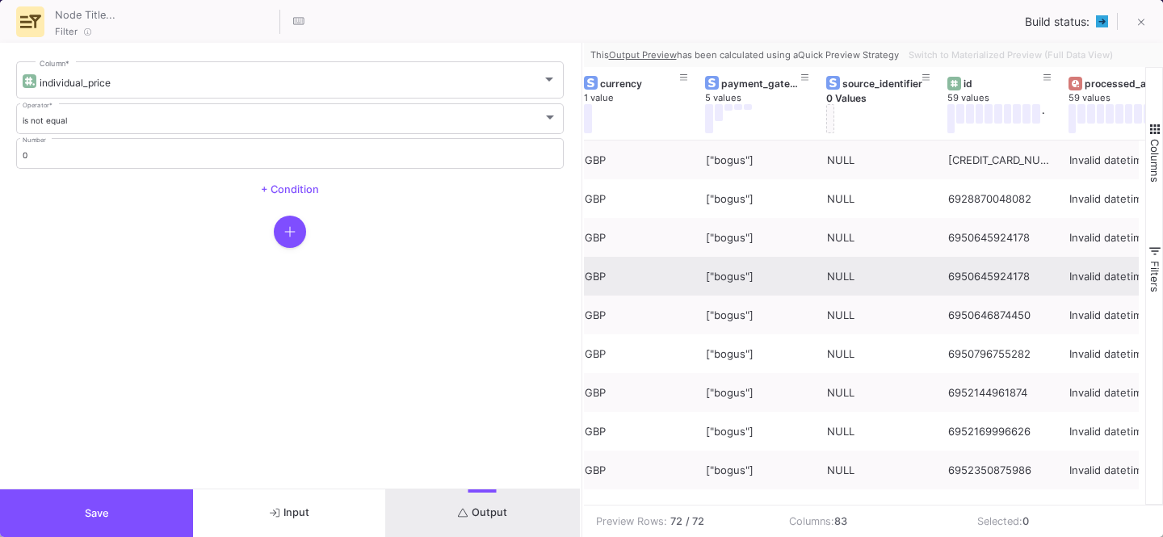
scroll to position [0, 1555]
